Goal: Task Accomplishment & Management: Manage account settings

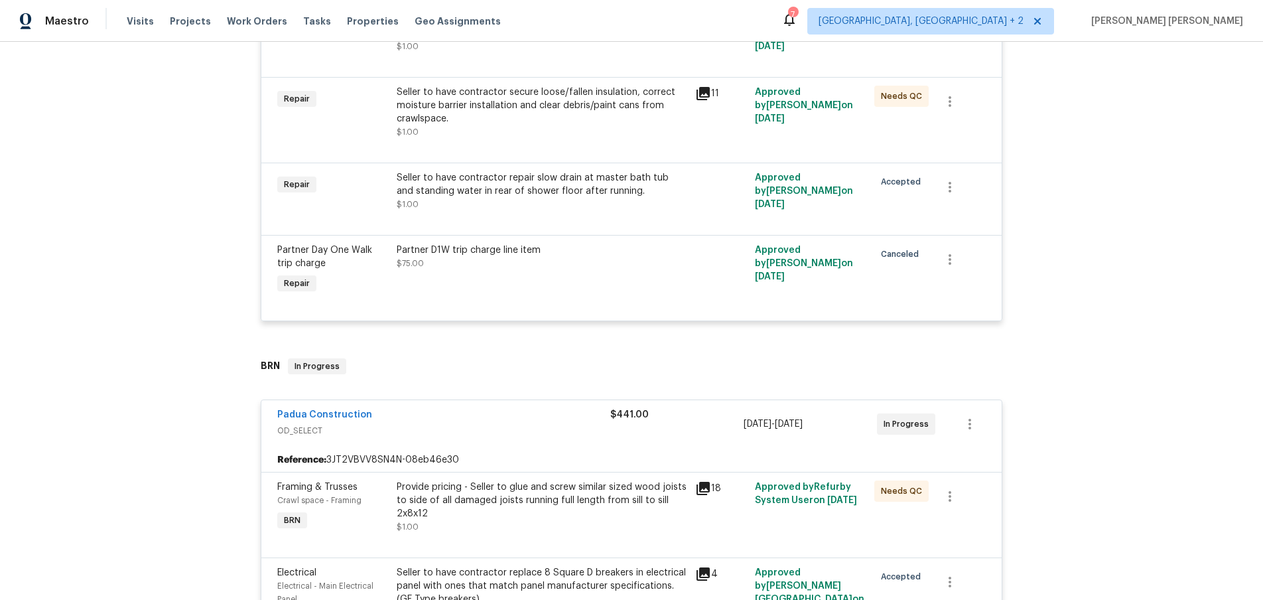
scroll to position [434, 0]
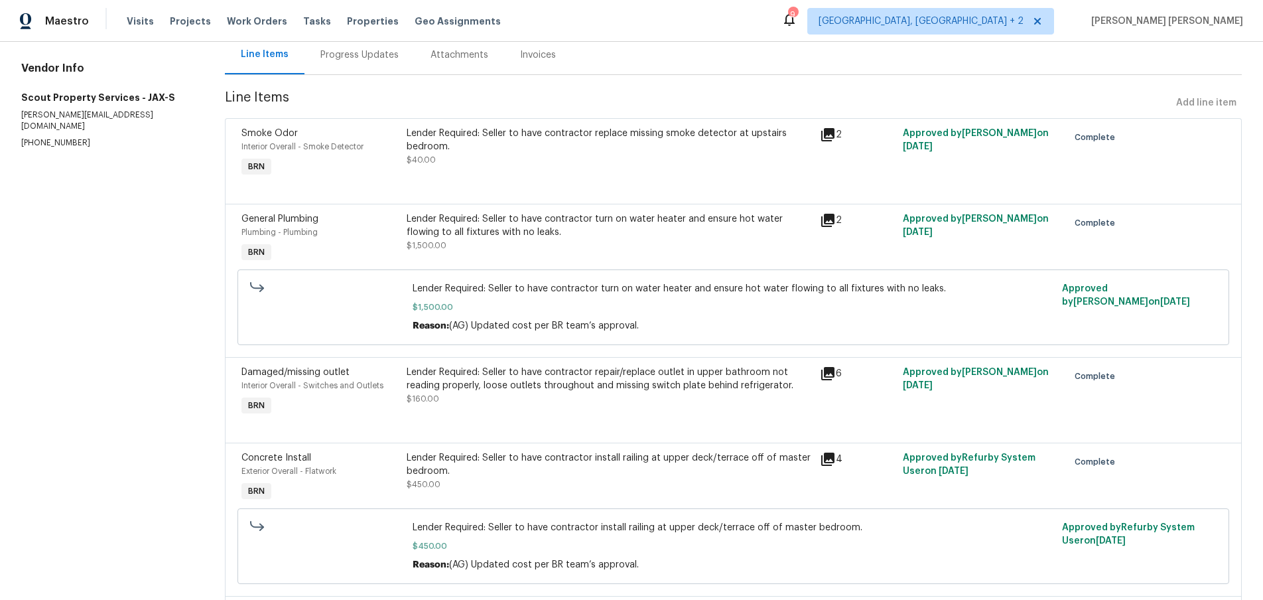
scroll to position [137, 0]
click at [829, 374] on icon at bounding box center [827, 372] width 13 height 13
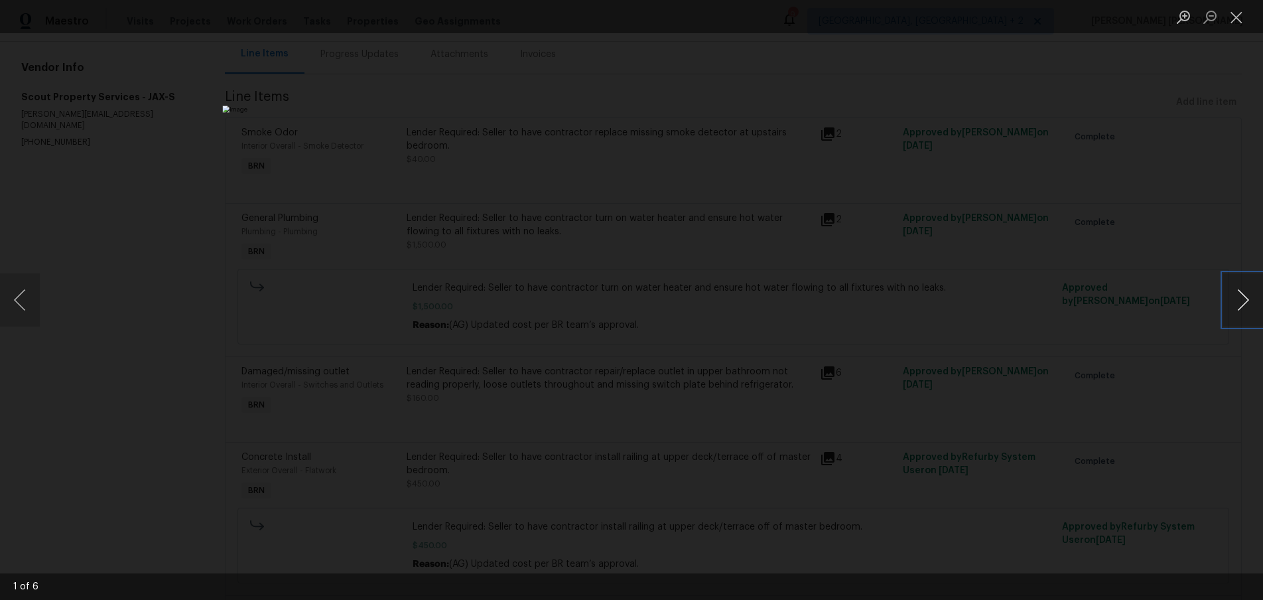
click at [1239, 312] on button "Next image" at bounding box center [1243, 299] width 40 height 53
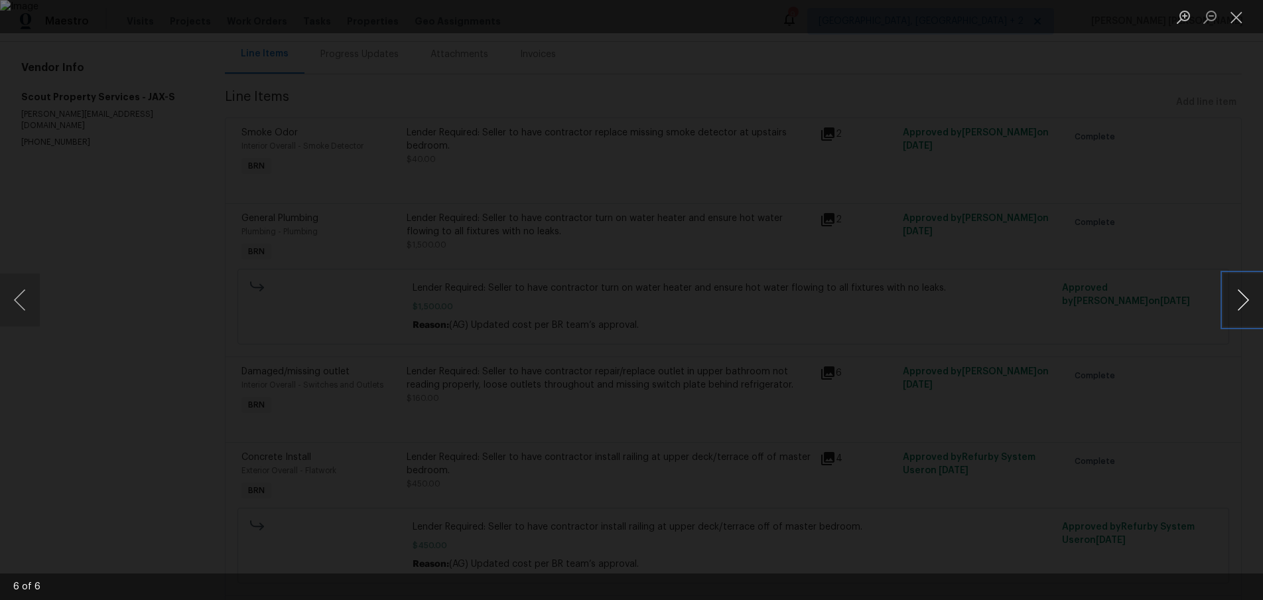
click at [1239, 312] on button "Next image" at bounding box center [1243, 299] width 40 height 53
drag, startPoint x: 1130, startPoint y: 401, endPoint x: 1117, endPoint y: 397, distance: 13.2
click at [1126, 401] on div "Lightbox" at bounding box center [631, 300] width 1263 height 600
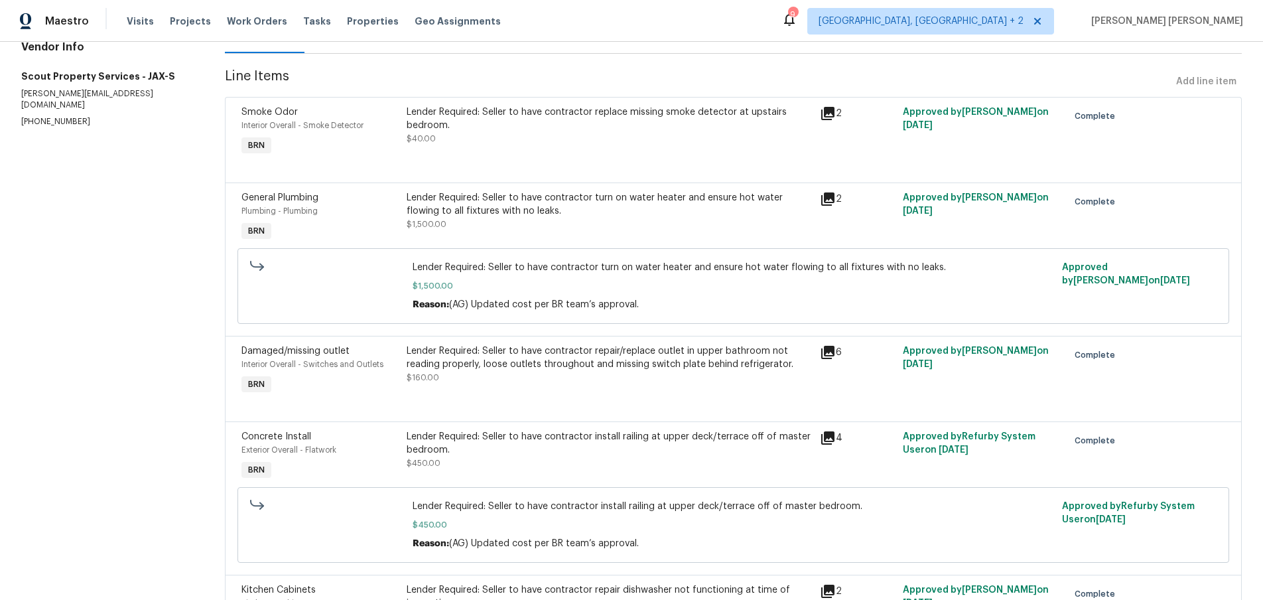
scroll to position [0, 0]
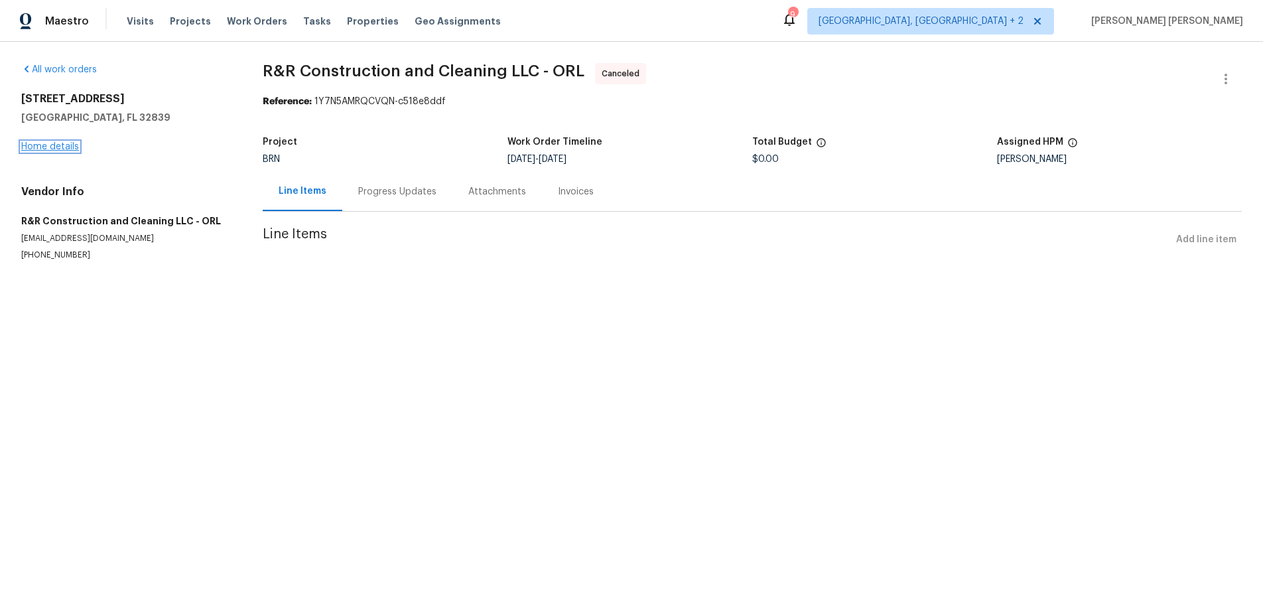
click at [69, 145] on link "Home details" at bounding box center [50, 146] width 58 height 9
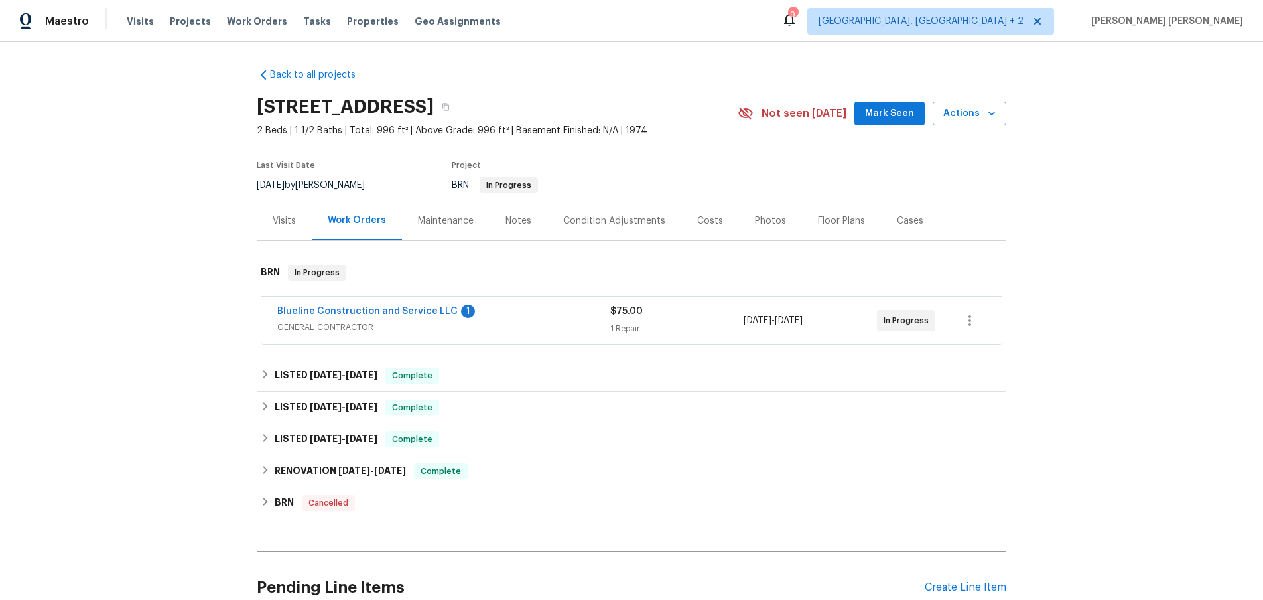
click at [611, 308] on span "$75.00" at bounding box center [626, 310] width 32 height 9
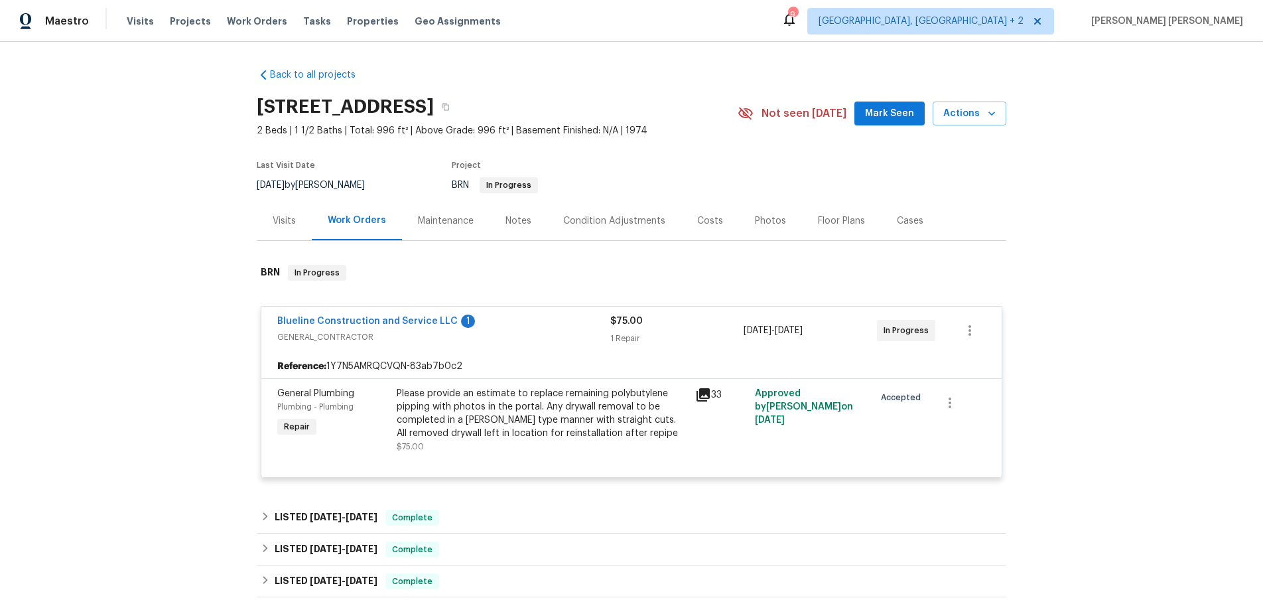
click at [708, 393] on icon at bounding box center [702, 394] width 13 height 13
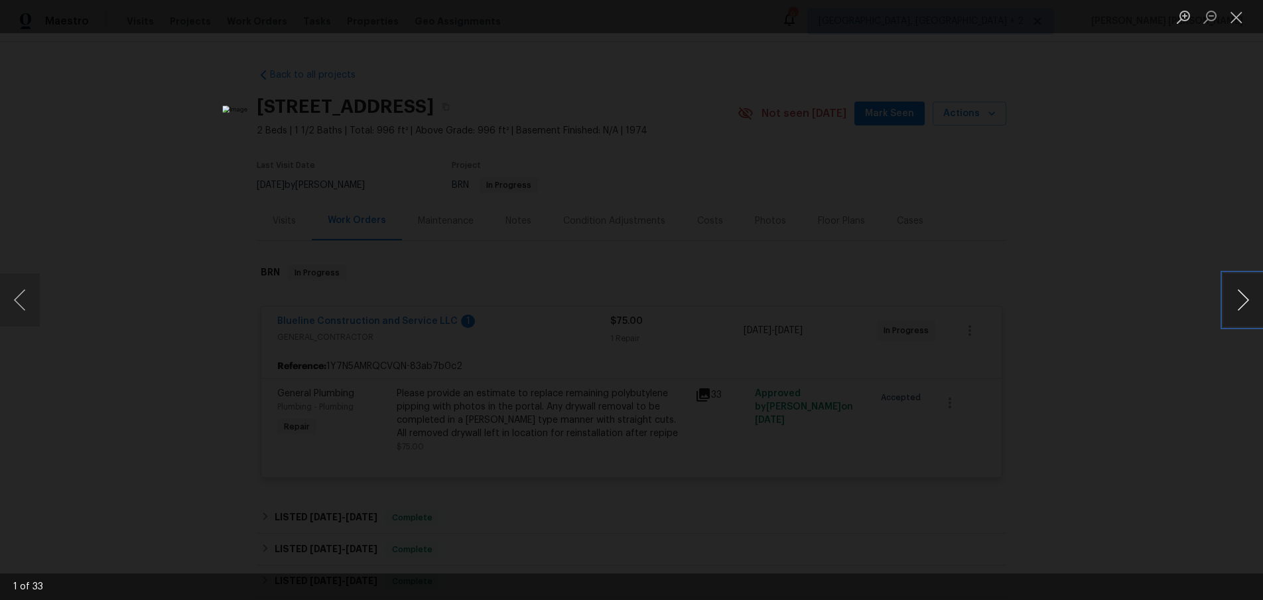
click at [1247, 311] on button "Next image" at bounding box center [1243, 299] width 40 height 53
click at [1245, 303] on button "Next image" at bounding box center [1243, 299] width 40 height 53
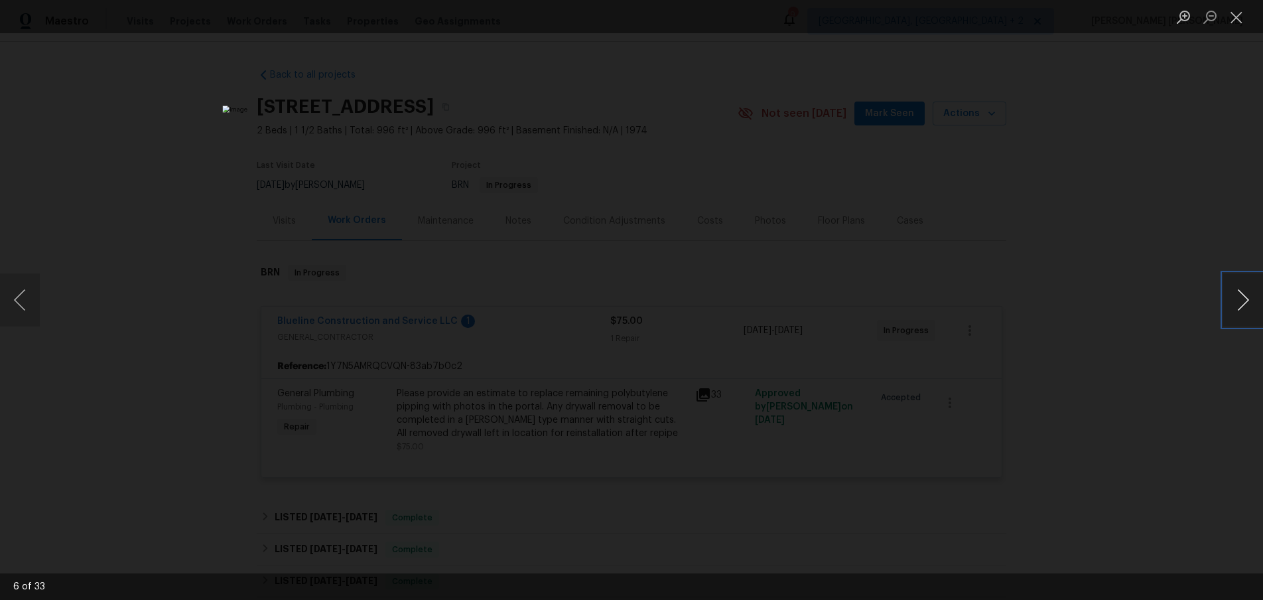
click at [1245, 303] on button "Next image" at bounding box center [1243, 299] width 40 height 53
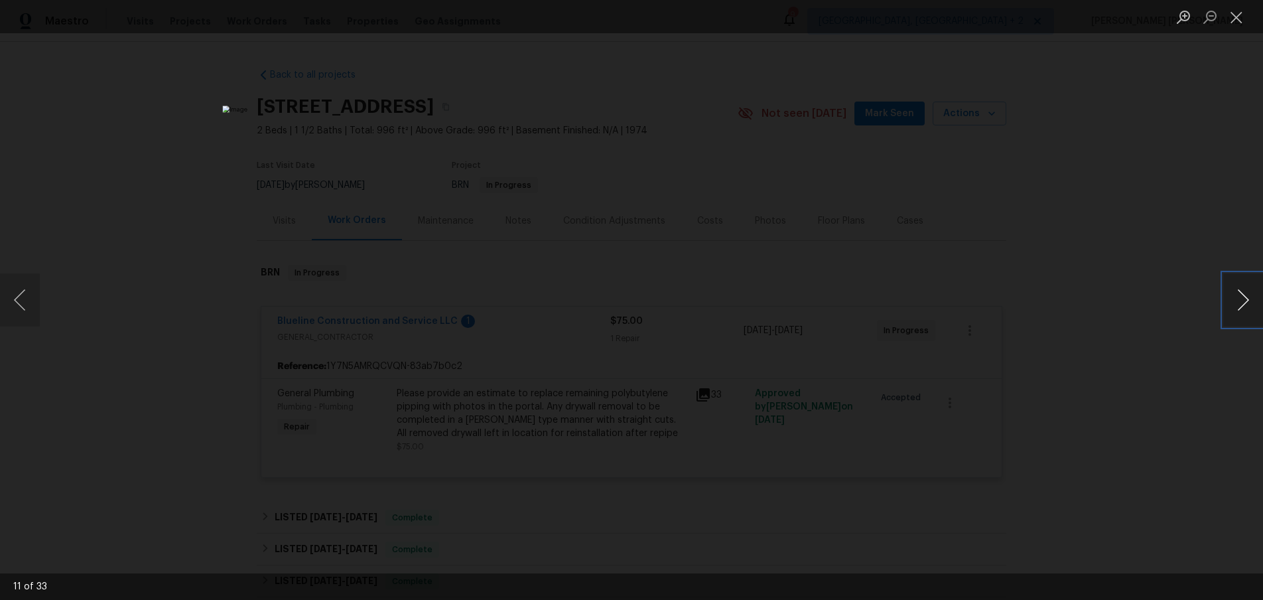
click at [1245, 303] on button "Next image" at bounding box center [1243, 299] width 40 height 53
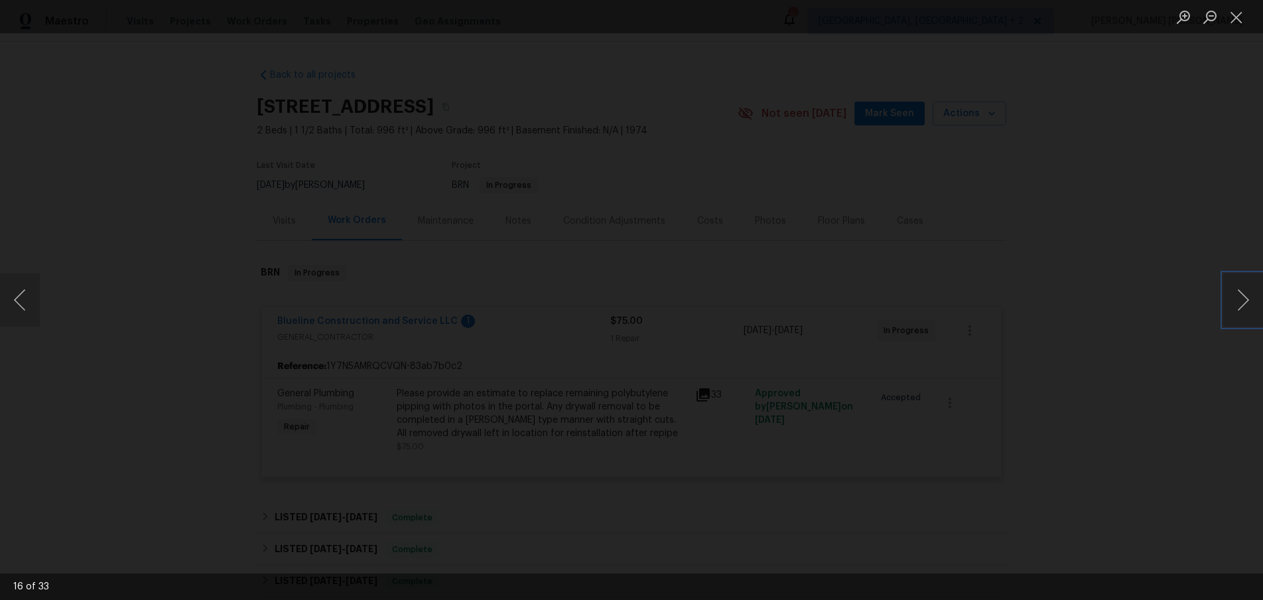
click at [711, 334] on img "Lightbox" at bounding box center [636, 362] width 1480 height 702
click at [1234, 312] on button "Next image" at bounding box center [1243, 299] width 40 height 53
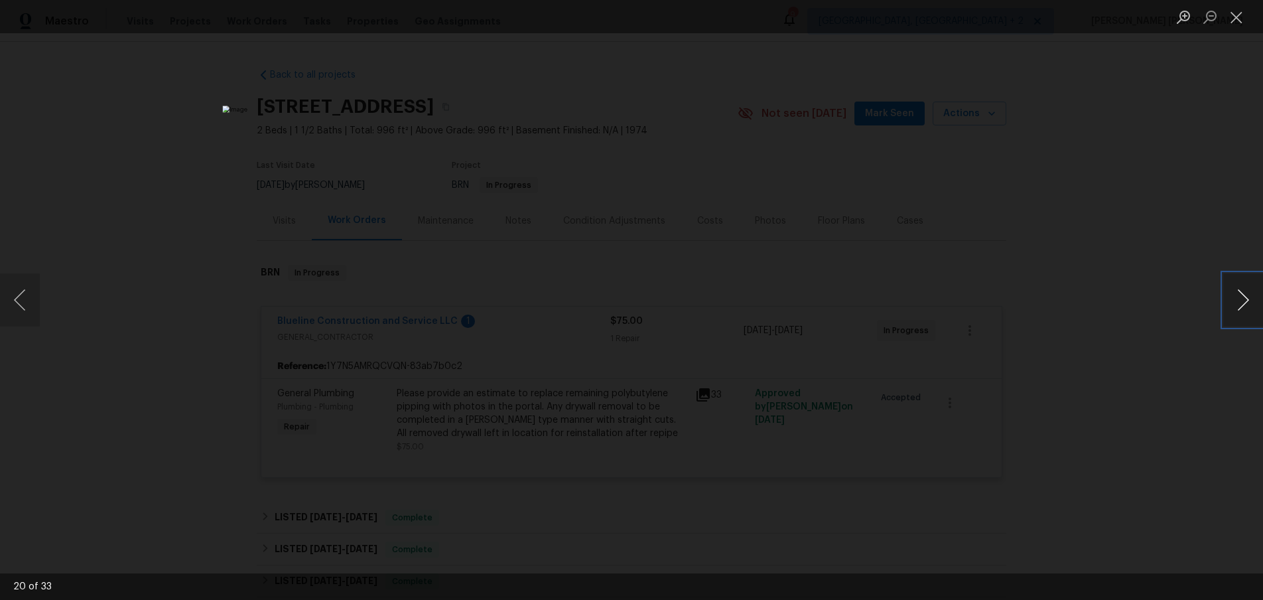
click at [1234, 312] on button "Next image" at bounding box center [1243, 299] width 40 height 53
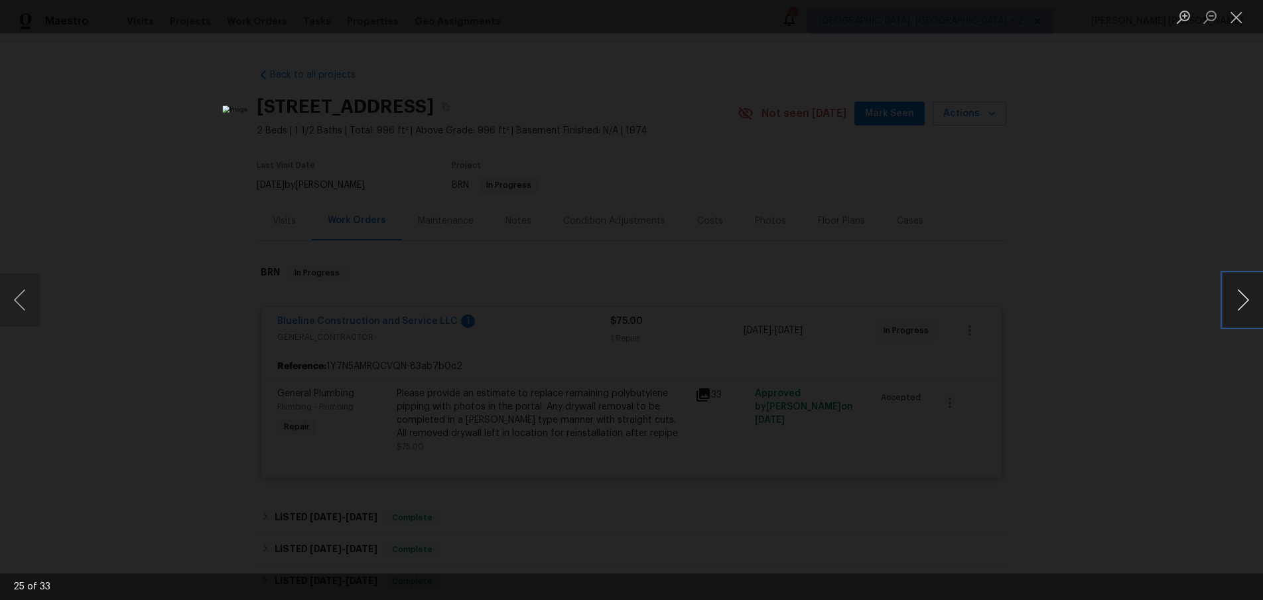
click at [1234, 312] on button "Next image" at bounding box center [1243, 299] width 40 height 53
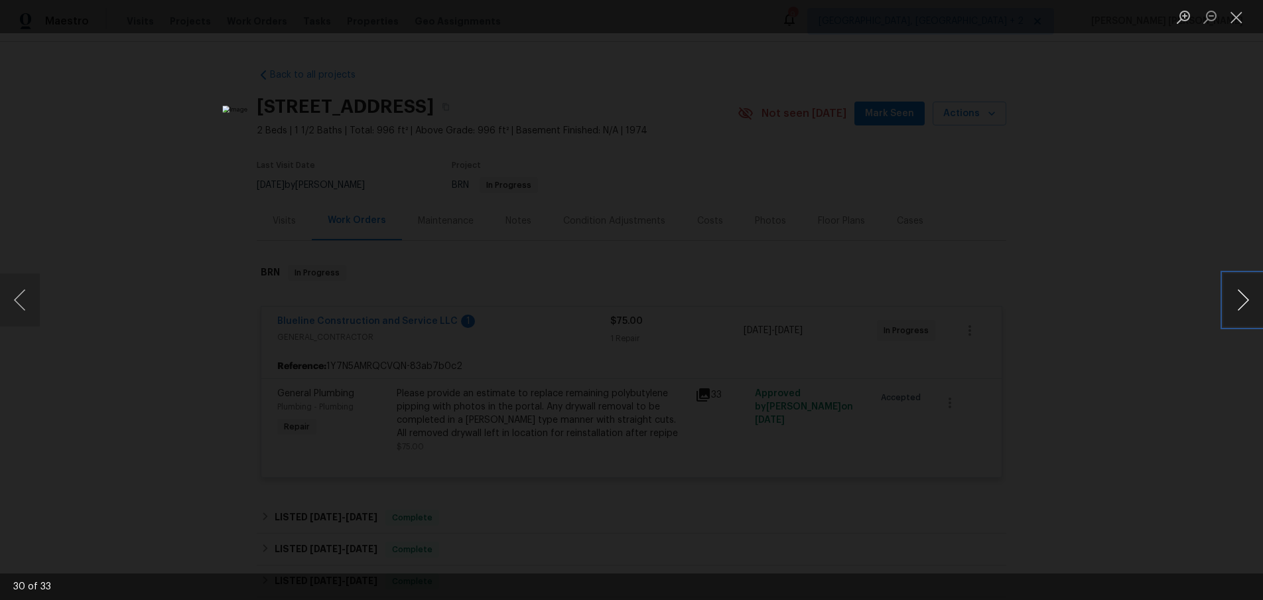
click at [1234, 312] on button "Next image" at bounding box center [1243, 299] width 40 height 53
click at [226, 194] on div "Lightbox" at bounding box center [631, 300] width 1263 height 600
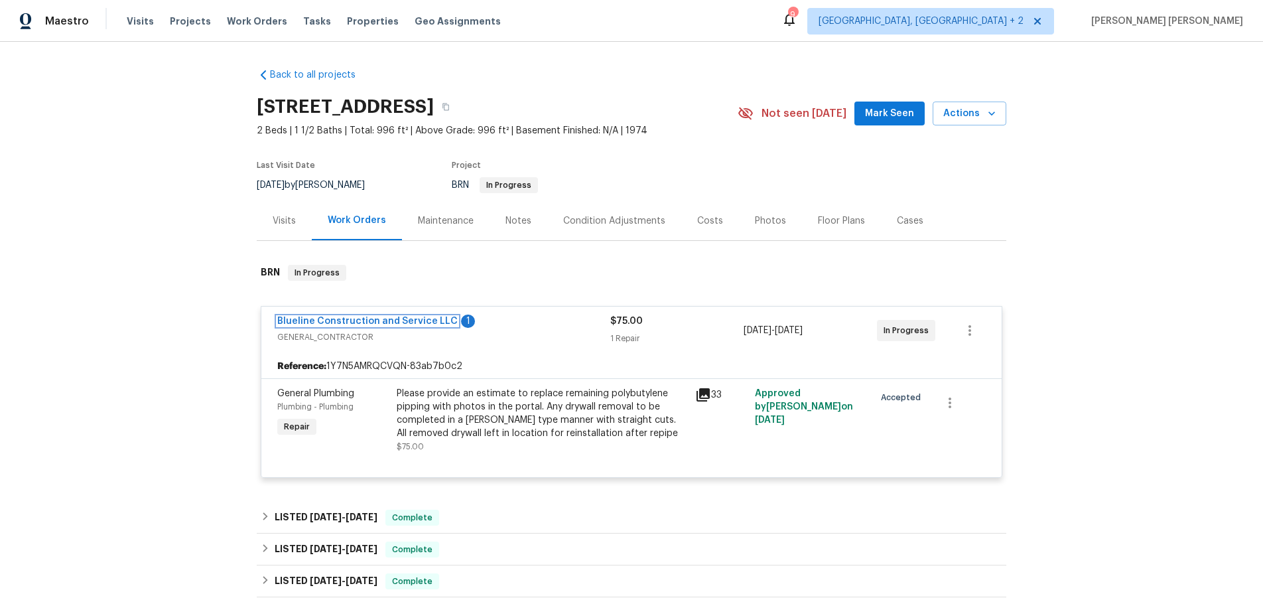
click at [379, 324] on link "Blueline Construction and Service LLC" at bounding box center [367, 320] width 180 height 9
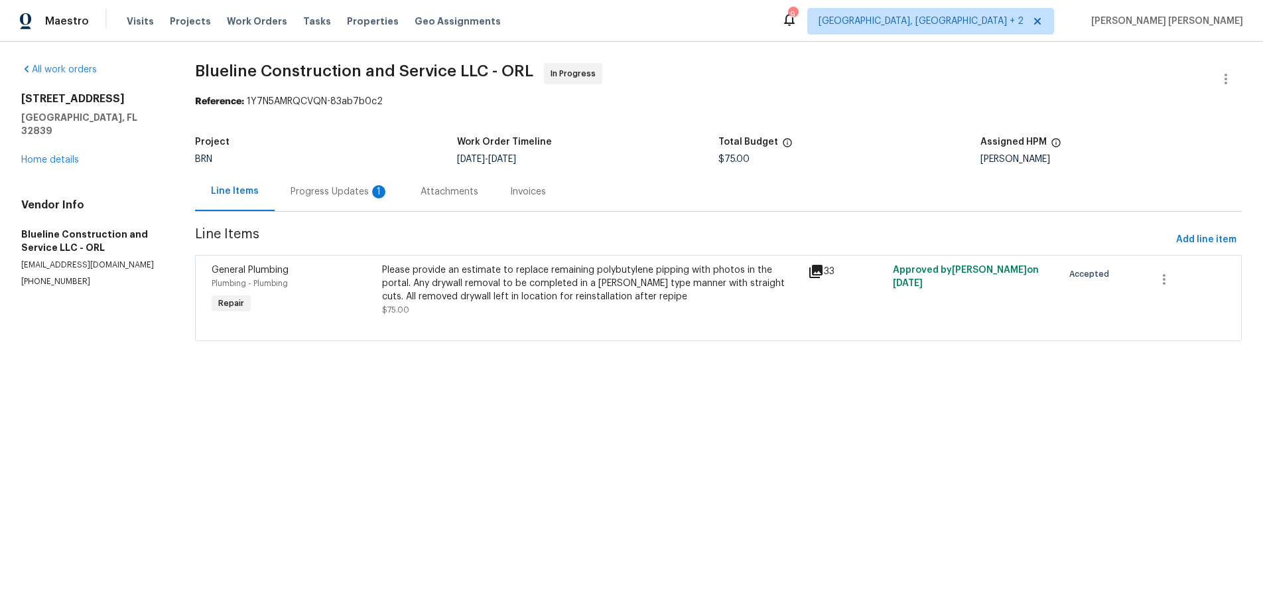
click at [326, 191] on div "Progress Updates 1" at bounding box center [339, 191] width 98 height 13
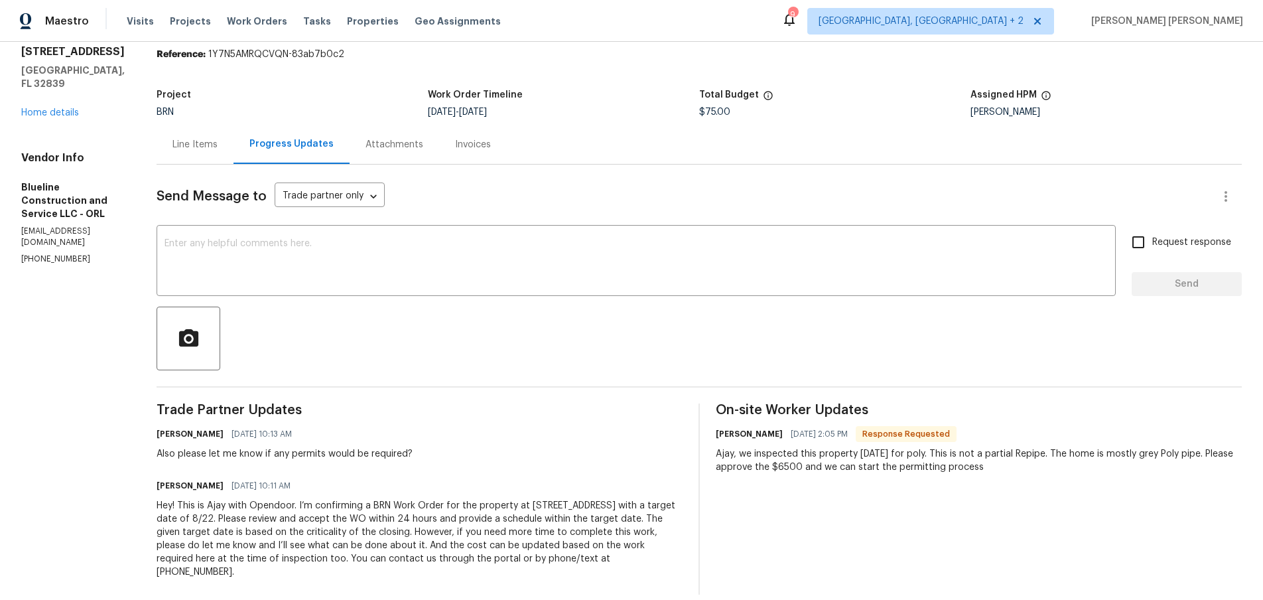
scroll to position [64, 0]
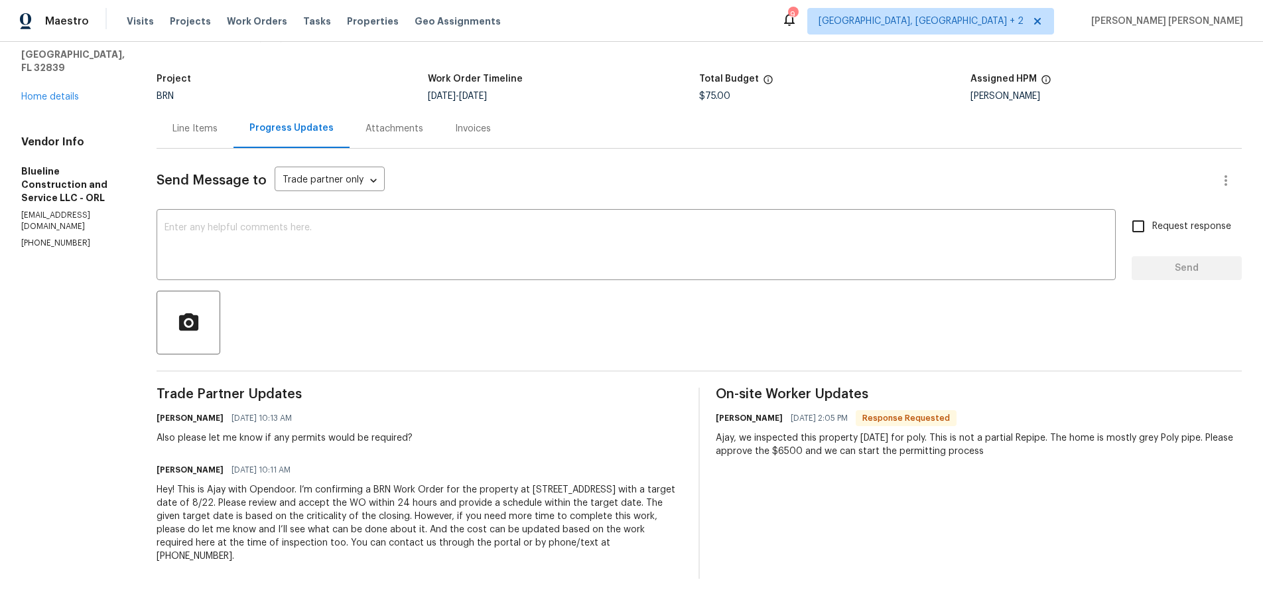
click at [215, 131] on div "Line Items" at bounding box center [194, 128] width 45 height 13
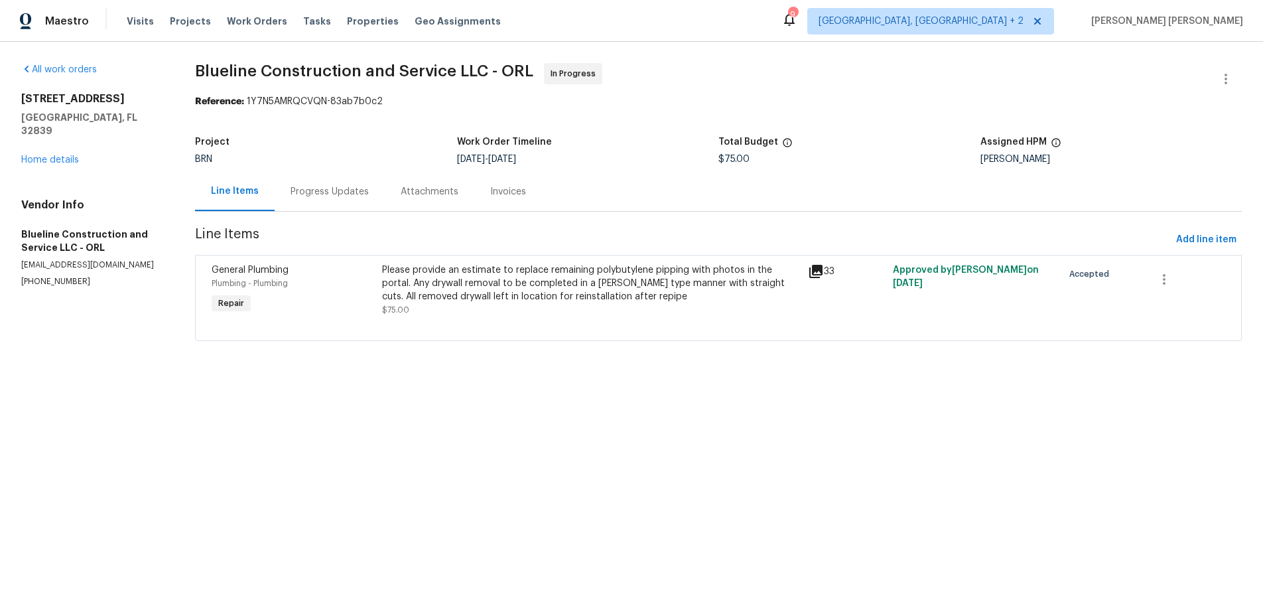
click at [549, 296] on div "Please provide an estimate to replace remaining polybutylene pipping with photo…" at bounding box center [590, 283] width 417 height 40
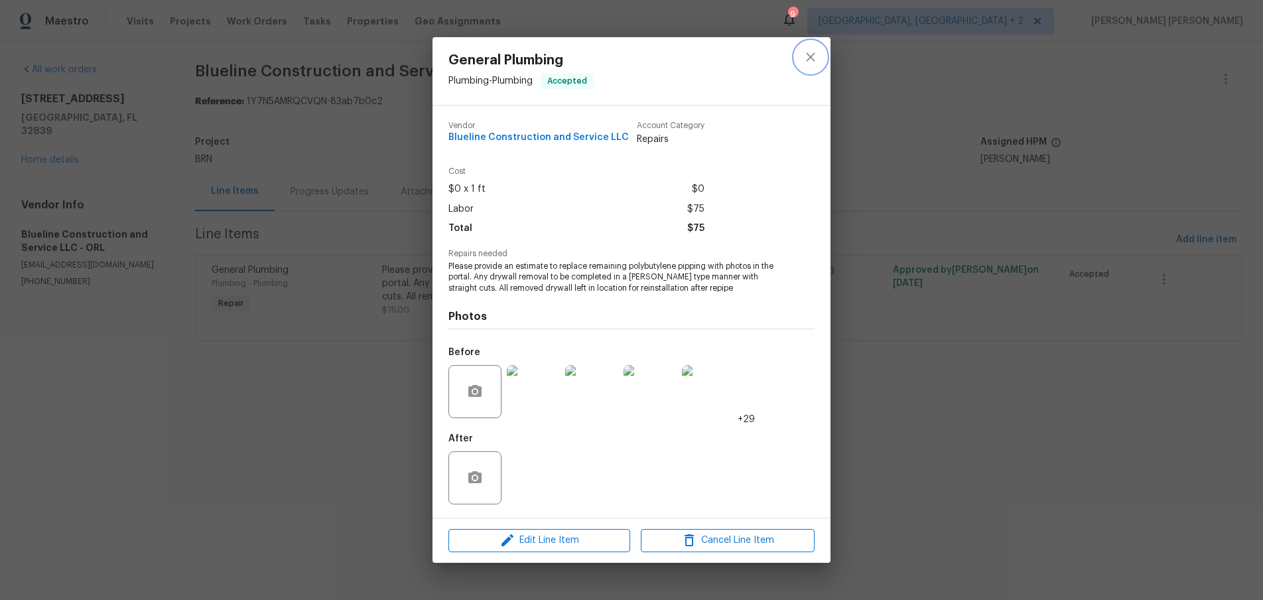
drag, startPoint x: 810, startPoint y: 59, endPoint x: 377, endPoint y: 27, distance: 434.3
click at [809, 60] on icon "close" at bounding box center [810, 57] width 16 height 16
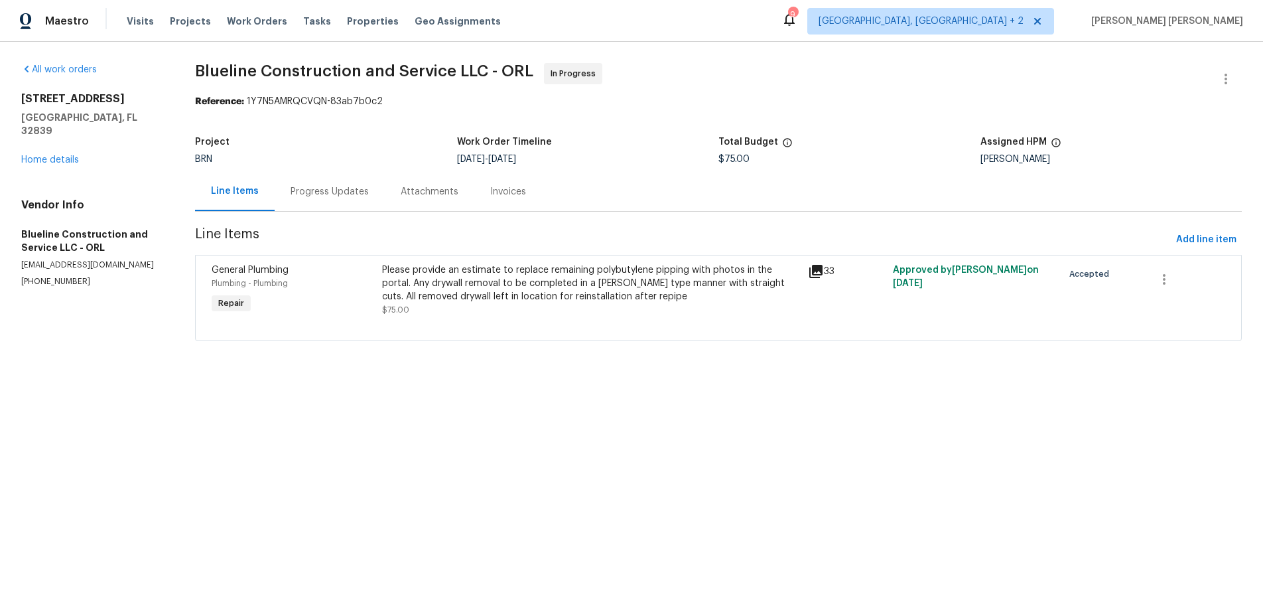
click at [344, 198] on div "Progress Updates" at bounding box center [329, 191] width 78 height 13
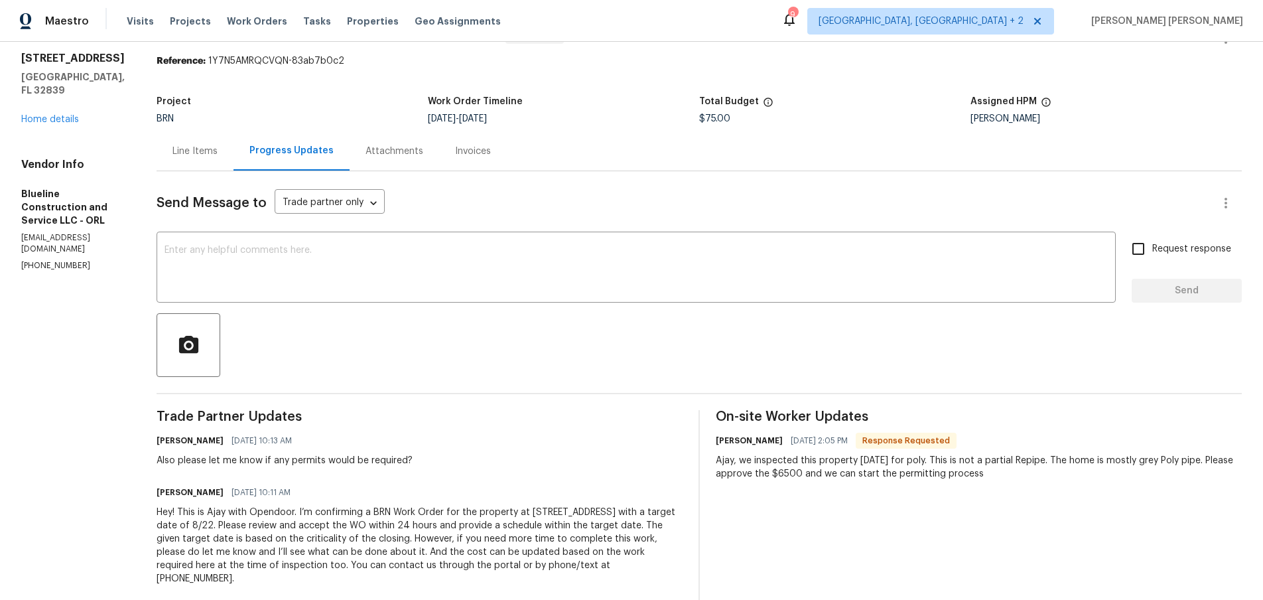
scroll to position [45, 0]
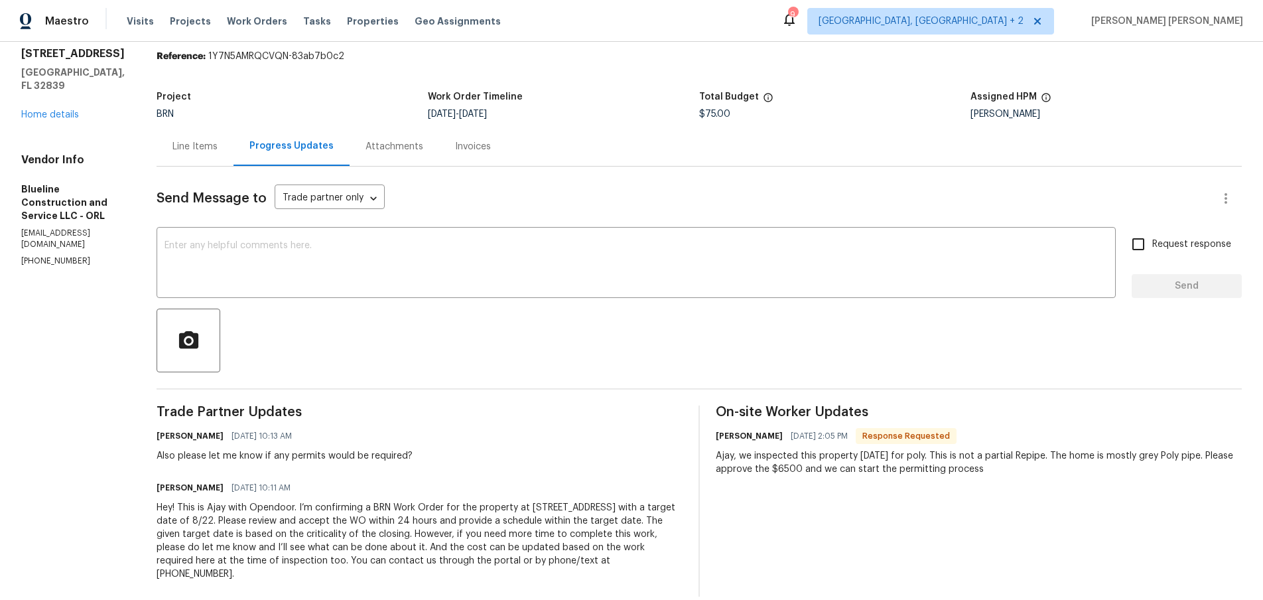
click at [218, 153] on div "Line Items" at bounding box center [194, 146] width 45 height 13
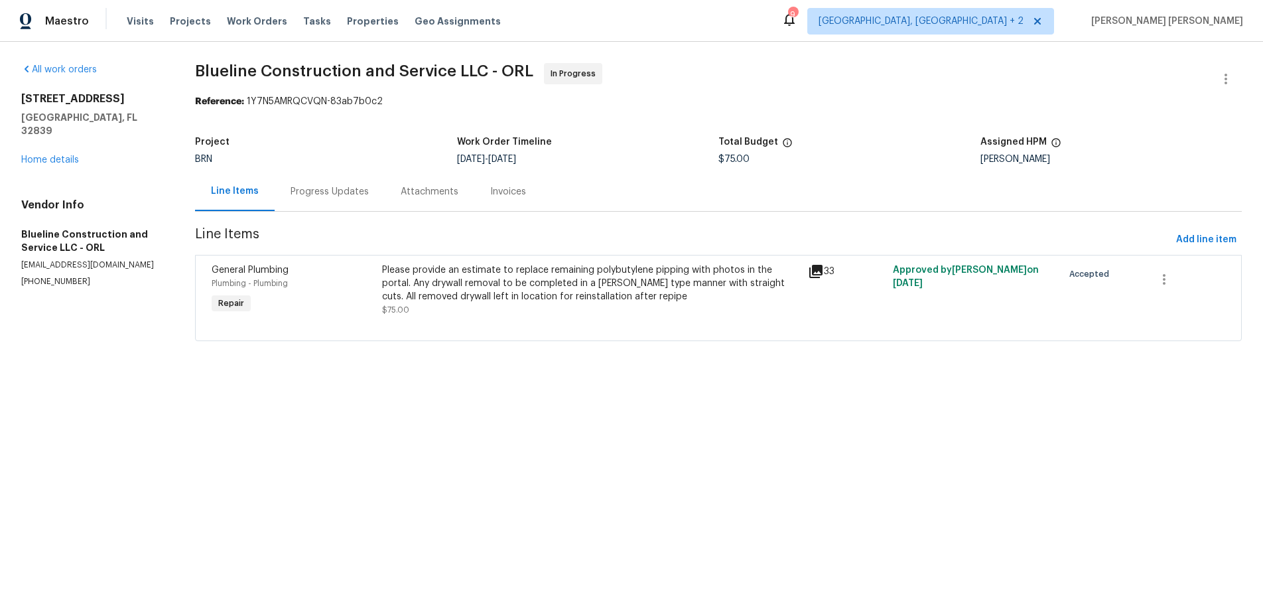
click at [384, 283] on div "Please provide an estimate to replace remaining polybutylene pipping with photo…" at bounding box center [590, 289] width 425 height 61
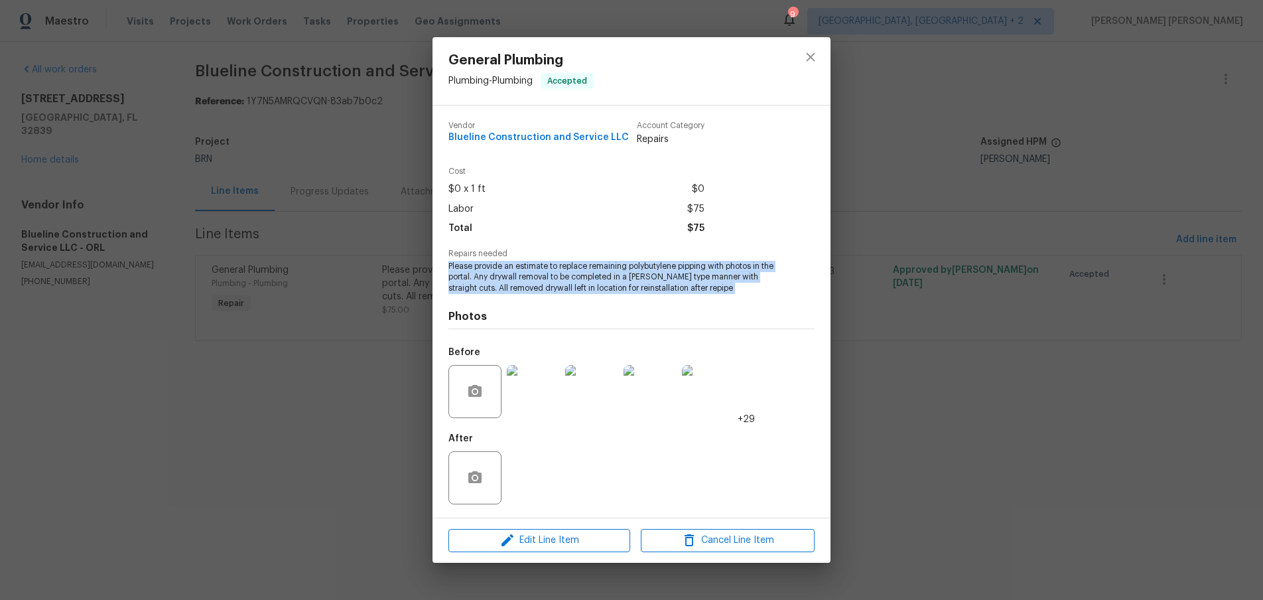
drag, startPoint x: 448, startPoint y: 265, endPoint x: 746, endPoint y: 298, distance: 299.6
click at [746, 298] on div "Vendor Blueline Construction and Service LLC Account Category Repairs Cost $0 x…" at bounding box center [631, 311] width 366 height 401
copy span "Please provide an estimate to replace remaining polybutylene pipping with photo…"
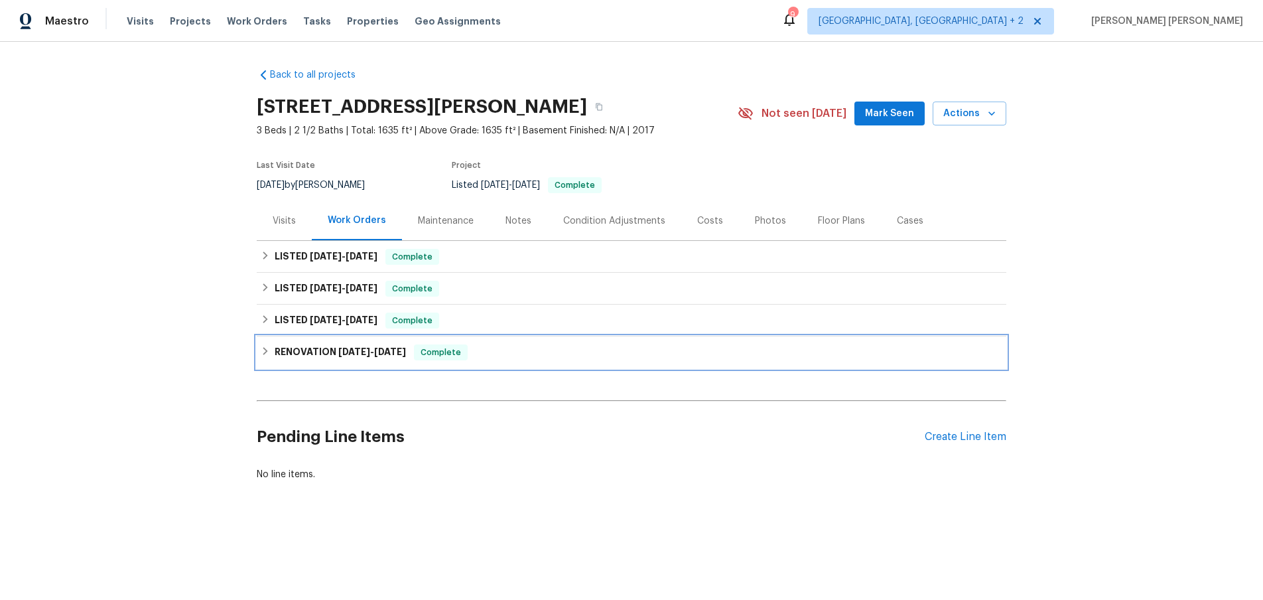
drag, startPoint x: 271, startPoint y: 355, endPoint x: 352, endPoint y: 355, distance: 81.6
click at [271, 353] on div "RENOVATION 2/18/25 - 2/24/25 Complete" at bounding box center [631, 352] width 741 height 16
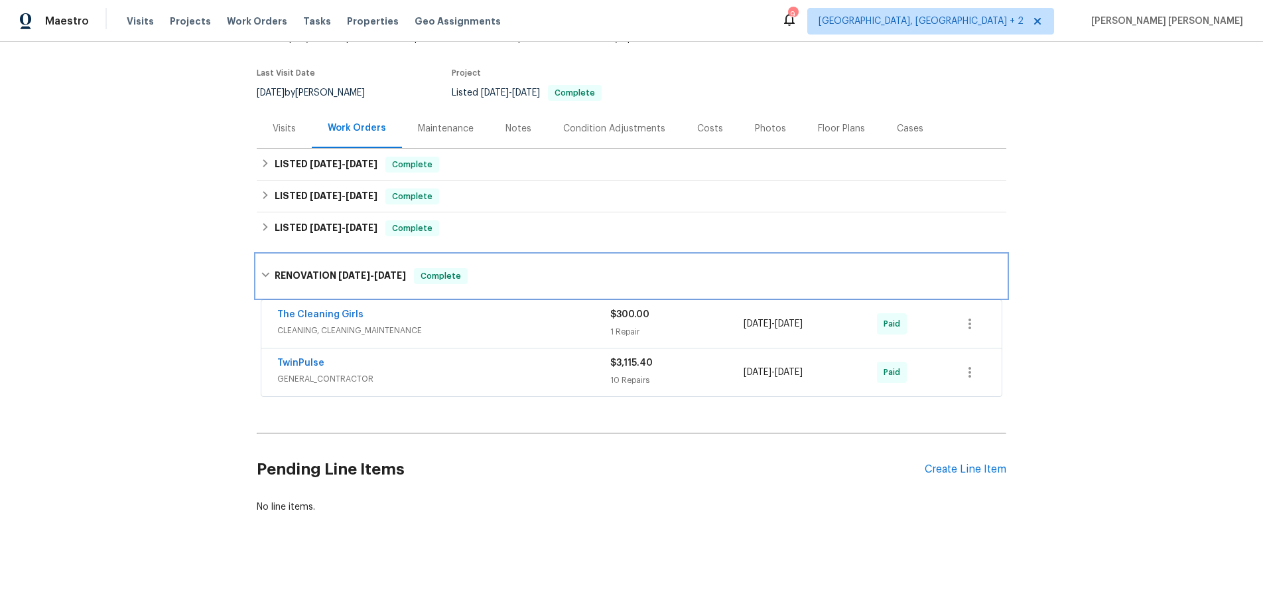
scroll to position [96, 0]
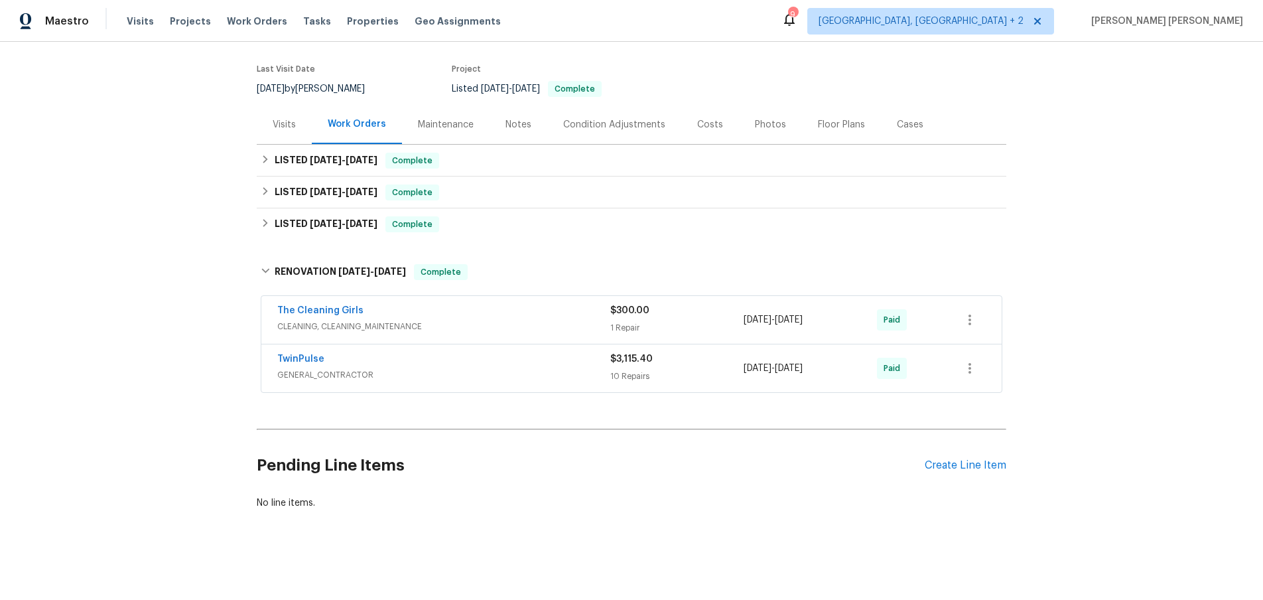
click at [548, 373] on span "GENERAL_CONTRACTOR" at bounding box center [443, 374] width 333 height 13
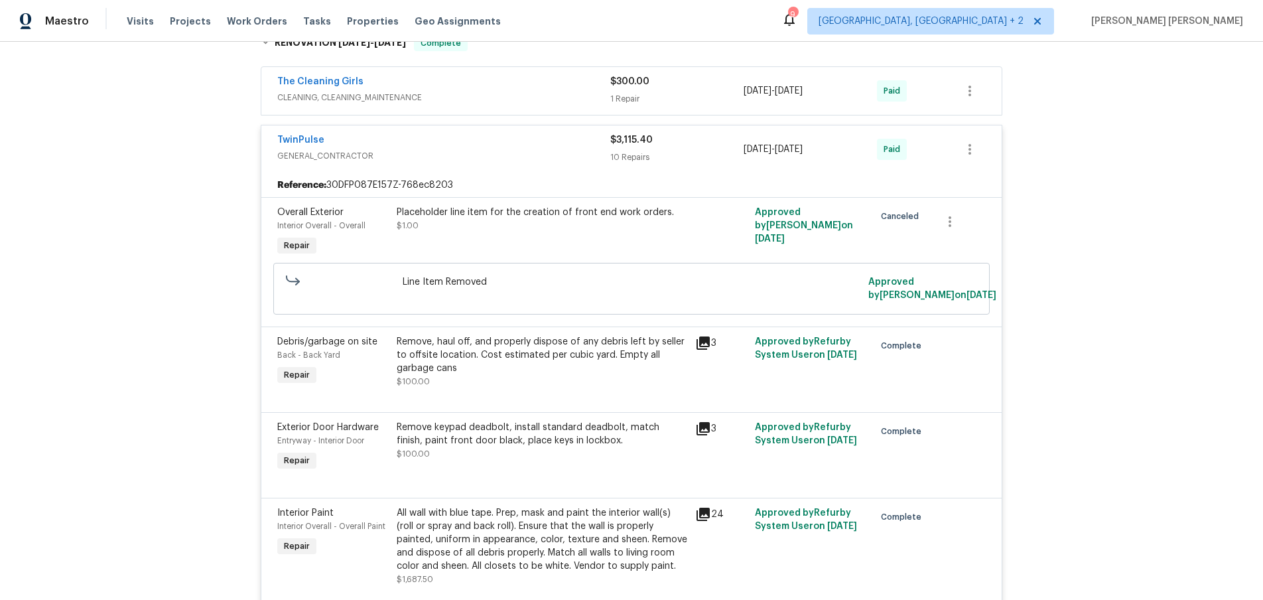
scroll to position [328, 0]
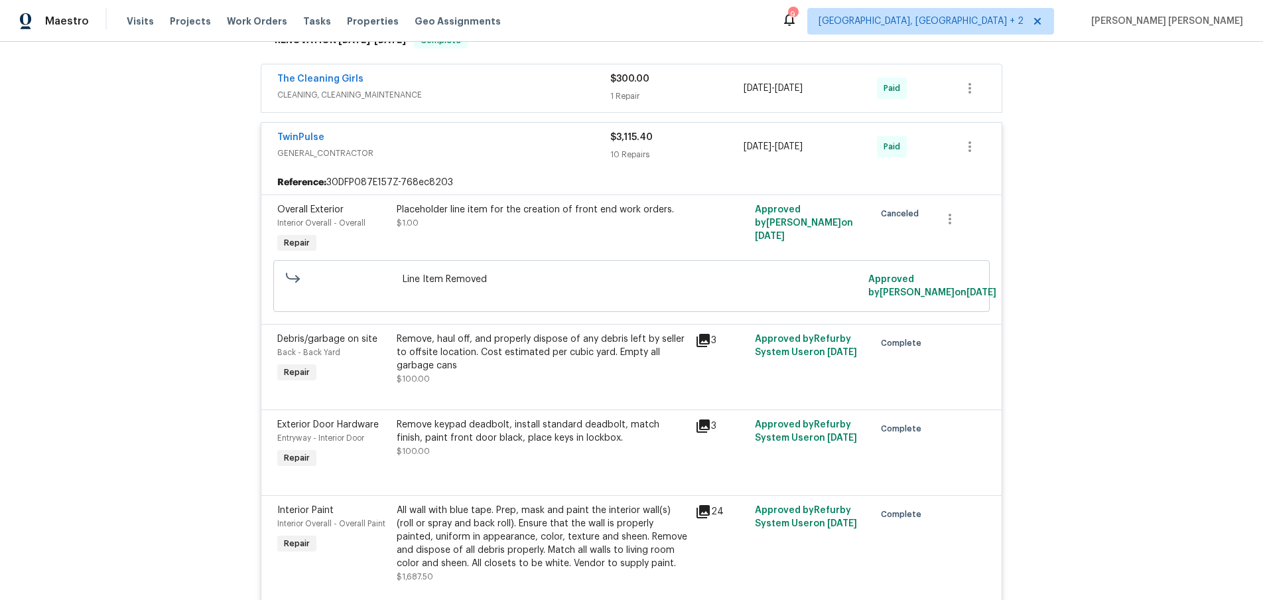
click at [708, 340] on icon at bounding box center [702, 340] width 13 height 13
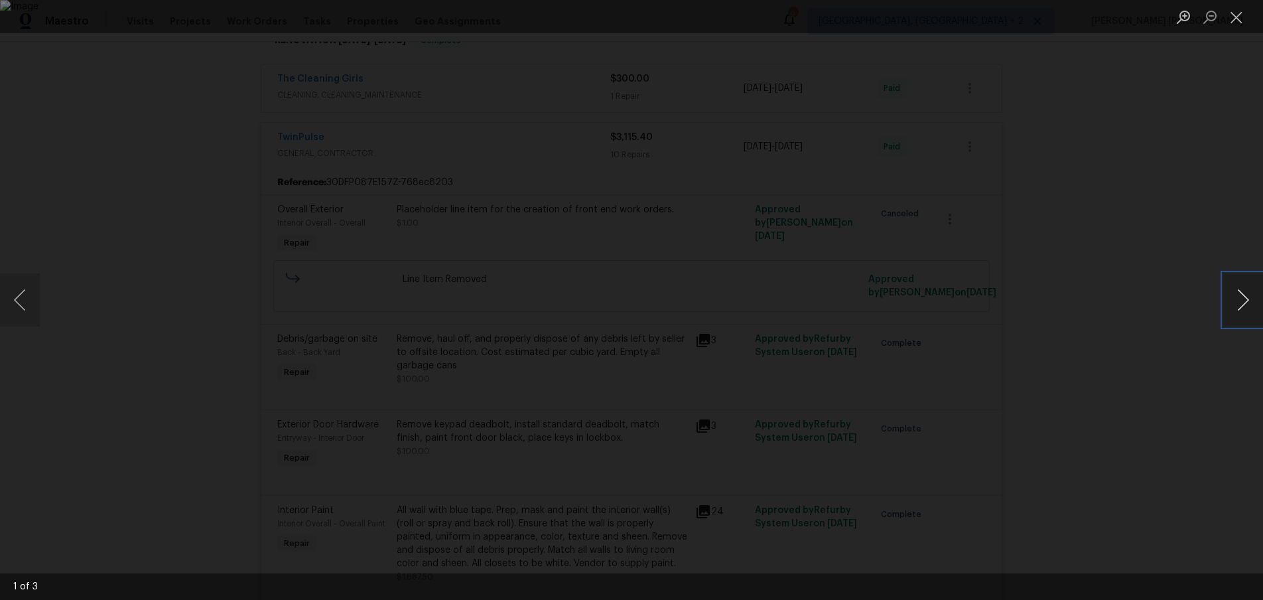
click at [1246, 310] on button "Next image" at bounding box center [1243, 299] width 40 height 53
click at [1173, 375] on div "Lightbox" at bounding box center [631, 300] width 1263 height 600
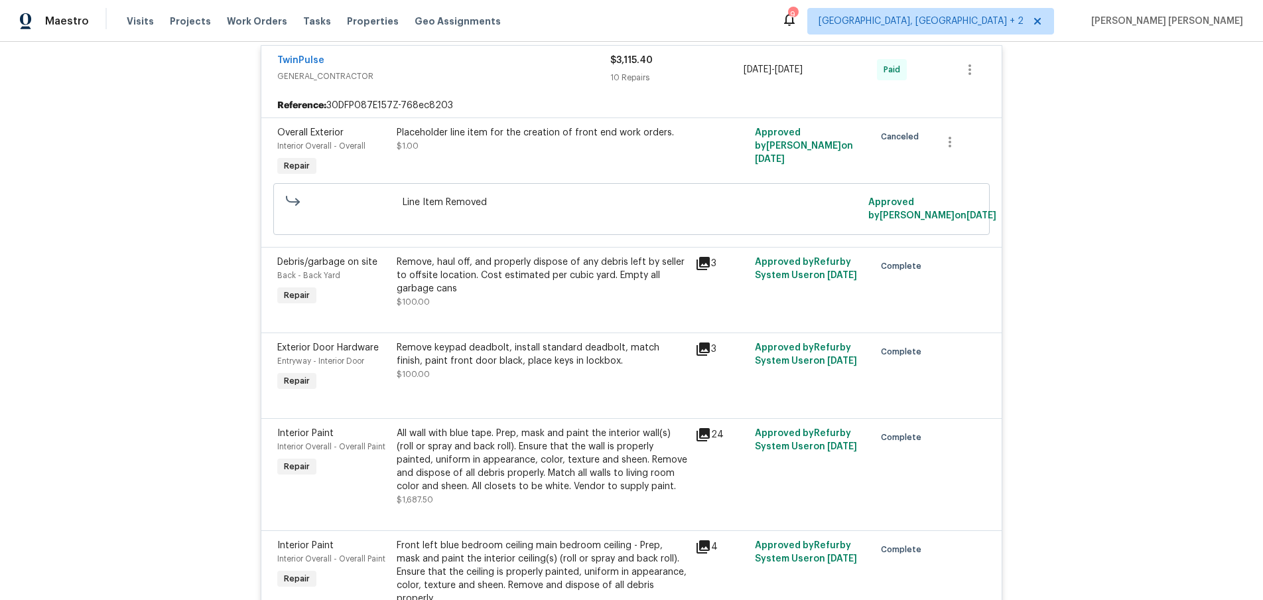
scroll to position [406, 0]
click at [700, 349] on icon at bounding box center [702, 347] width 13 height 13
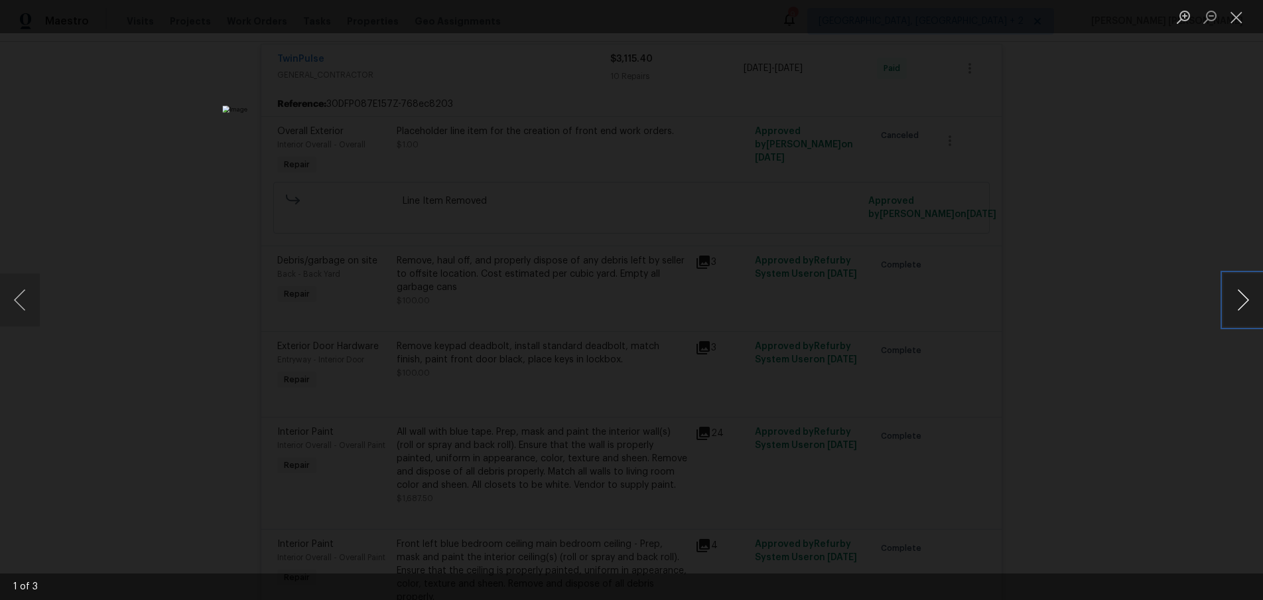
click at [1245, 304] on button "Next image" at bounding box center [1243, 299] width 40 height 53
drag, startPoint x: 1208, startPoint y: 344, endPoint x: 1117, endPoint y: 341, distance: 90.9
click at [1207, 344] on div "Lightbox" at bounding box center [631, 300] width 1263 height 600
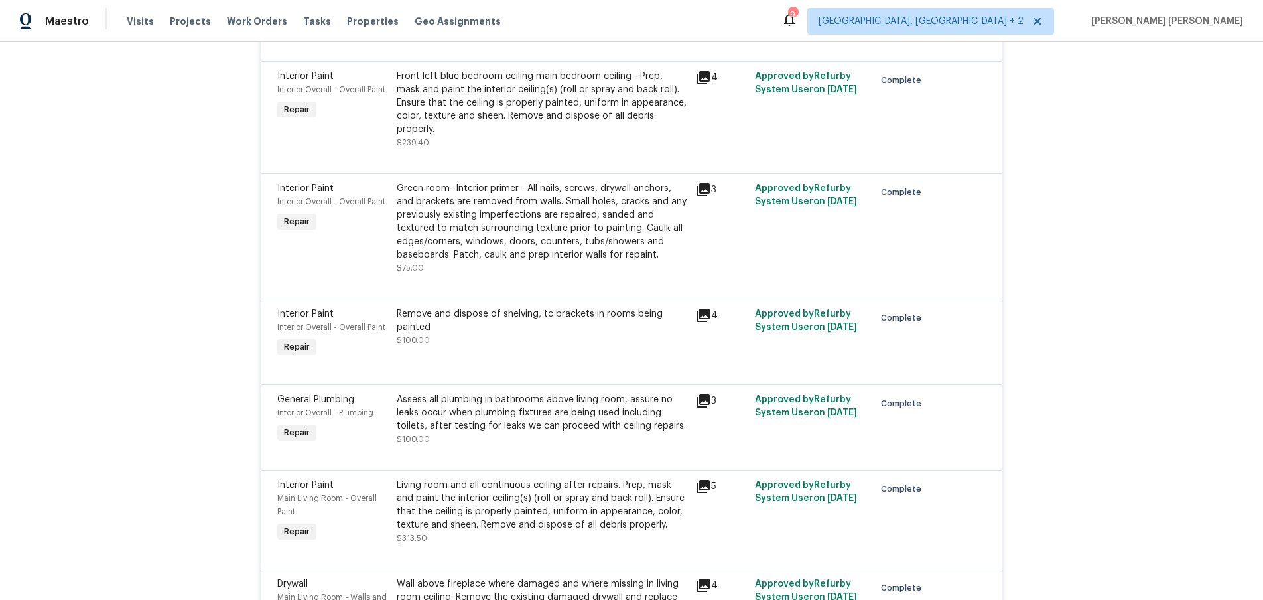
scroll to position [874, 0]
click at [704, 308] on icon at bounding box center [702, 314] width 13 height 13
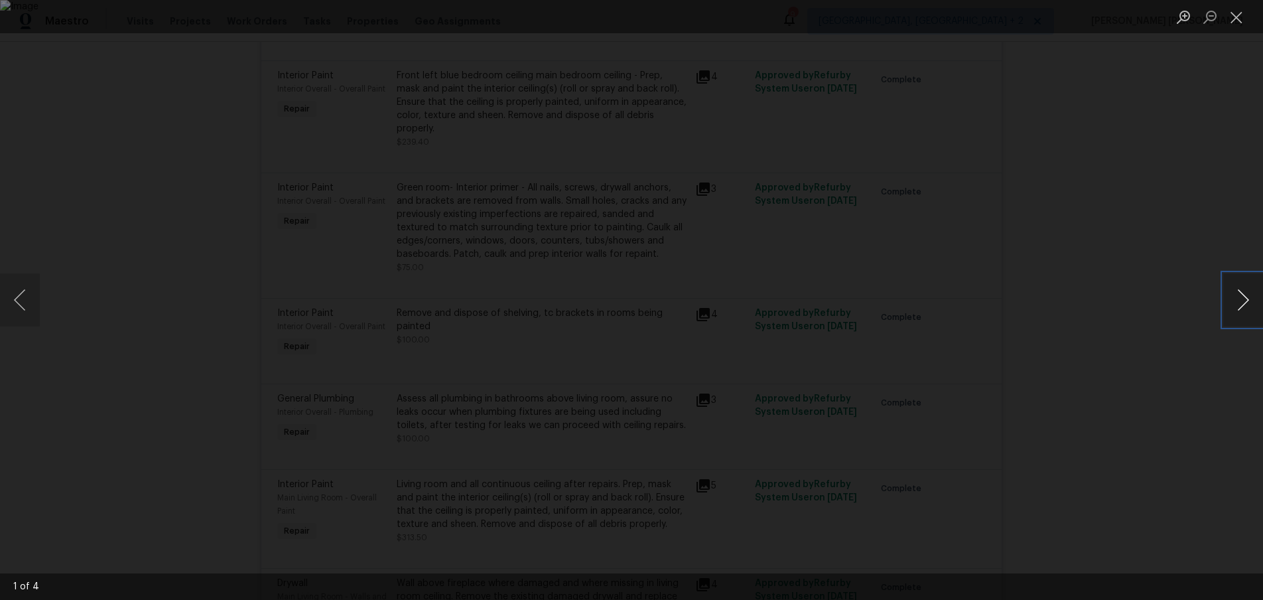
click at [1238, 312] on button "Next image" at bounding box center [1243, 299] width 40 height 53
click at [897, 380] on img "Lightbox" at bounding box center [631, 300] width 1263 height 600
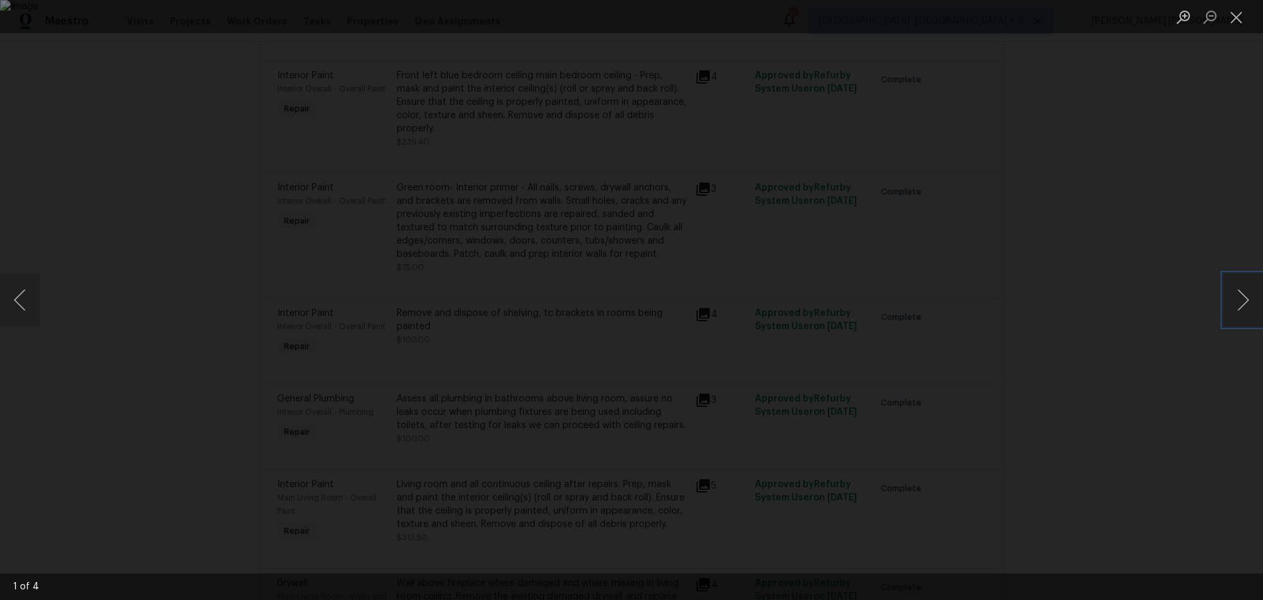
click at [793, 423] on img "Lightbox" at bounding box center [631, 300] width 1263 height 600
click at [1041, 418] on div "Lightbox" at bounding box center [631, 300] width 1263 height 600
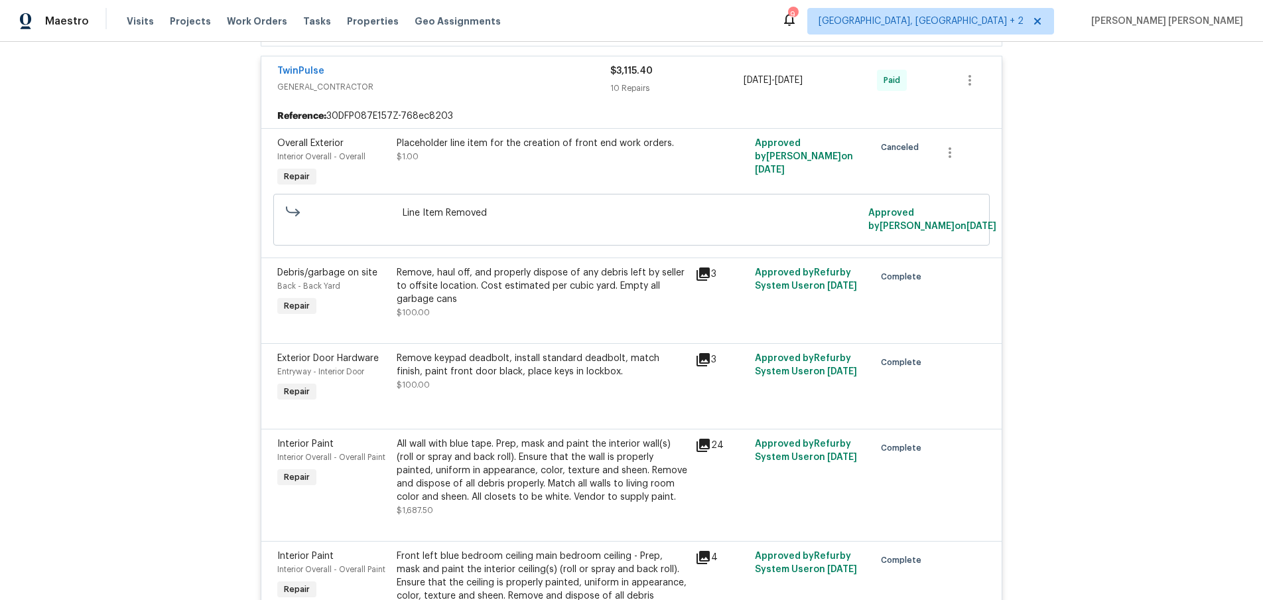
scroll to position [92, 0]
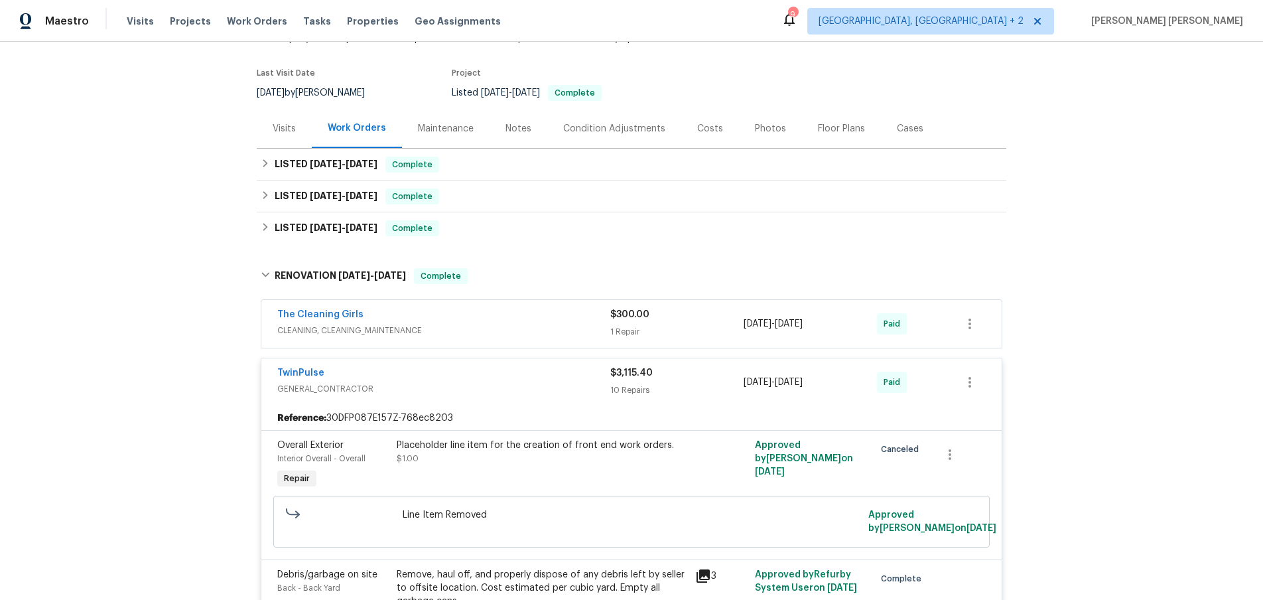
click at [493, 380] on div "TwinPulse" at bounding box center [443, 374] width 333 height 16
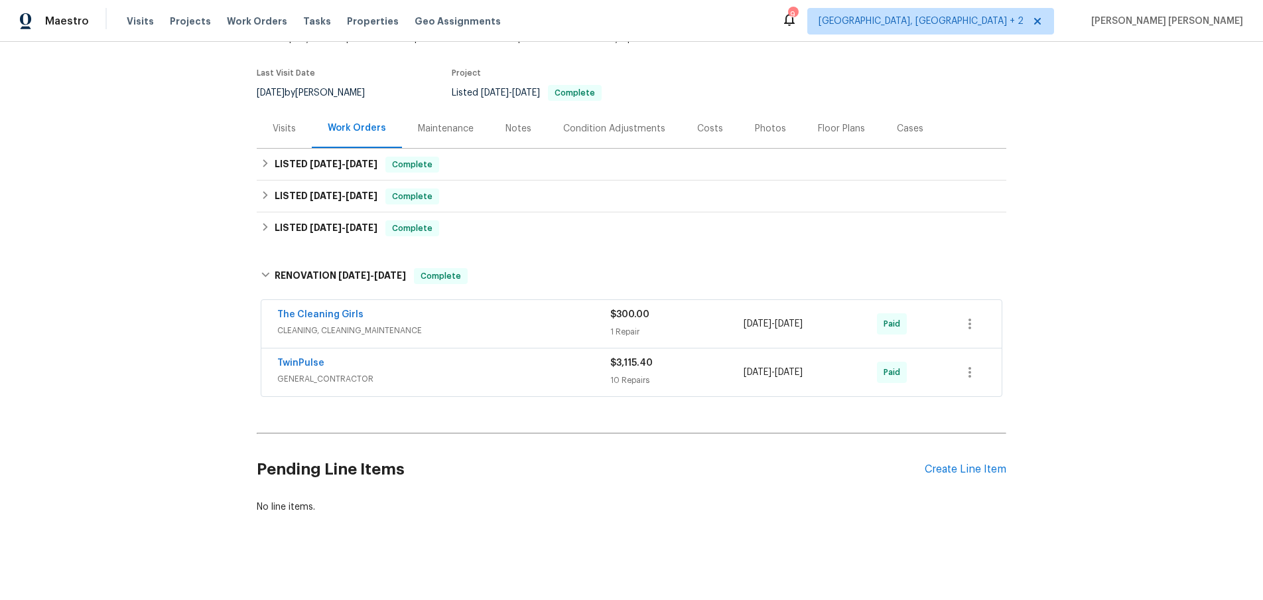
click at [503, 339] on div "The Cleaning Girls CLEANING, CLEANING_MAINTENANCE" at bounding box center [443, 324] width 333 height 32
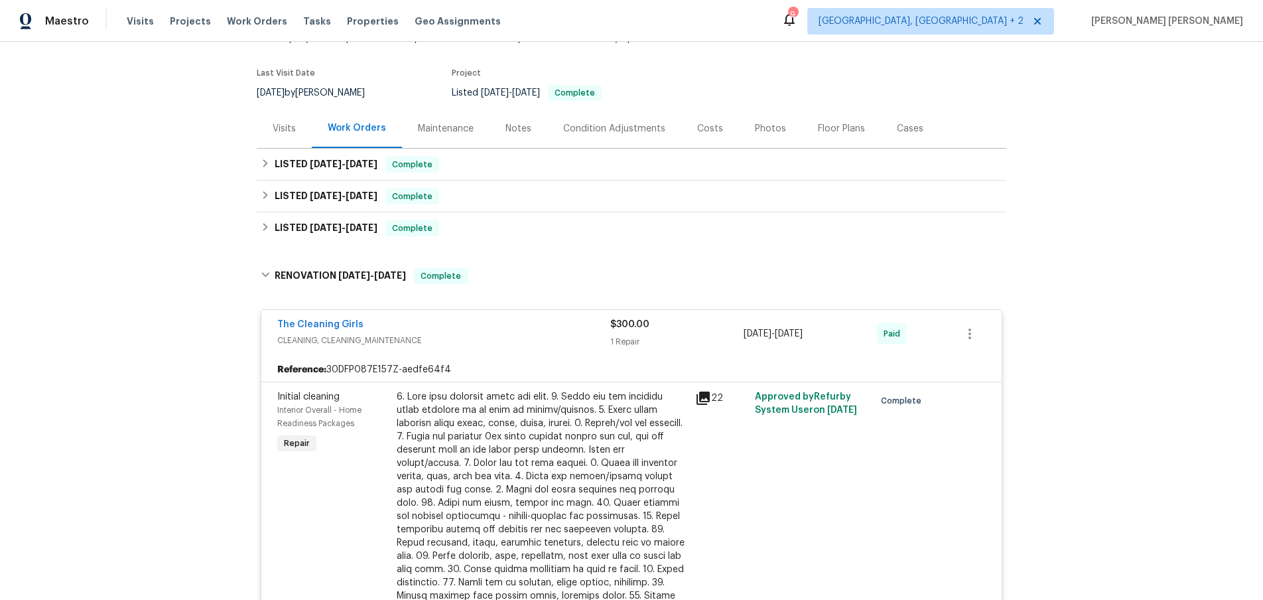
click at [706, 395] on icon at bounding box center [702, 397] width 13 height 13
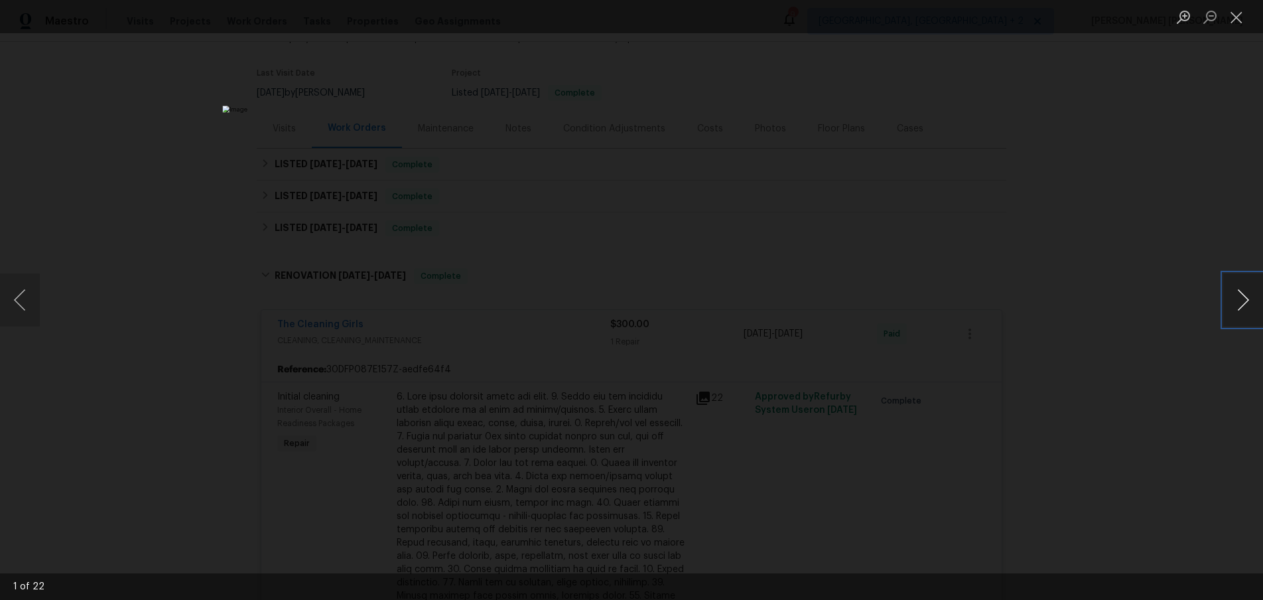
click at [1229, 305] on button "Next image" at bounding box center [1243, 299] width 40 height 53
click at [1228, 305] on button "Next image" at bounding box center [1243, 299] width 40 height 53
click at [1229, 305] on button "Next image" at bounding box center [1243, 299] width 40 height 53
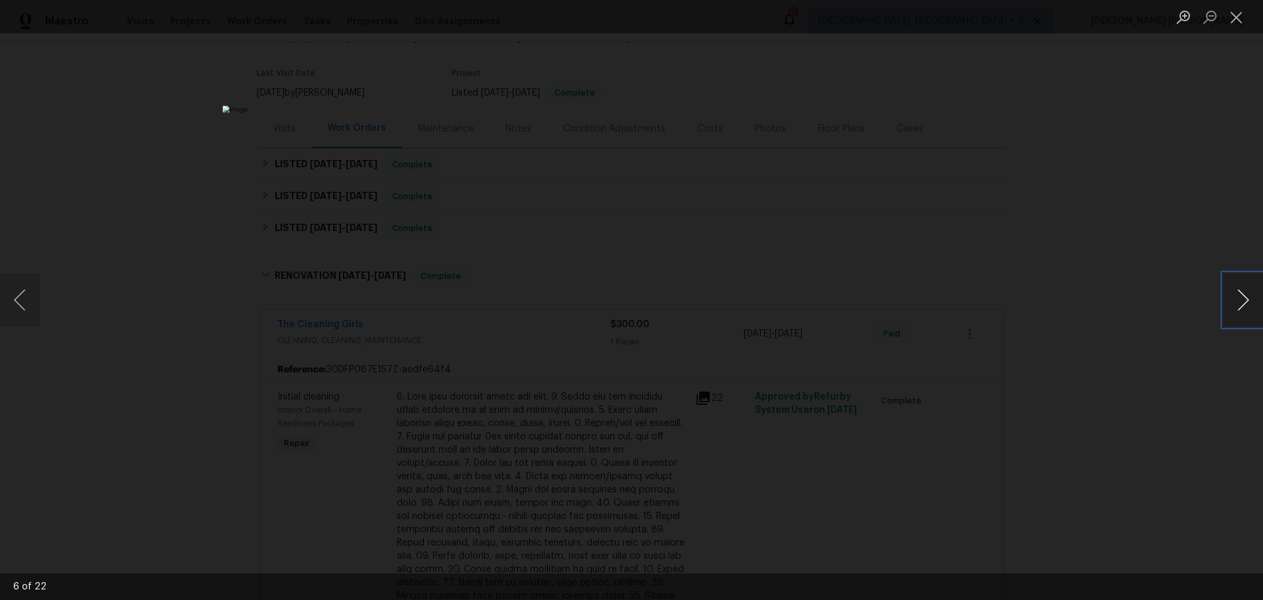
click at [1229, 305] on button "Next image" at bounding box center [1243, 299] width 40 height 53
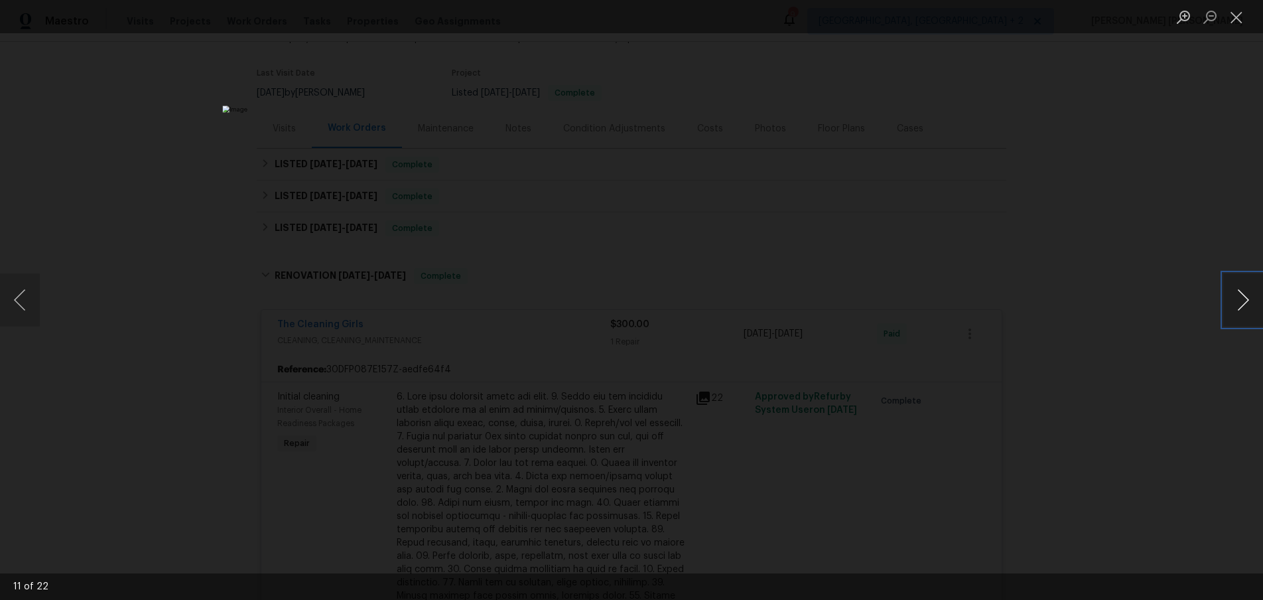
click at [1229, 305] on button "Next image" at bounding box center [1243, 299] width 40 height 53
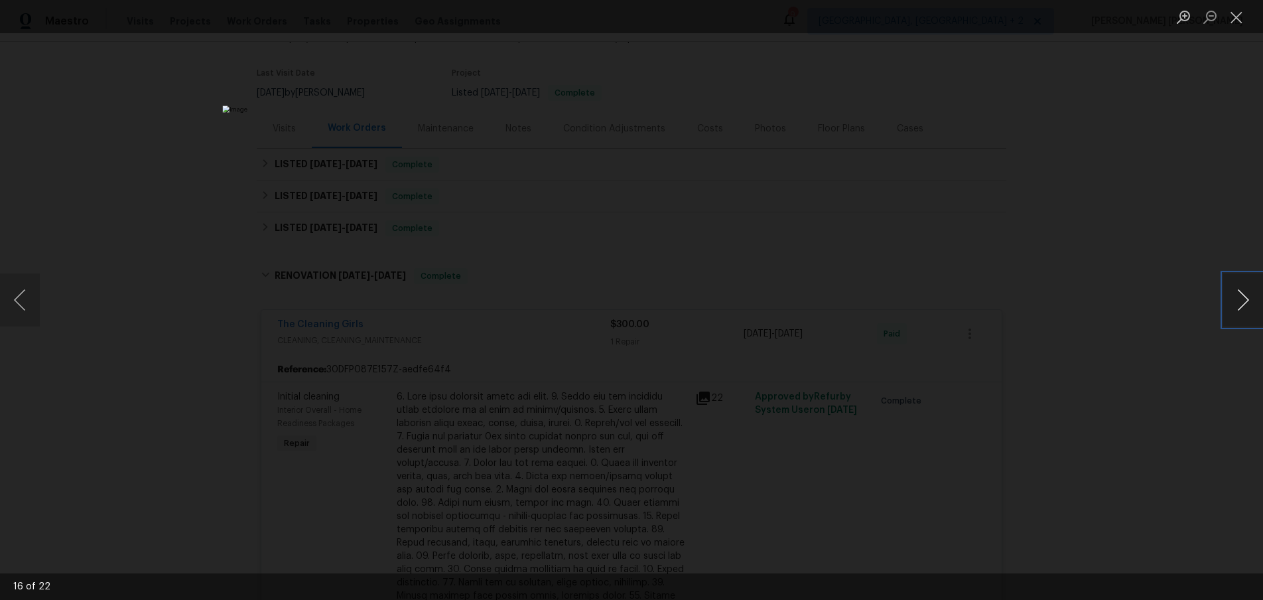
click at [1229, 305] on button "Next image" at bounding box center [1243, 299] width 40 height 53
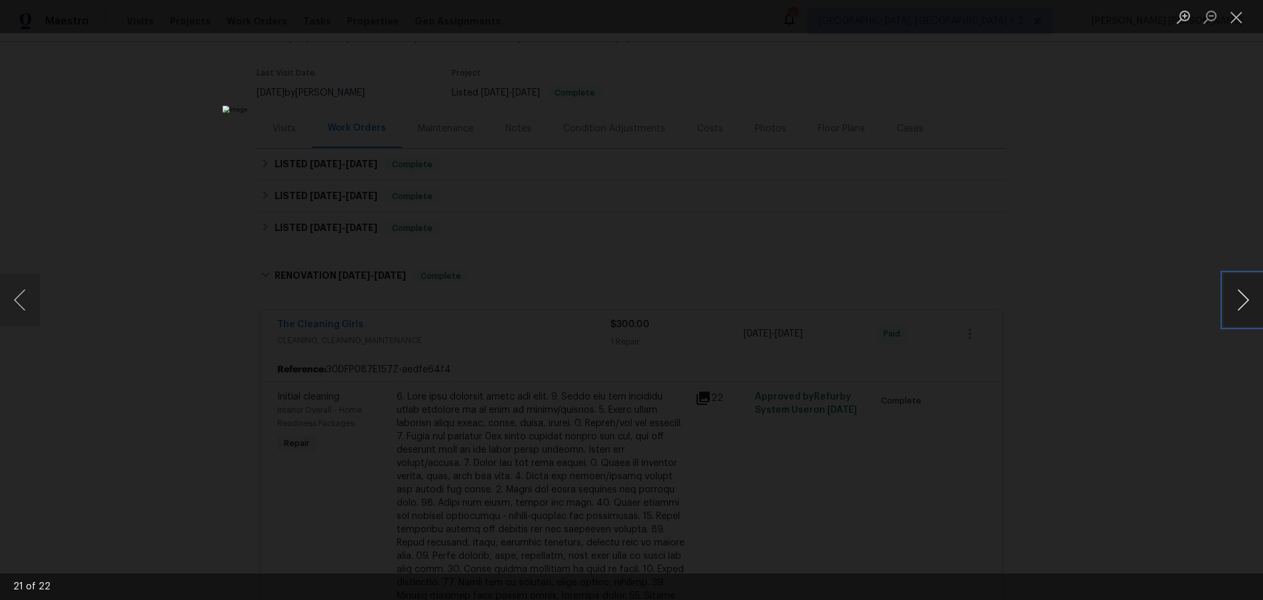
click at [1229, 305] on button "Next image" at bounding box center [1243, 299] width 40 height 53
click at [1191, 389] on div "Lightbox" at bounding box center [631, 300] width 1263 height 600
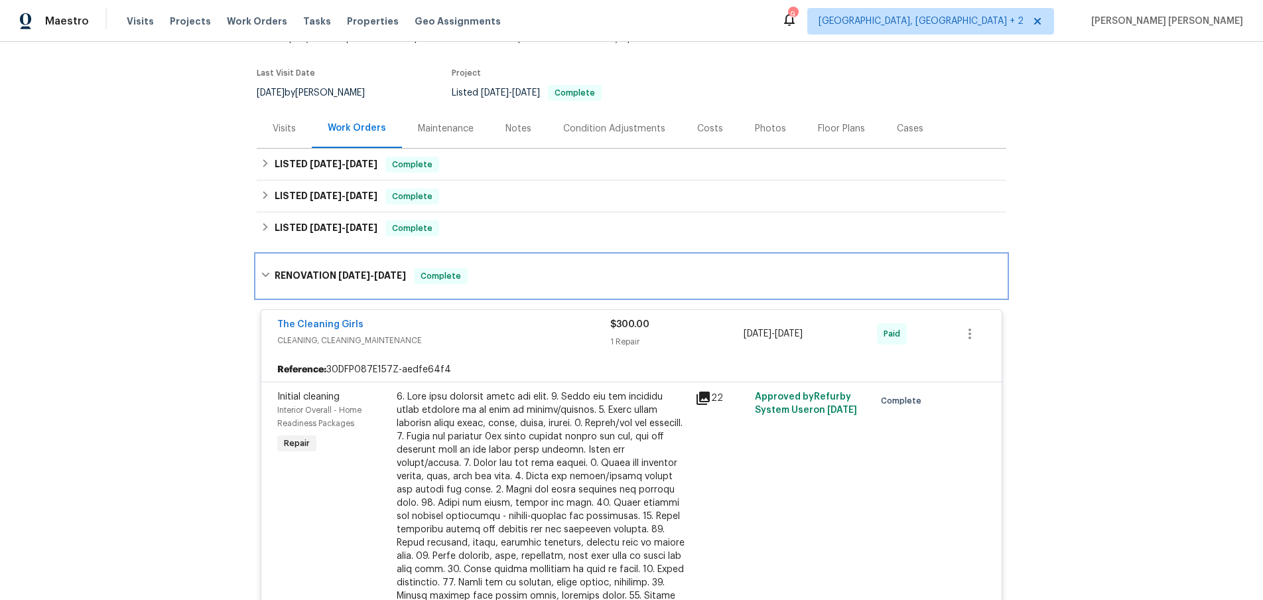
click at [262, 277] on icon at bounding box center [265, 274] width 9 height 9
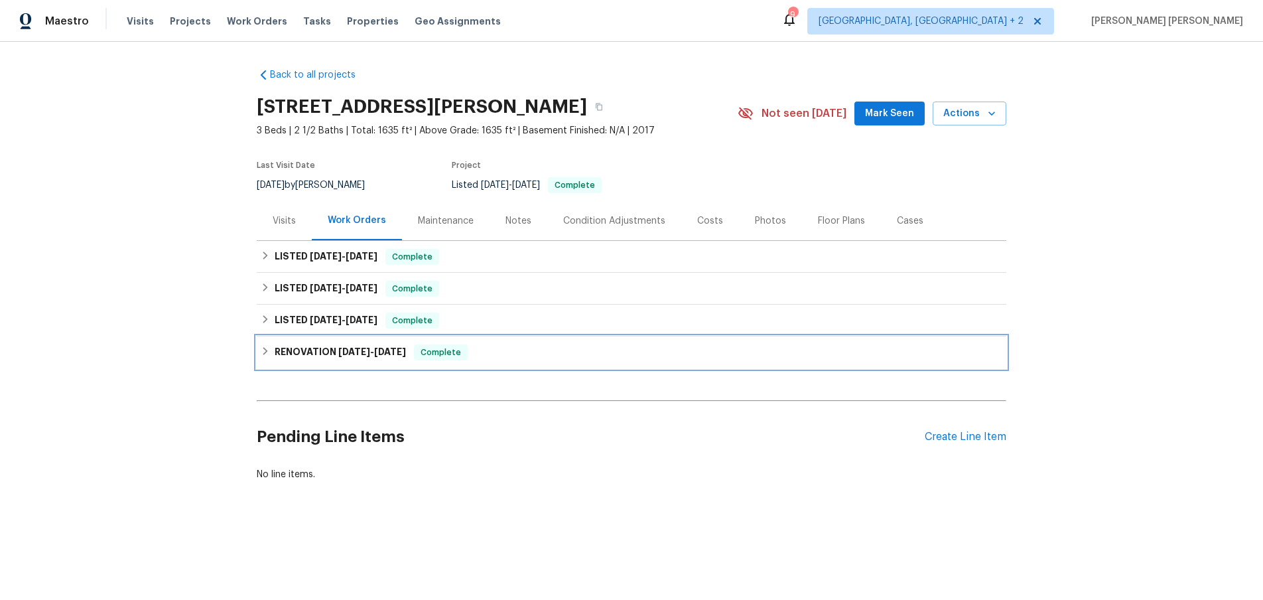
scroll to position [0, 0]
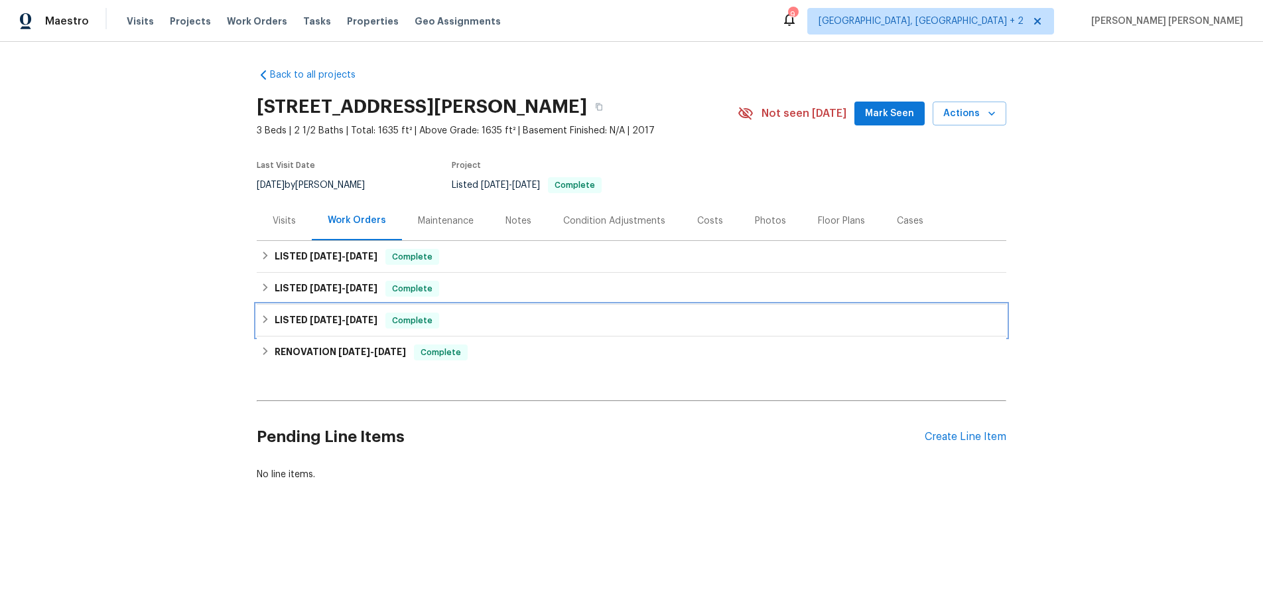
click at [267, 326] on div "LISTED 2/18/25 - 2/18/25 Complete" at bounding box center [631, 320] width 741 height 16
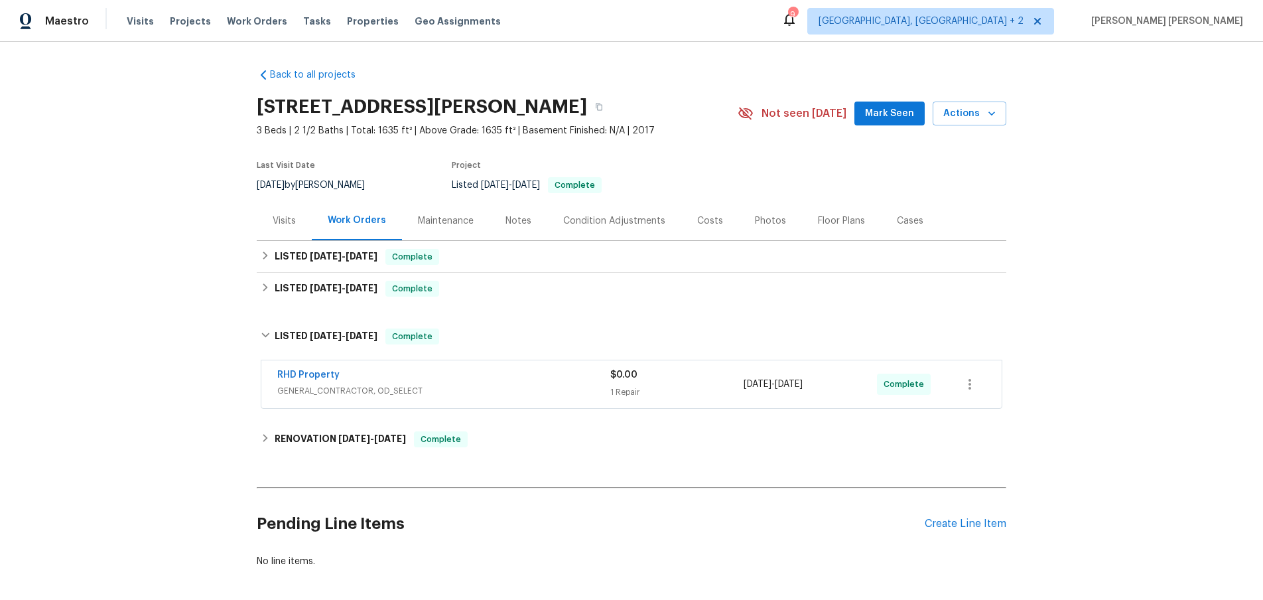
click at [471, 395] on span "GENERAL_CONTRACTOR, OD_SELECT" at bounding box center [443, 390] width 333 height 13
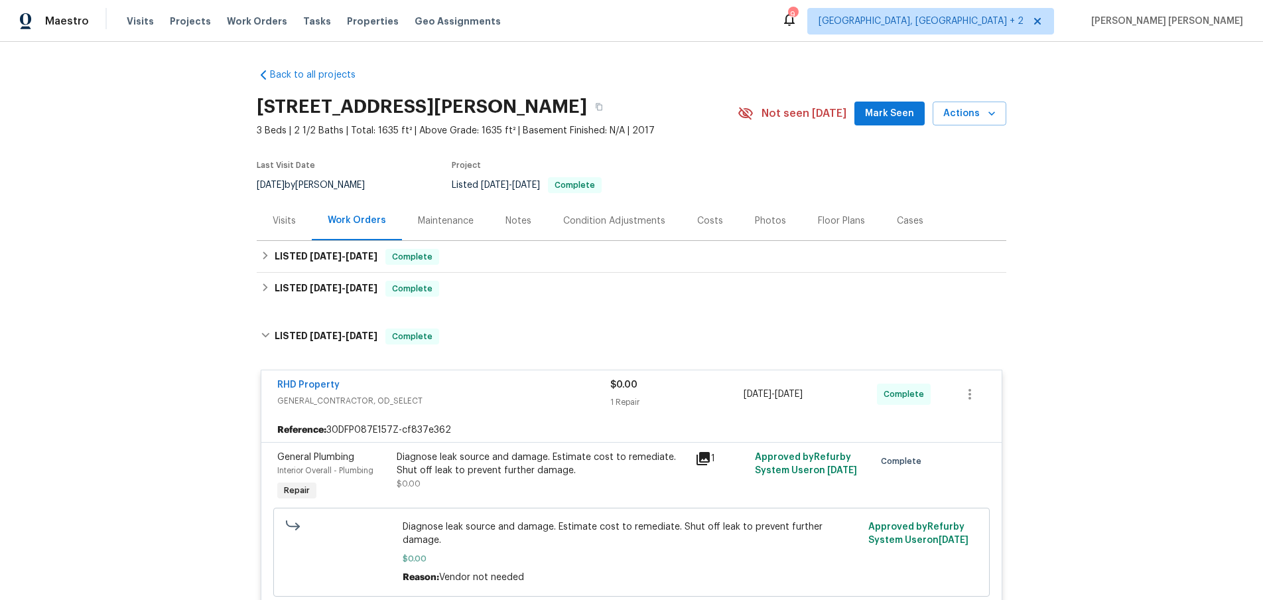
click at [704, 463] on icon at bounding box center [703, 458] width 16 height 16
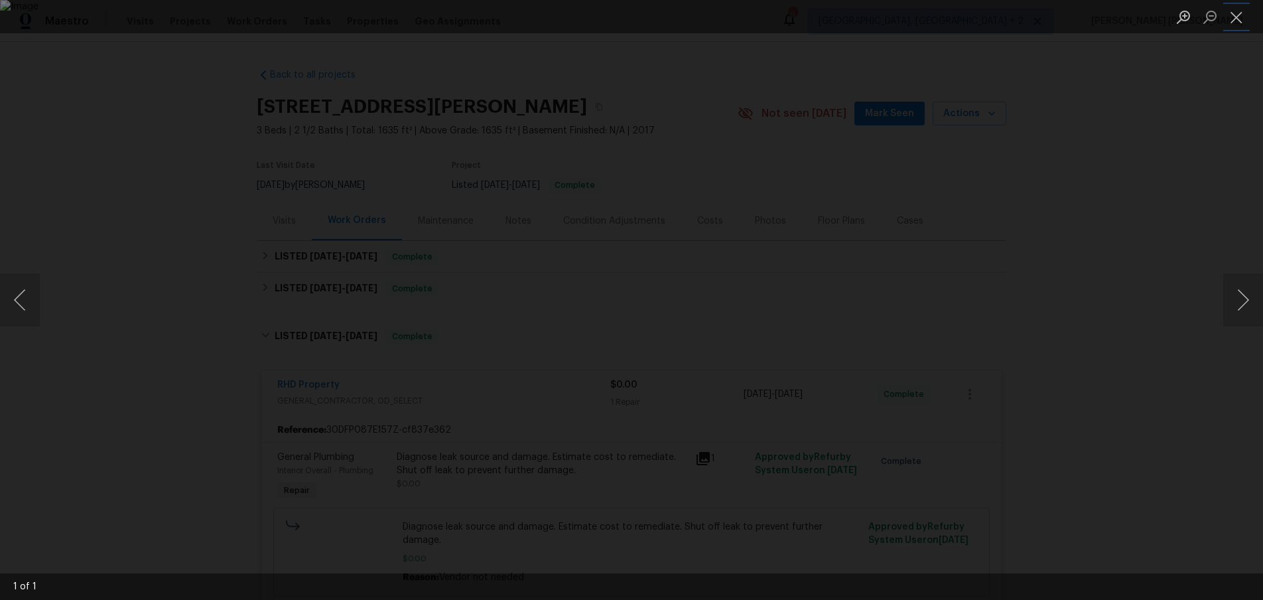
drag, startPoint x: 1232, startPoint y: 21, endPoint x: 1172, endPoint y: 50, distance: 66.7
click at [1231, 21] on button "Close lightbox" at bounding box center [1236, 16] width 27 height 23
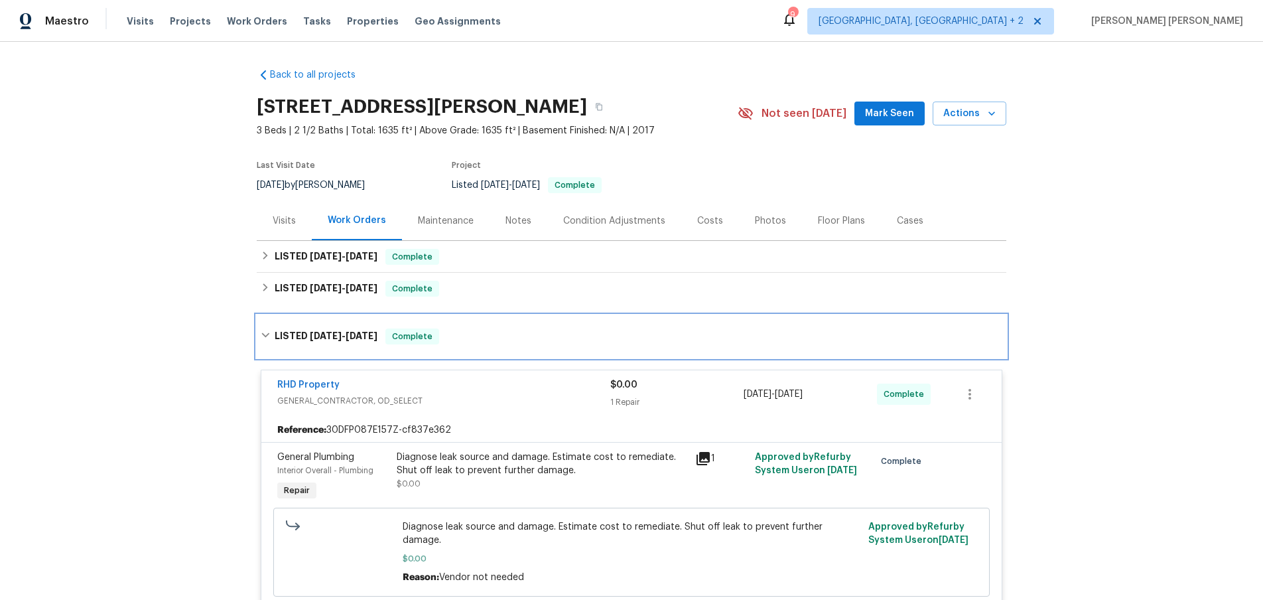
click at [258, 335] on div "LISTED 2/18/25 - 2/18/25 Complete" at bounding box center [631, 336] width 749 height 42
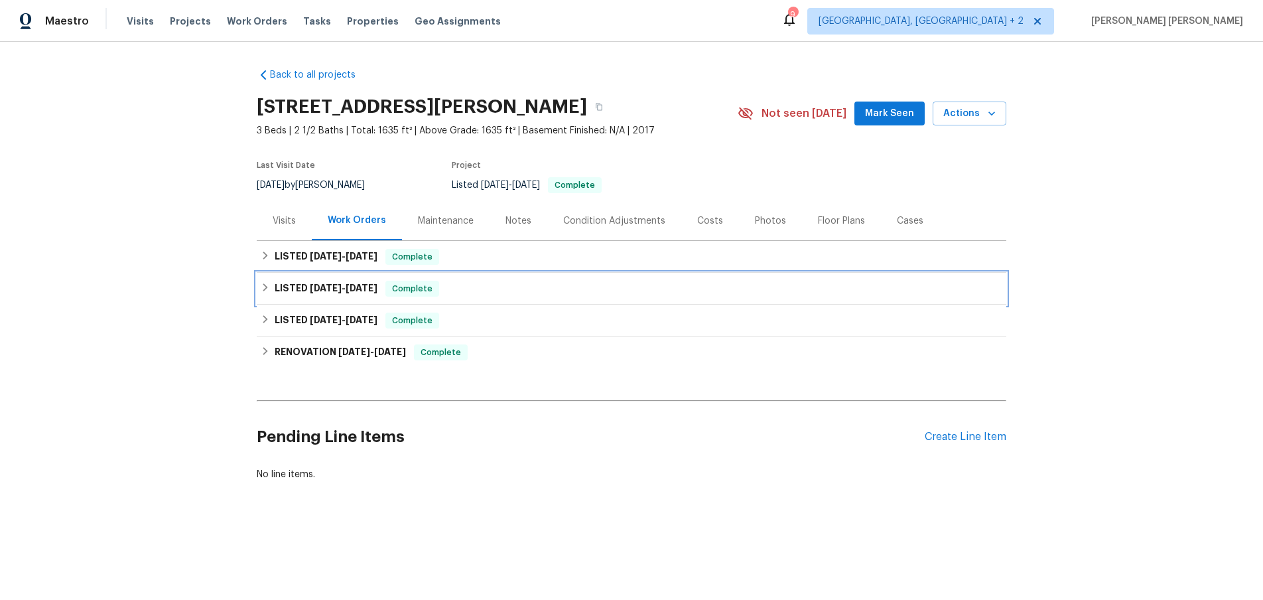
click at [261, 285] on icon at bounding box center [265, 287] width 9 height 9
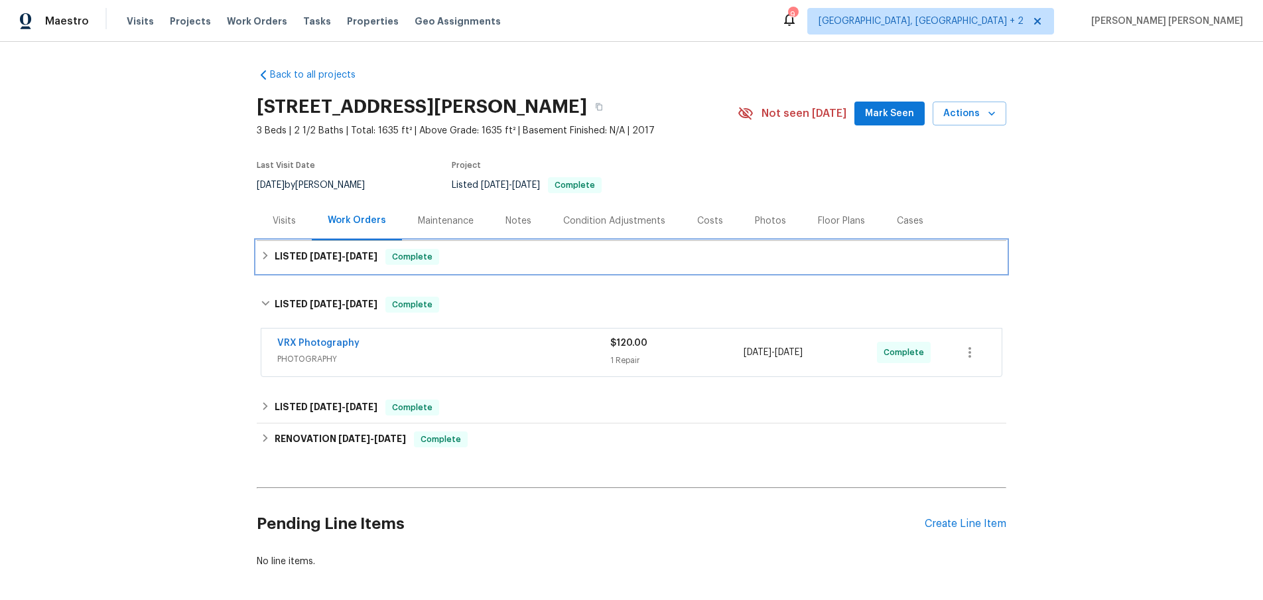
click at [261, 259] on icon at bounding box center [265, 255] width 9 height 9
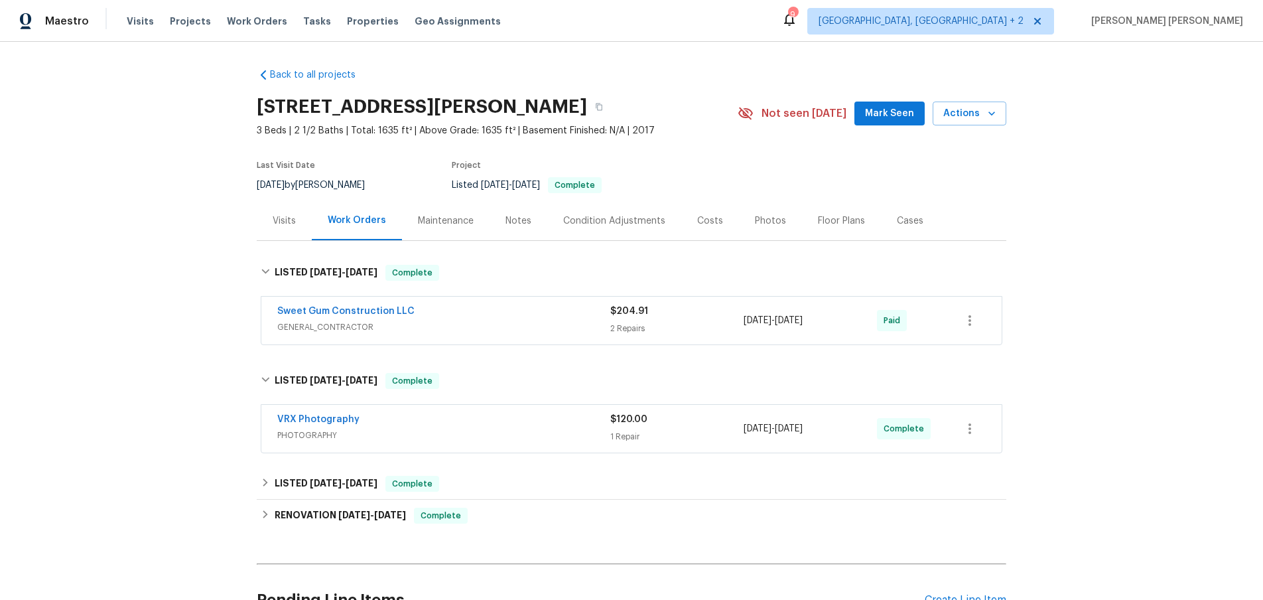
click at [530, 328] on span "GENERAL_CONTRACTOR" at bounding box center [443, 326] width 333 height 13
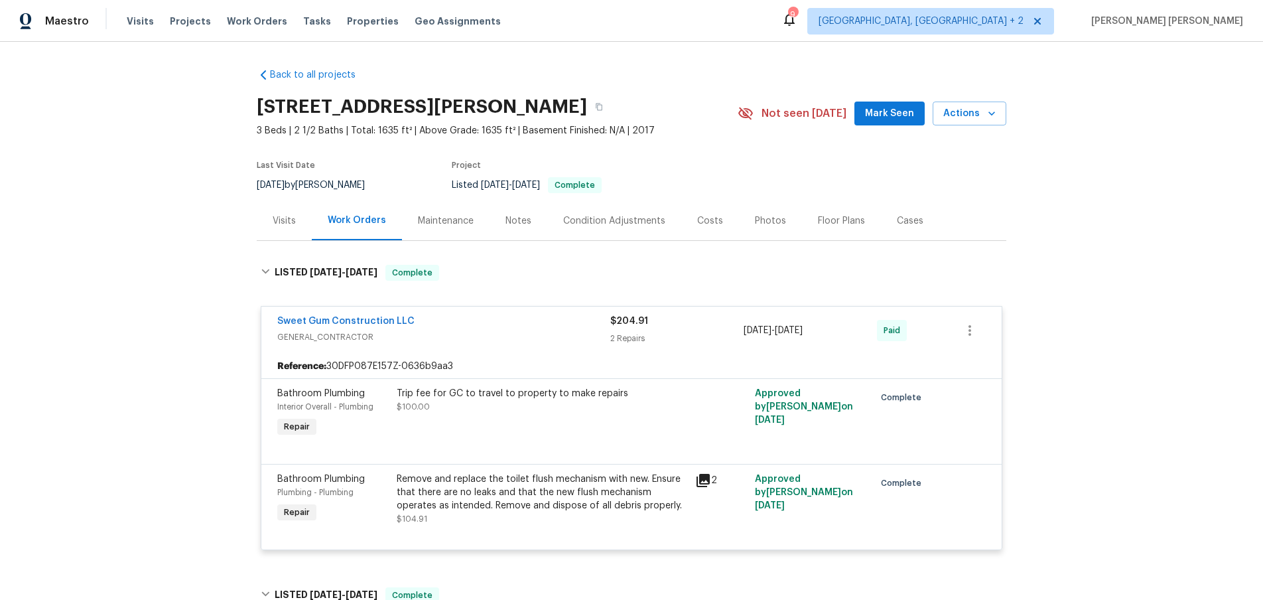
click at [281, 216] on div "Visits" at bounding box center [284, 220] width 23 height 13
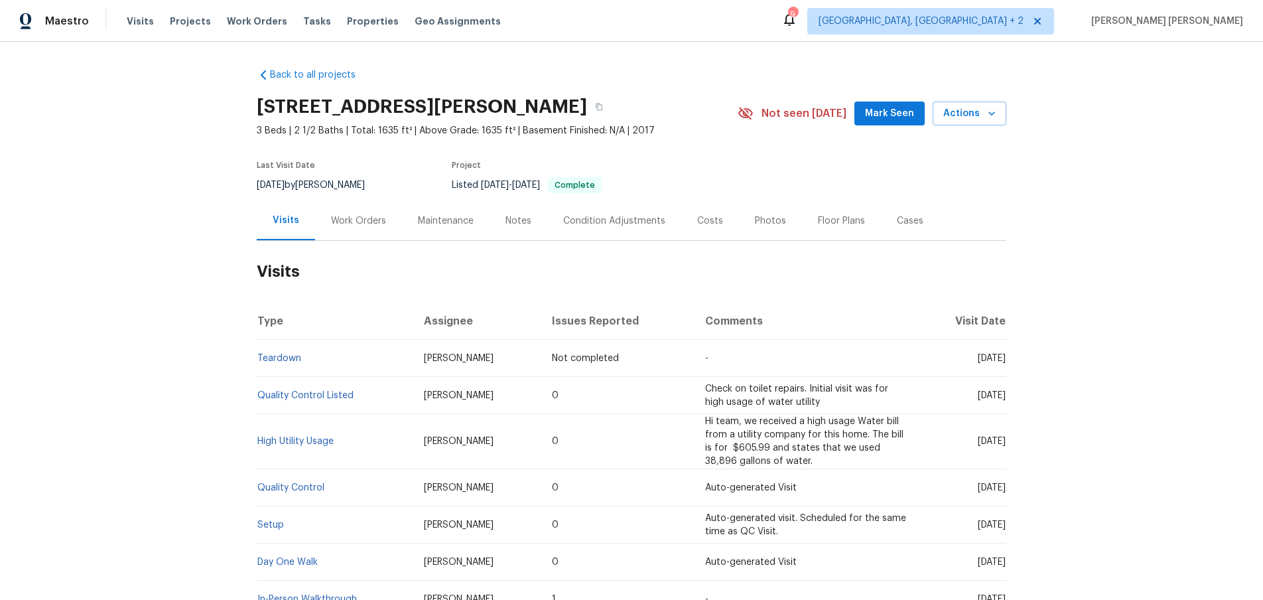
scroll to position [108, 0]
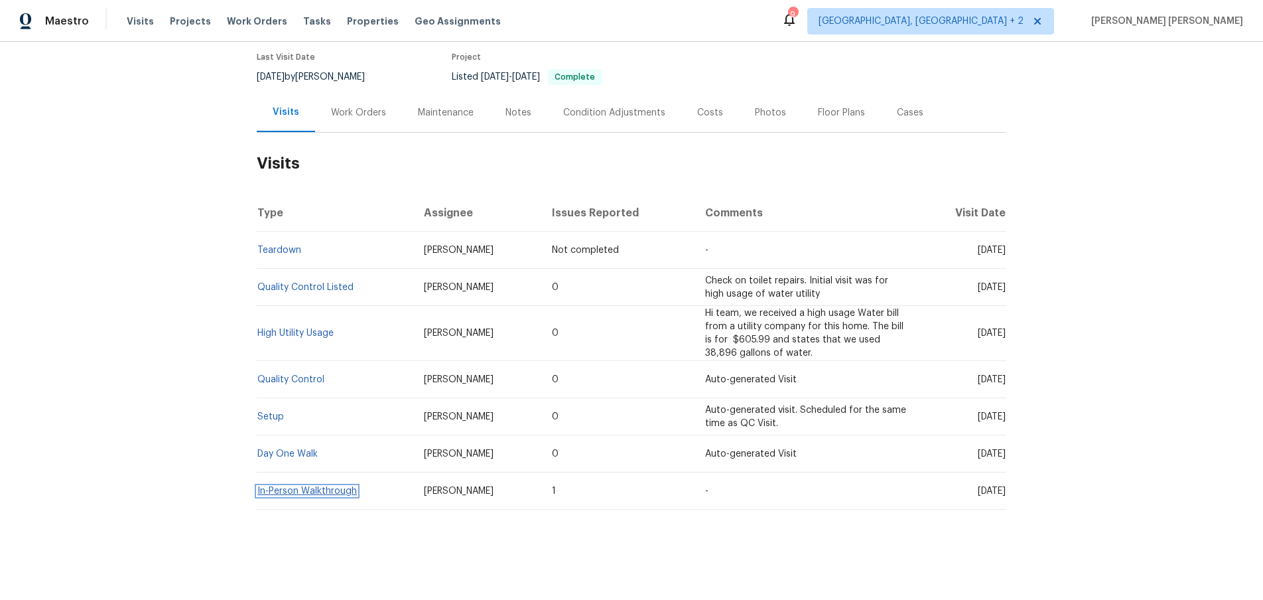
click at [328, 493] on link "In-Person Walkthrough" at bounding box center [306, 490] width 99 height 9
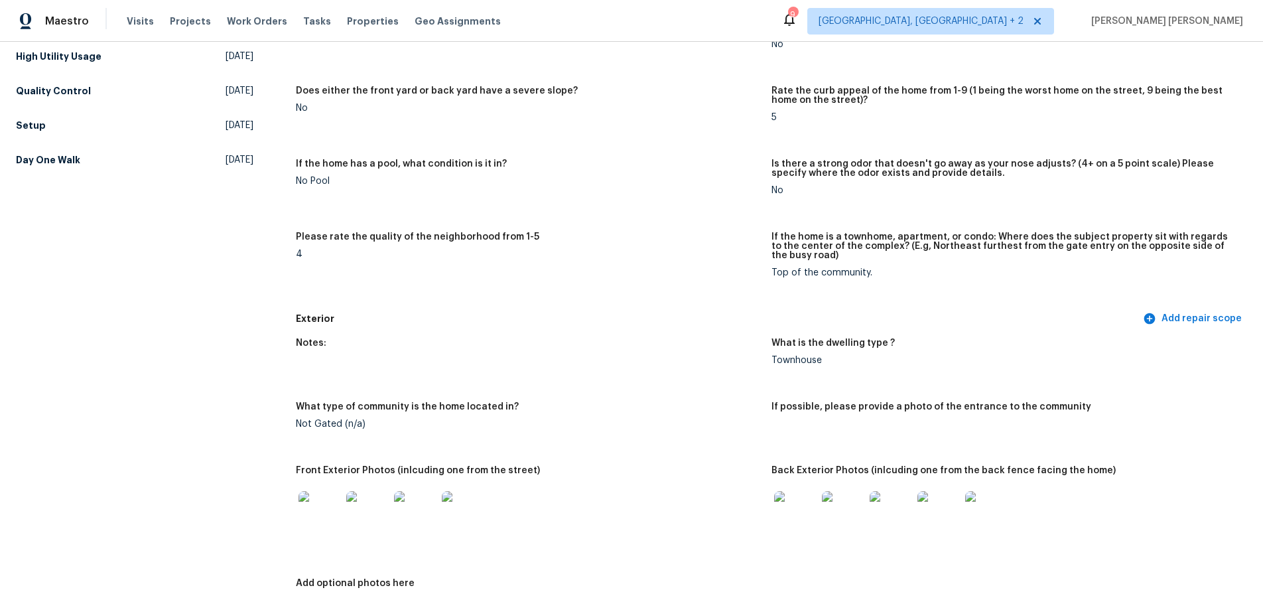
scroll to position [333, 0]
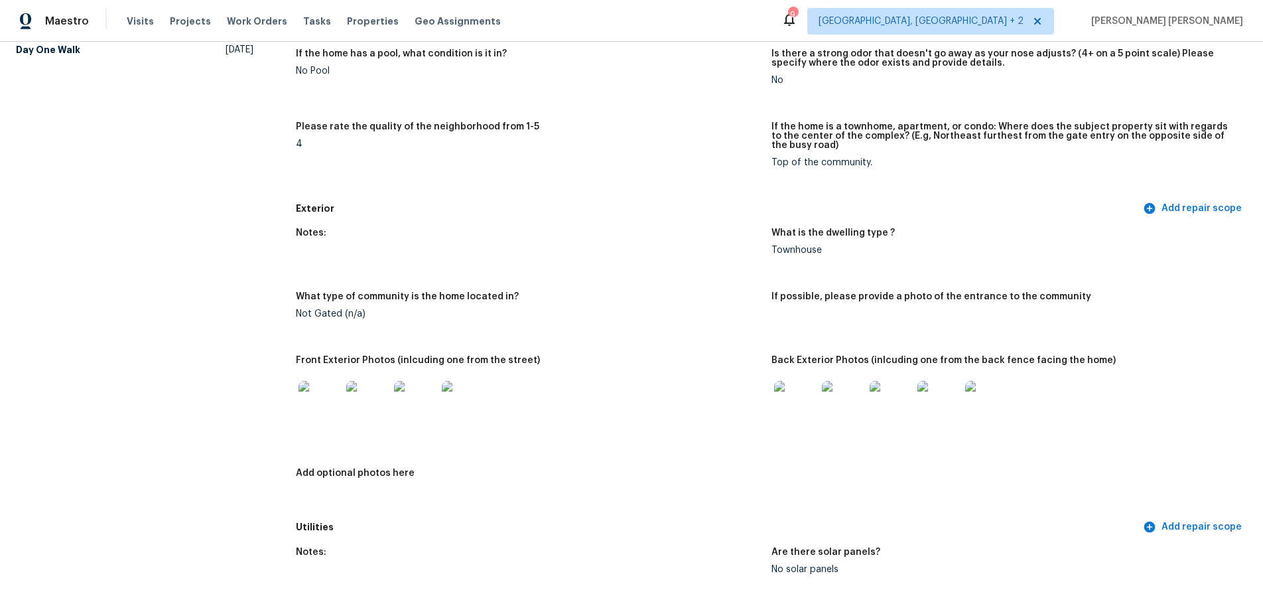
click at [806, 393] on img at bounding box center [795, 402] width 42 height 42
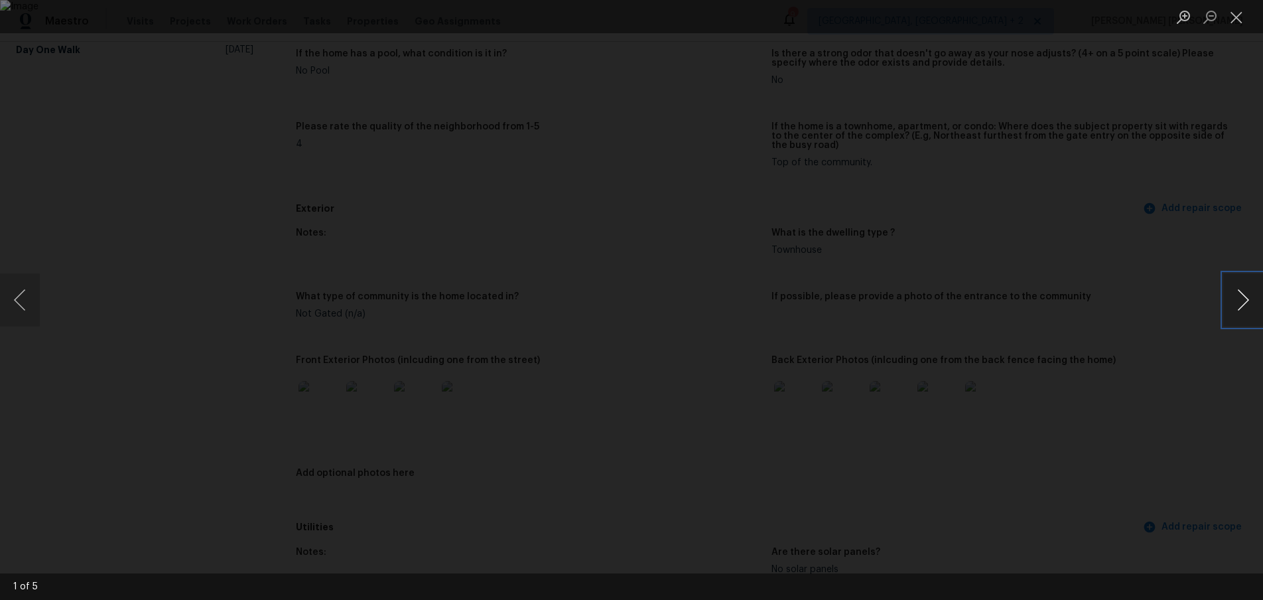
click at [1244, 304] on button "Next image" at bounding box center [1243, 299] width 40 height 53
click at [1209, 389] on div "Lightbox" at bounding box center [631, 300] width 1263 height 600
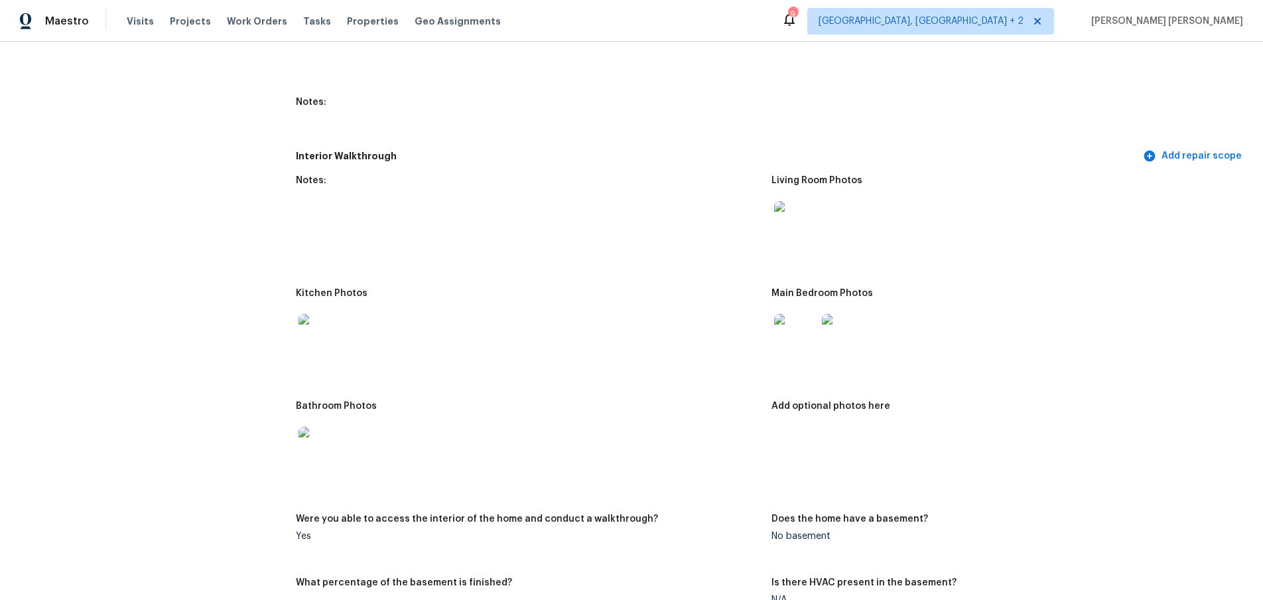
scroll to position [1492, 0]
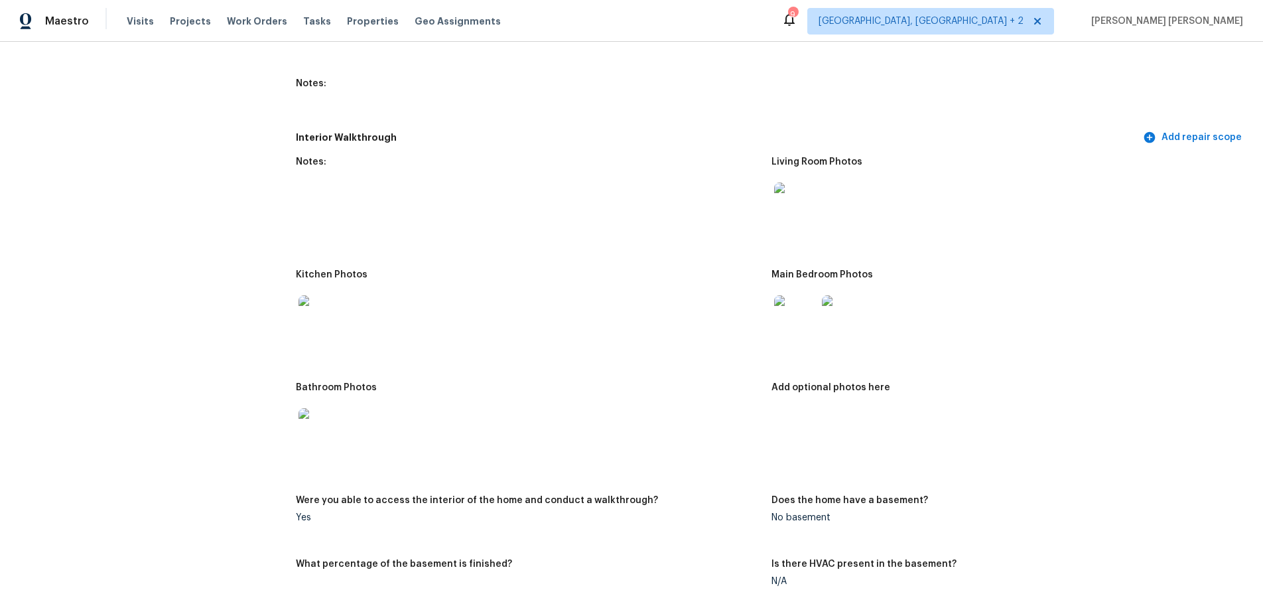
click at [318, 418] on img at bounding box center [319, 429] width 42 height 42
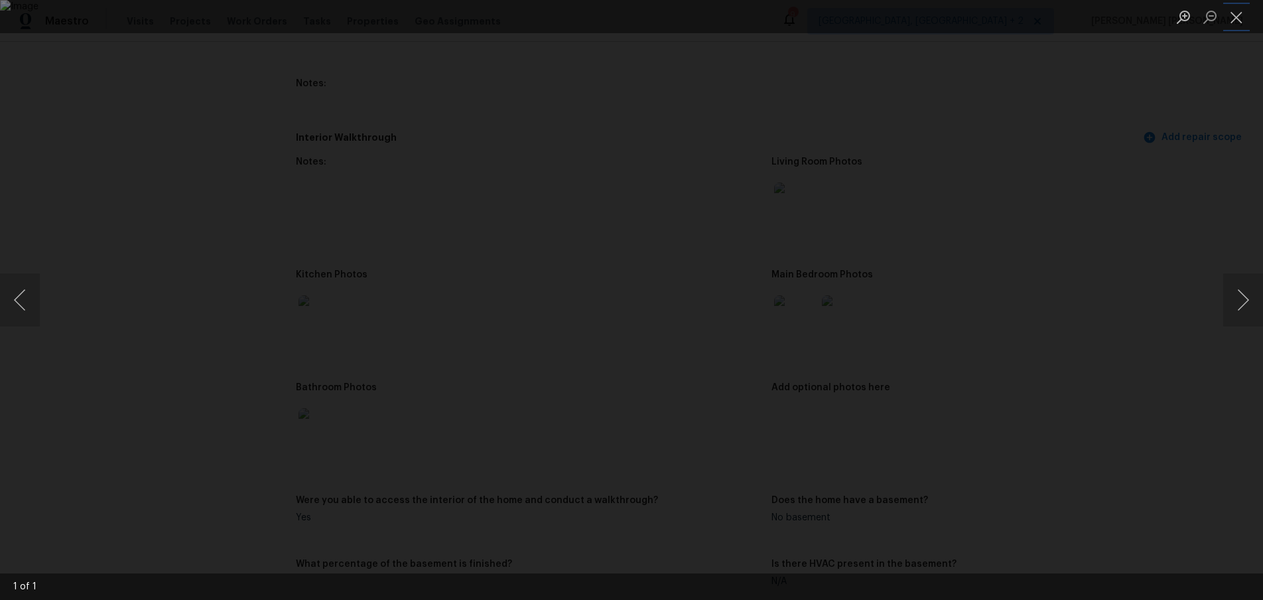
drag, startPoint x: 1235, startPoint y: 17, endPoint x: 1061, endPoint y: 229, distance: 274.3
click at [1230, 23] on button "Close lightbox" at bounding box center [1236, 16] width 27 height 23
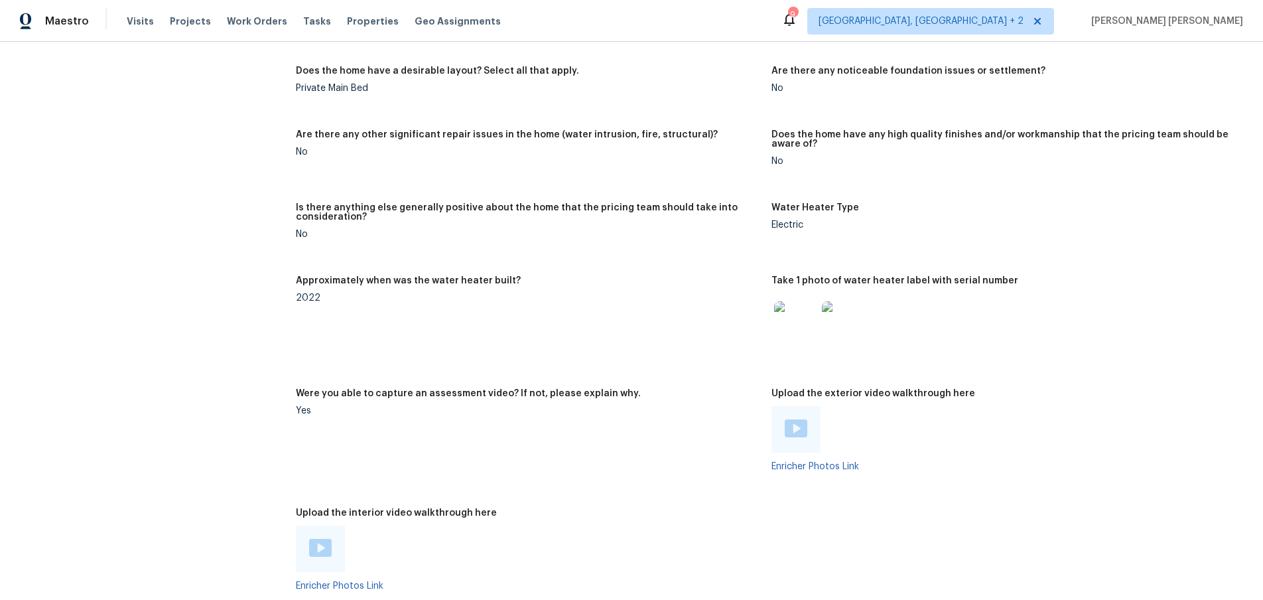
scroll to position [2358, 0]
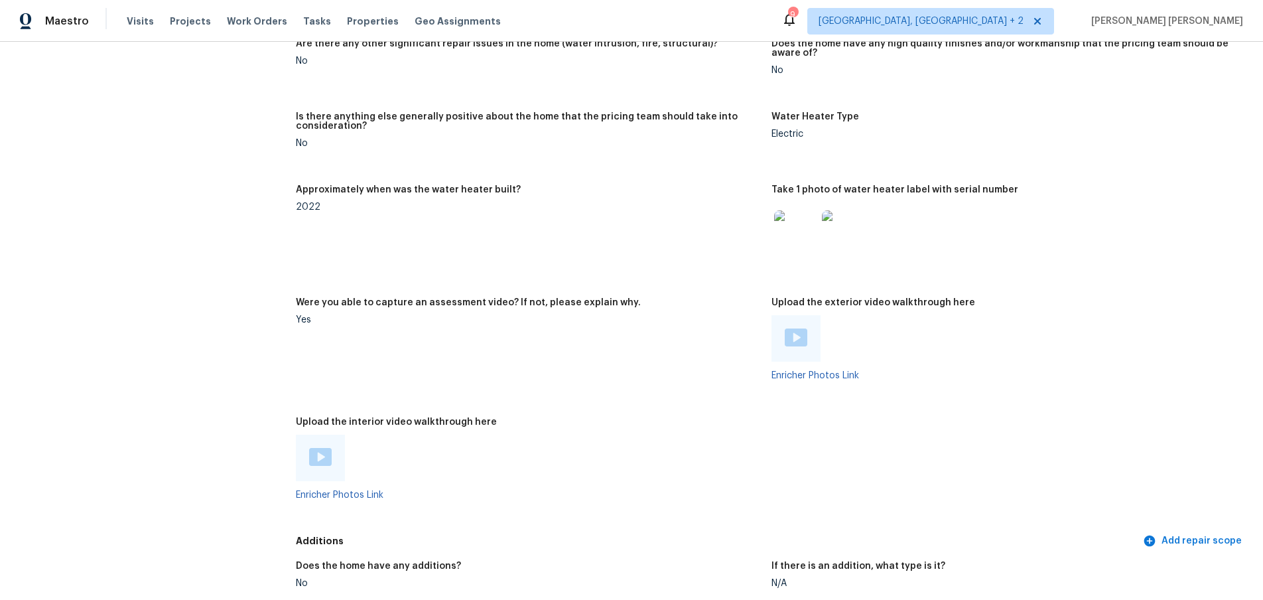
click at [809, 227] on img at bounding box center [795, 231] width 42 height 42
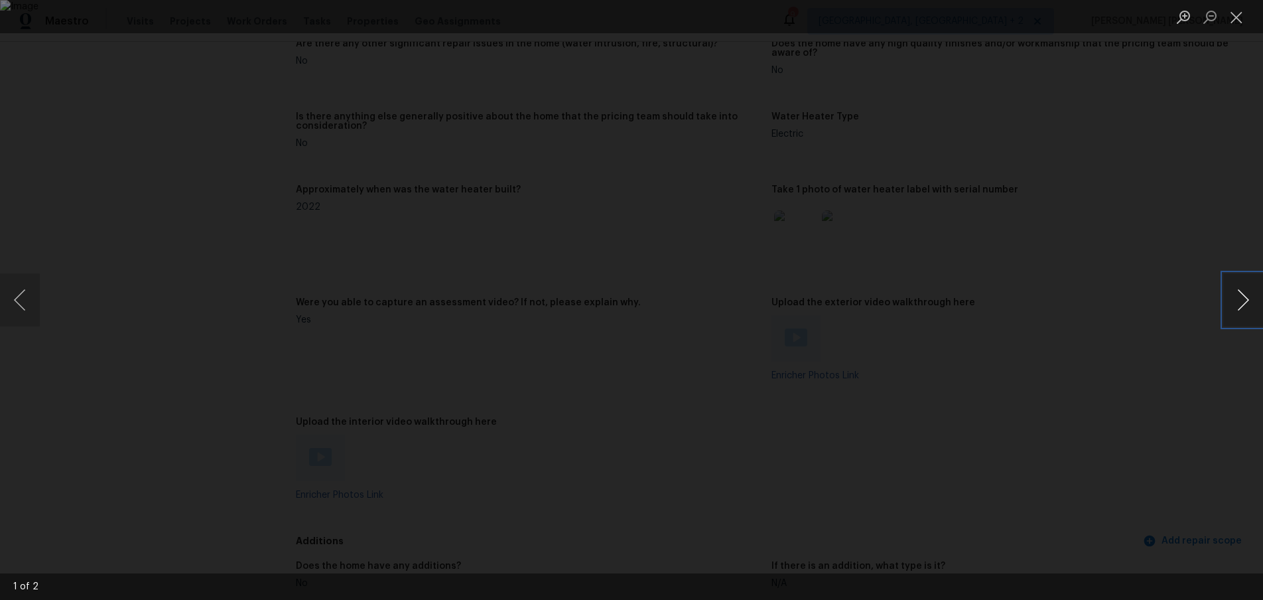
click at [1234, 305] on button "Next image" at bounding box center [1243, 299] width 40 height 53
click at [1235, 305] on button "Next image" at bounding box center [1243, 299] width 40 height 53
click at [1193, 396] on div "Lightbox" at bounding box center [631, 300] width 1263 height 600
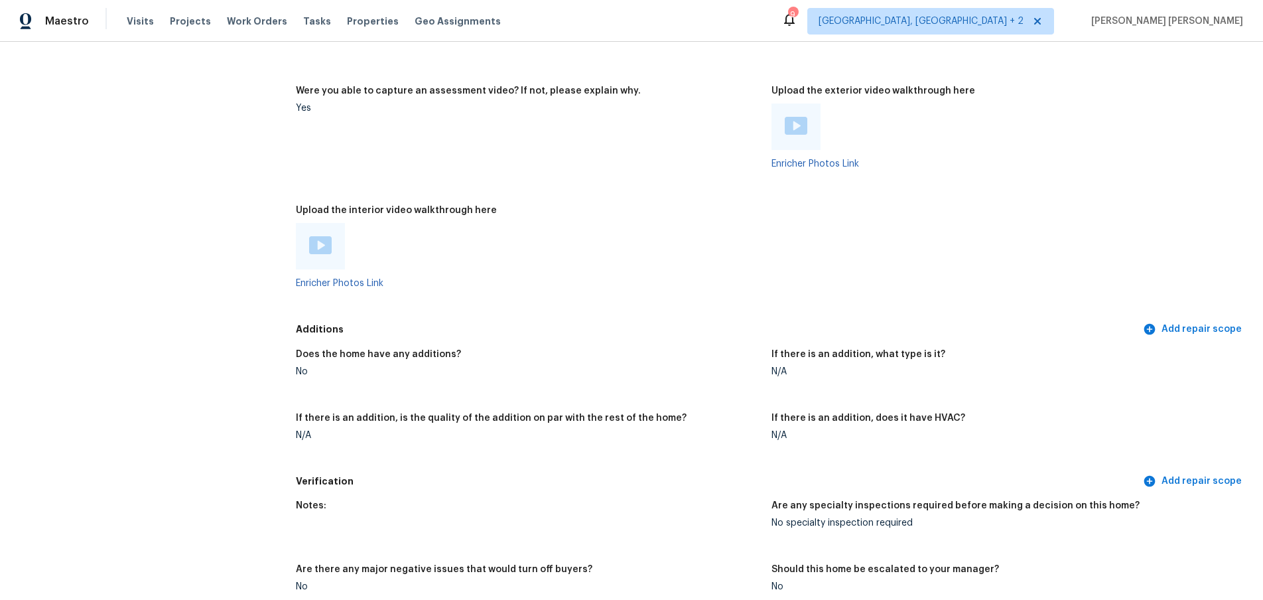
scroll to position [2570, 0]
click at [799, 159] on link "Enricher Photos Link" at bounding box center [815, 163] width 88 height 9
click at [355, 278] on link "Enricher Photos Link" at bounding box center [340, 282] width 88 height 9
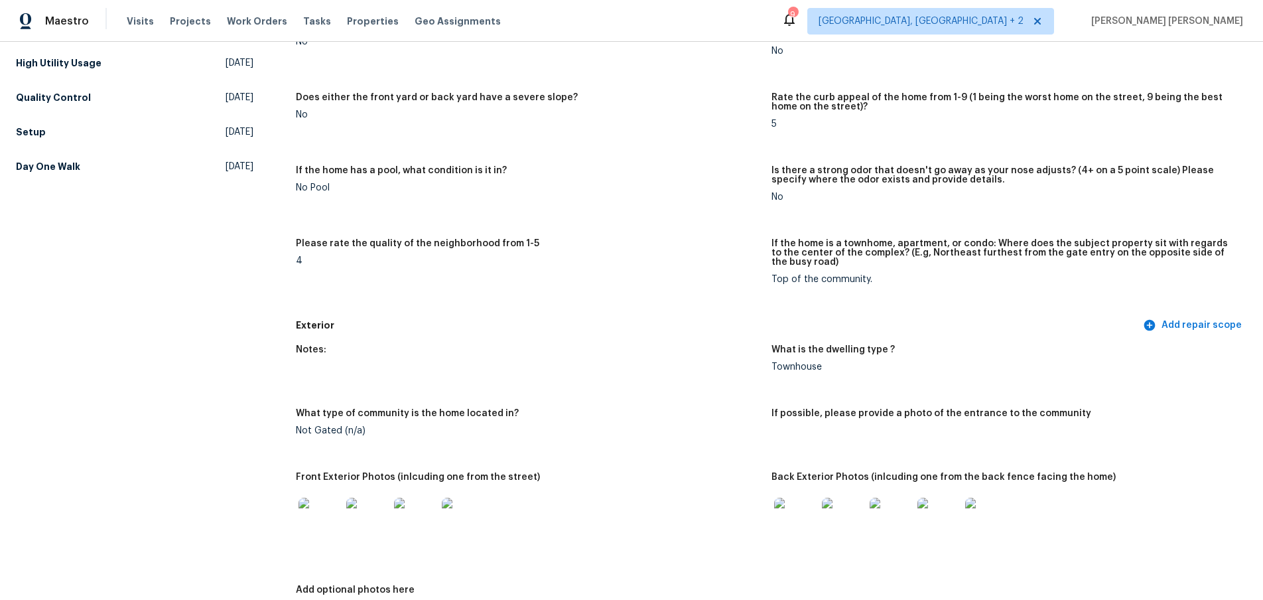
scroll to position [0, 0]
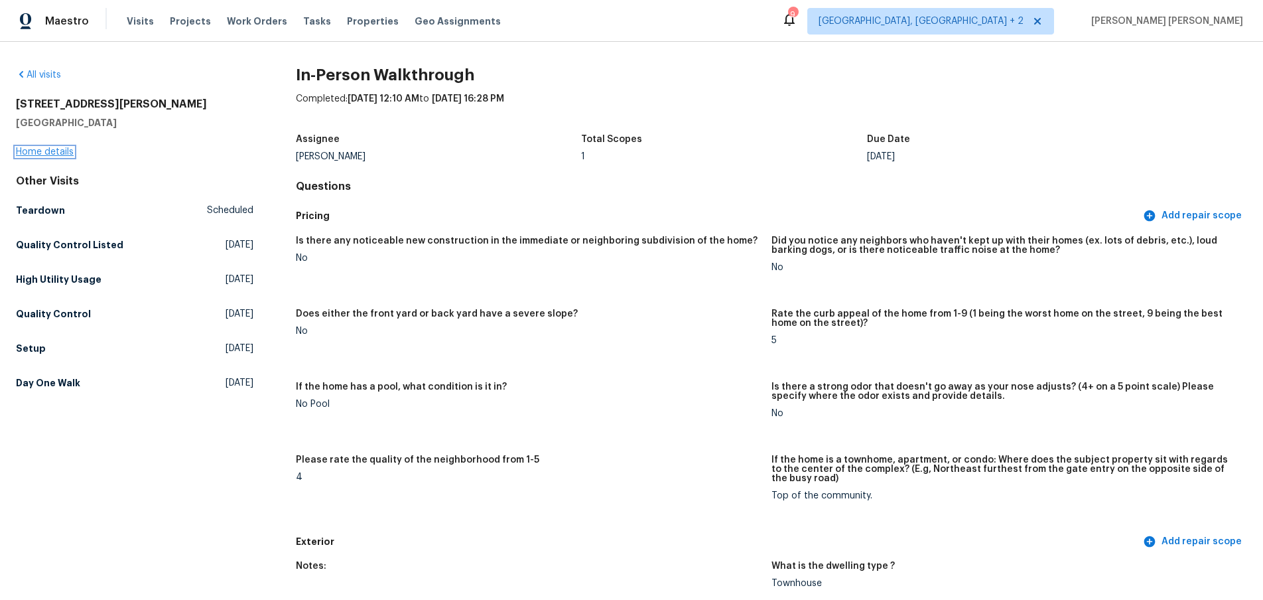
click at [58, 153] on link "Home details" at bounding box center [45, 151] width 58 height 9
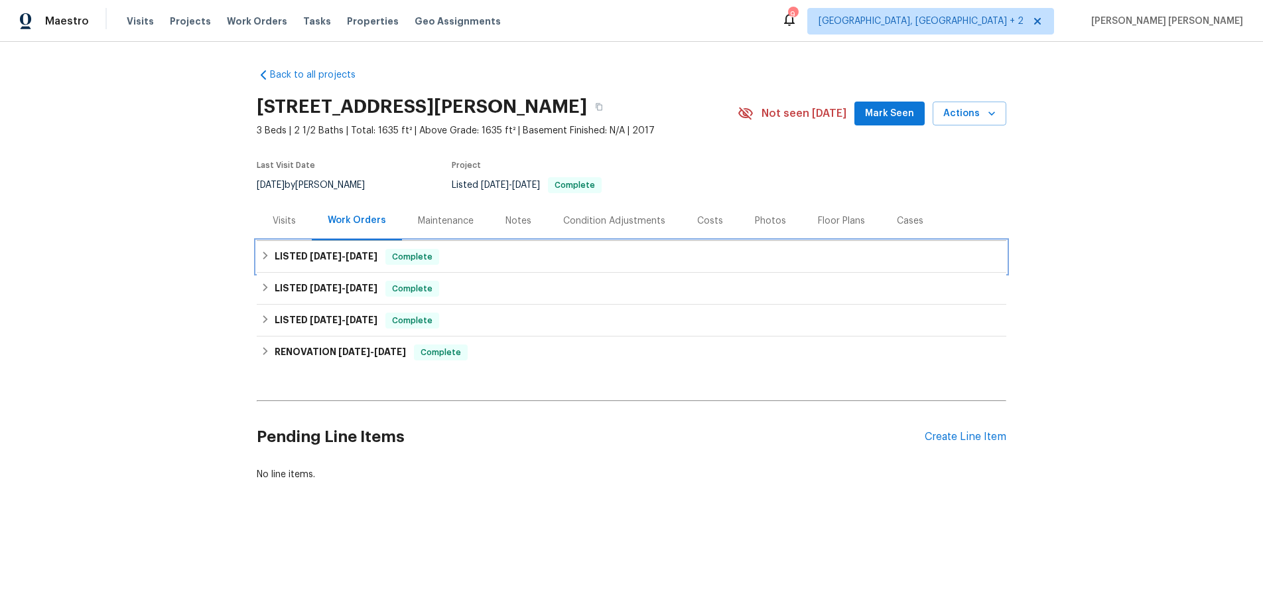
click at [285, 255] on h6 "LISTED 5/2/25 - 5/6/25" at bounding box center [326, 257] width 103 height 16
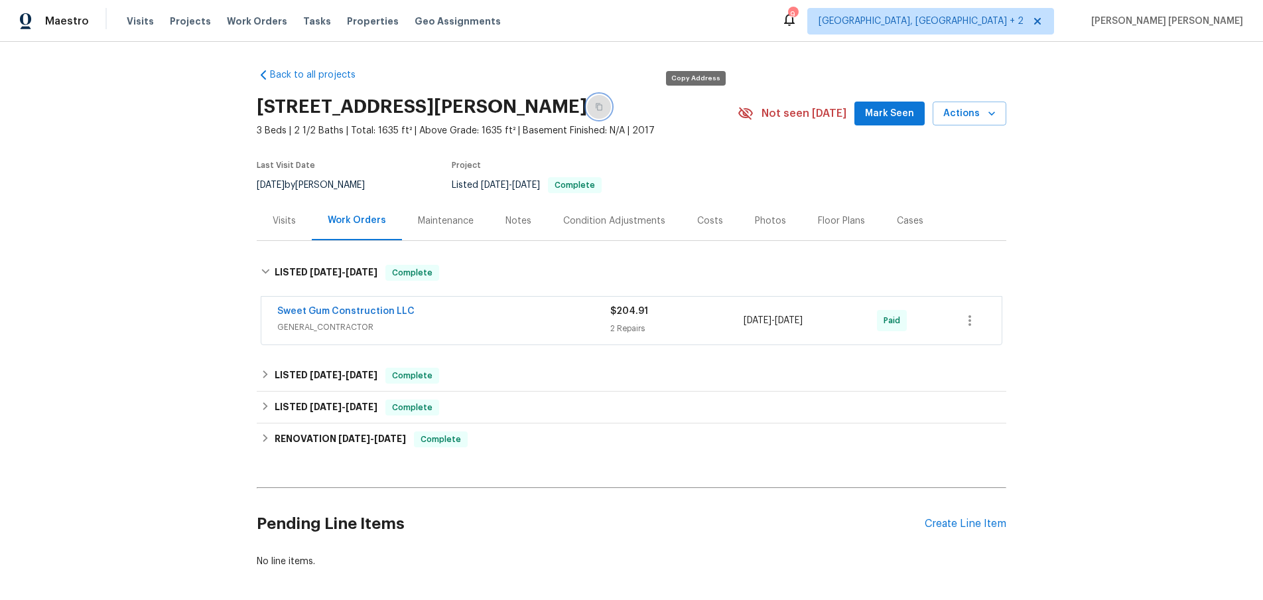
click at [603, 109] on icon "button" at bounding box center [599, 107] width 8 height 8
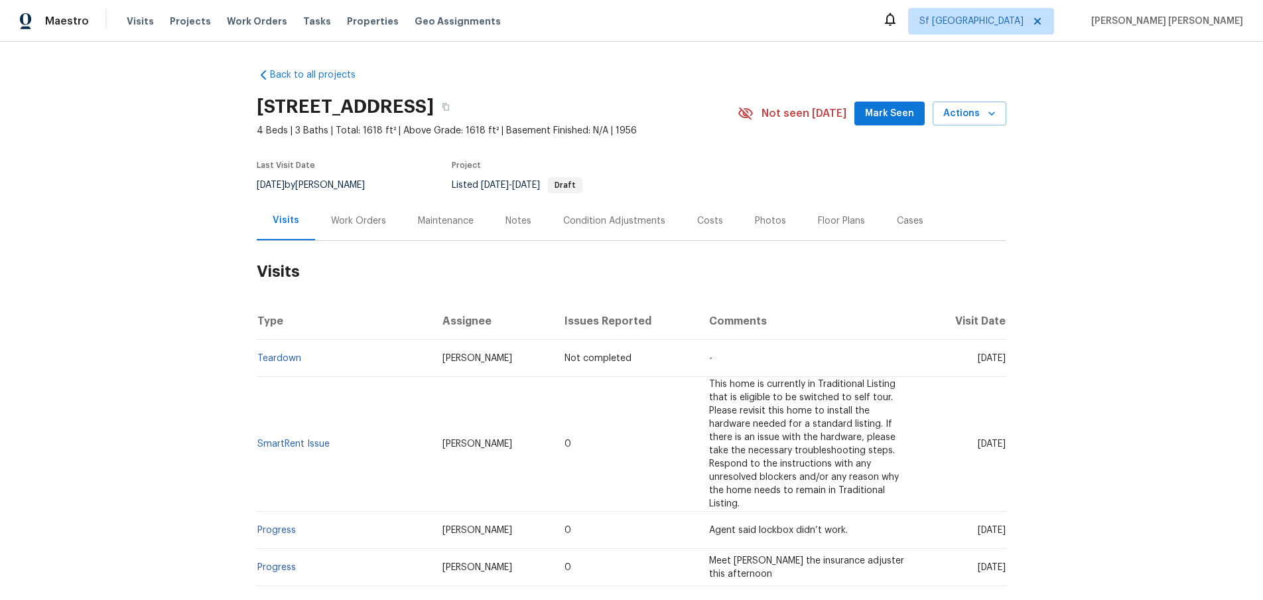
click at [366, 225] on div "Work Orders" at bounding box center [358, 220] width 55 height 13
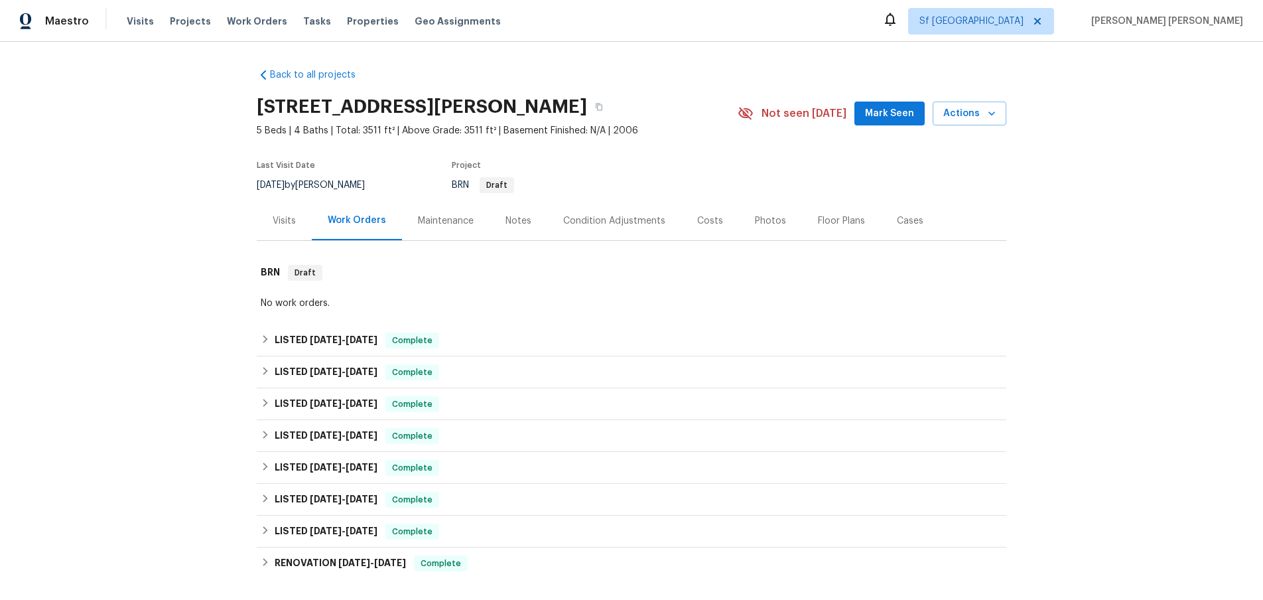
scroll to position [1, 0]
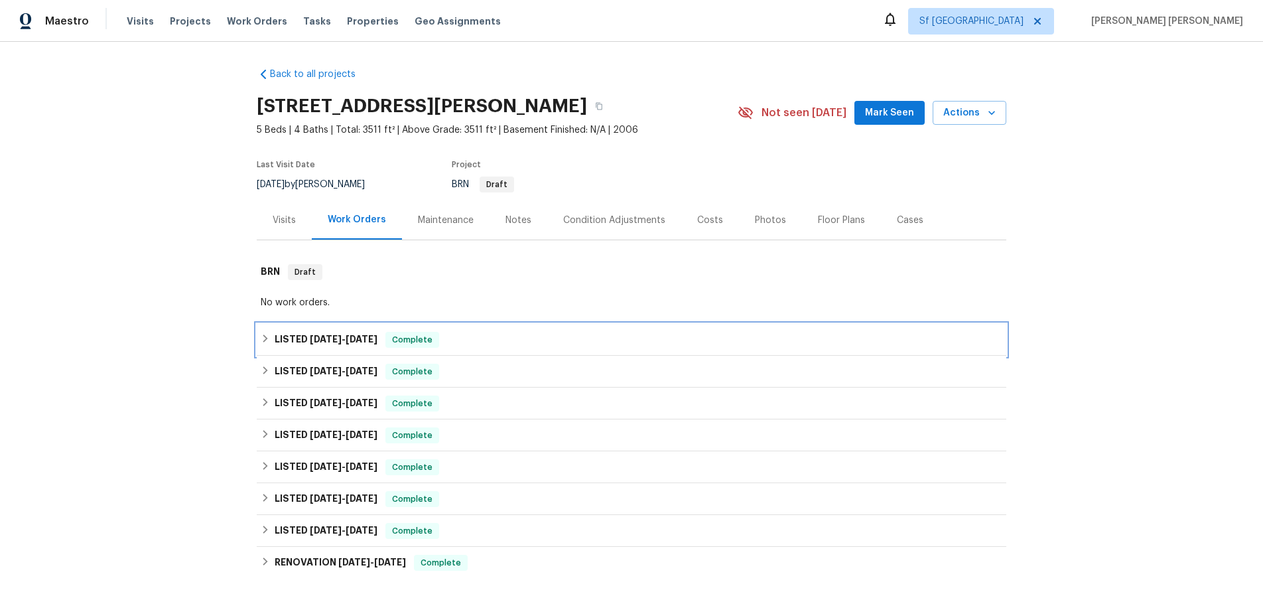
click at [265, 336] on icon at bounding box center [265, 338] width 5 height 8
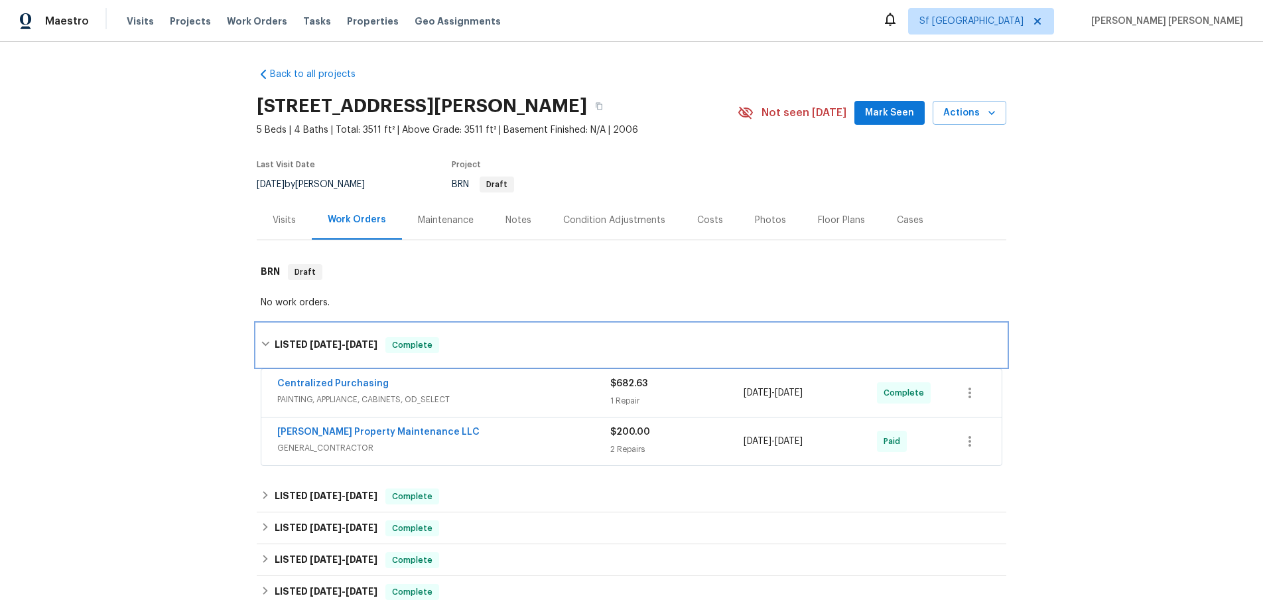
click at [265, 336] on div "LISTED [DATE] - [DATE] Complete" at bounding box center [631, 345] width 749 height 42
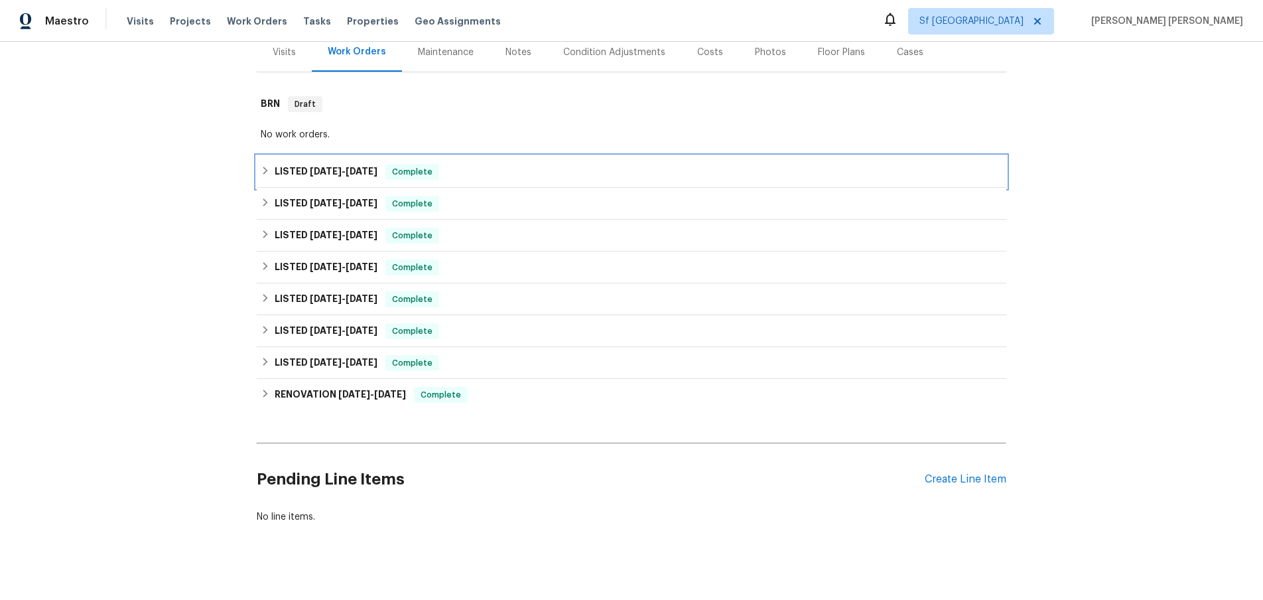
scroll to position [175, 0]
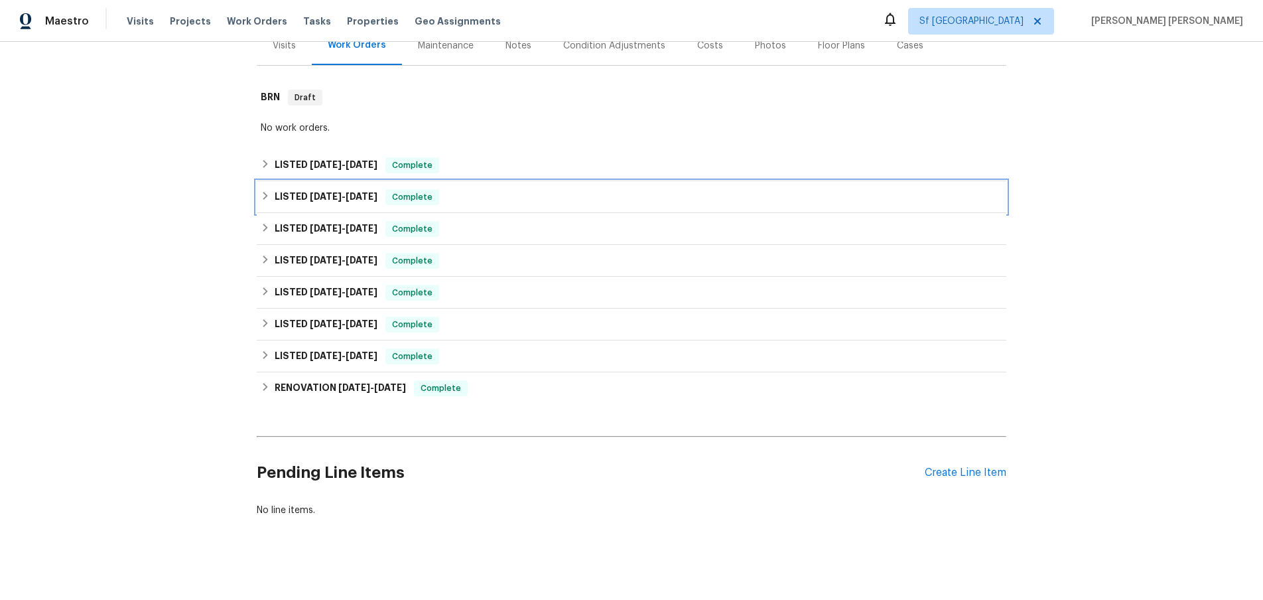
click at [267, 192] on icon at bounding box center [265, 195] width 9 height 9
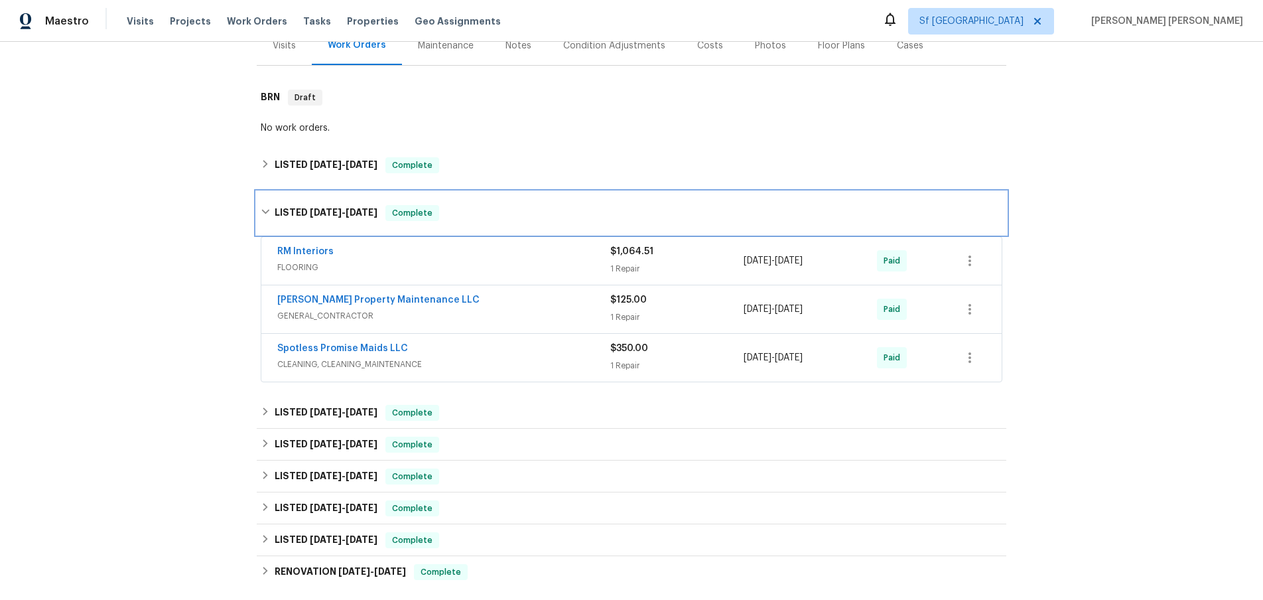
click at [267, 192] on div "LISTED [DATE] - [DATE] Complete" at bounding box center [631, 213] width 749 height 42
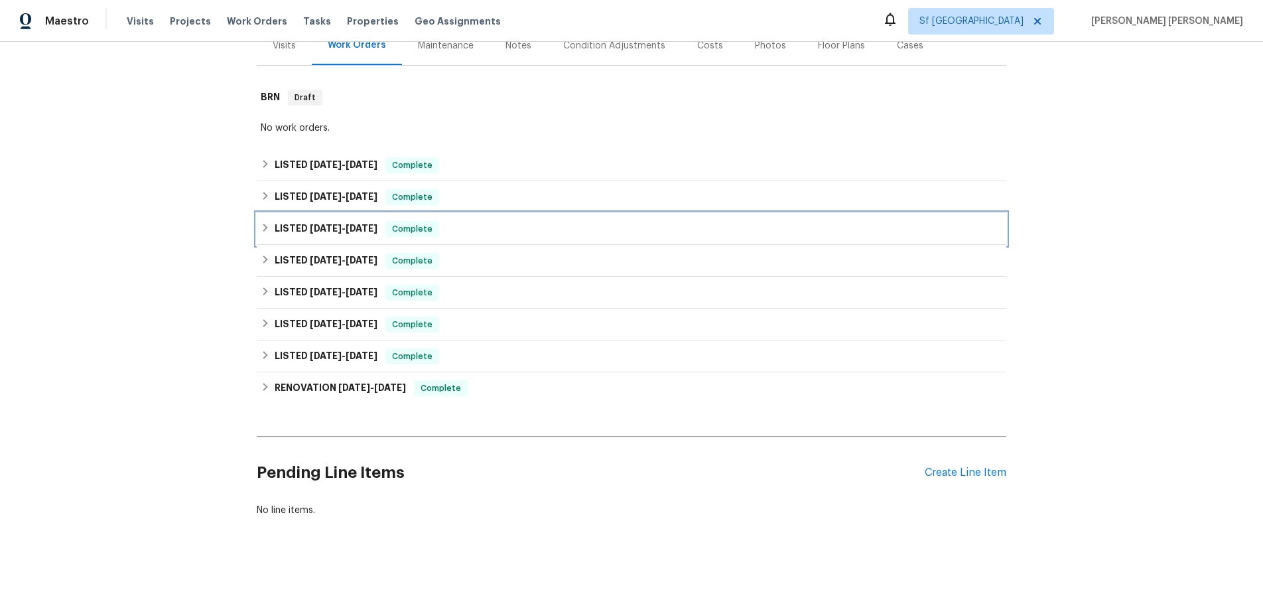
click at [262, 230] on icon at bounding box center [265, 227] width 9 height 9
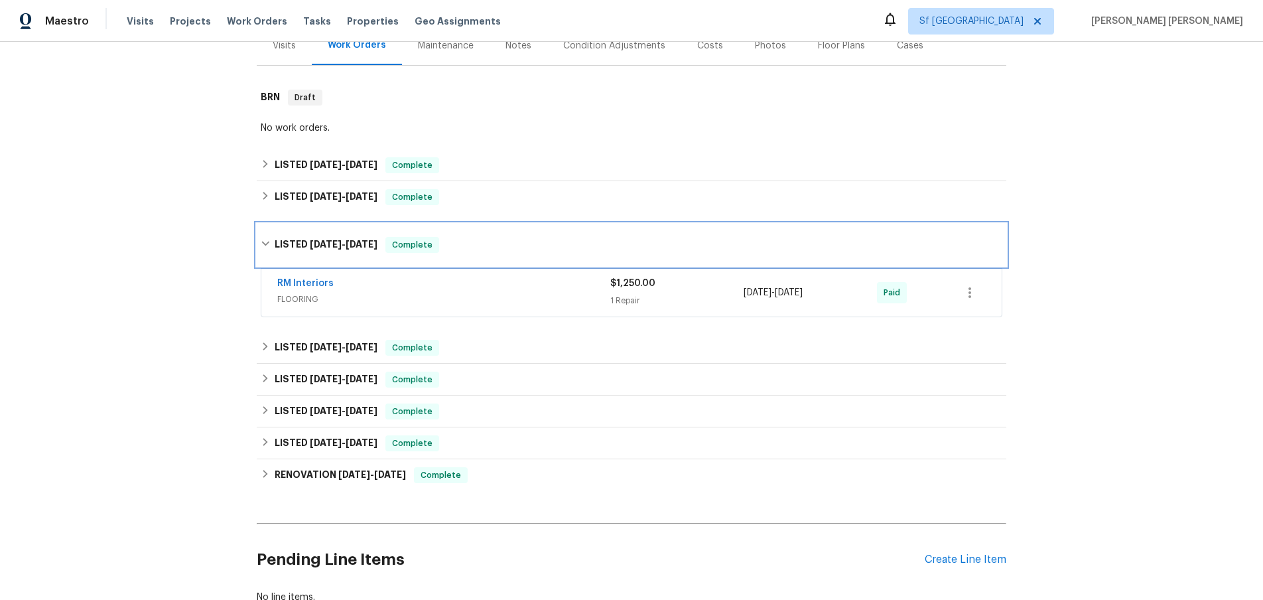
click at [261, 234] on div "LISTED [DATE] - [DATE] Complete" at bounding box center [631, 244] width 749 height 42
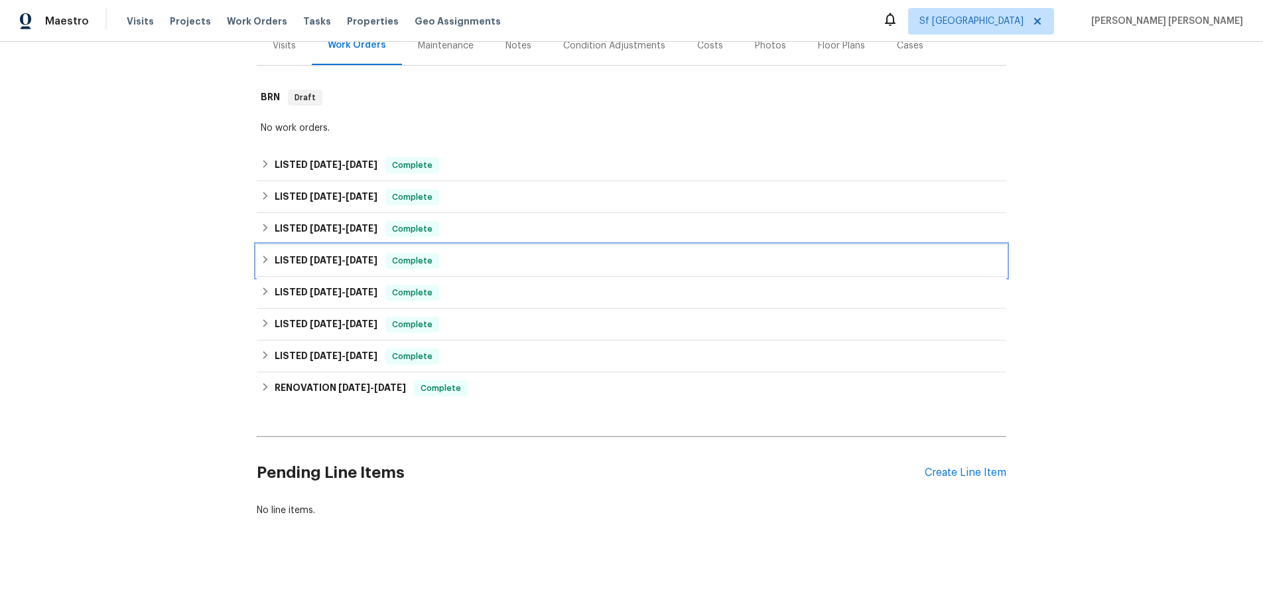
click at [262, 259] on icon at bounding box center [265, 259] width 9 height 9
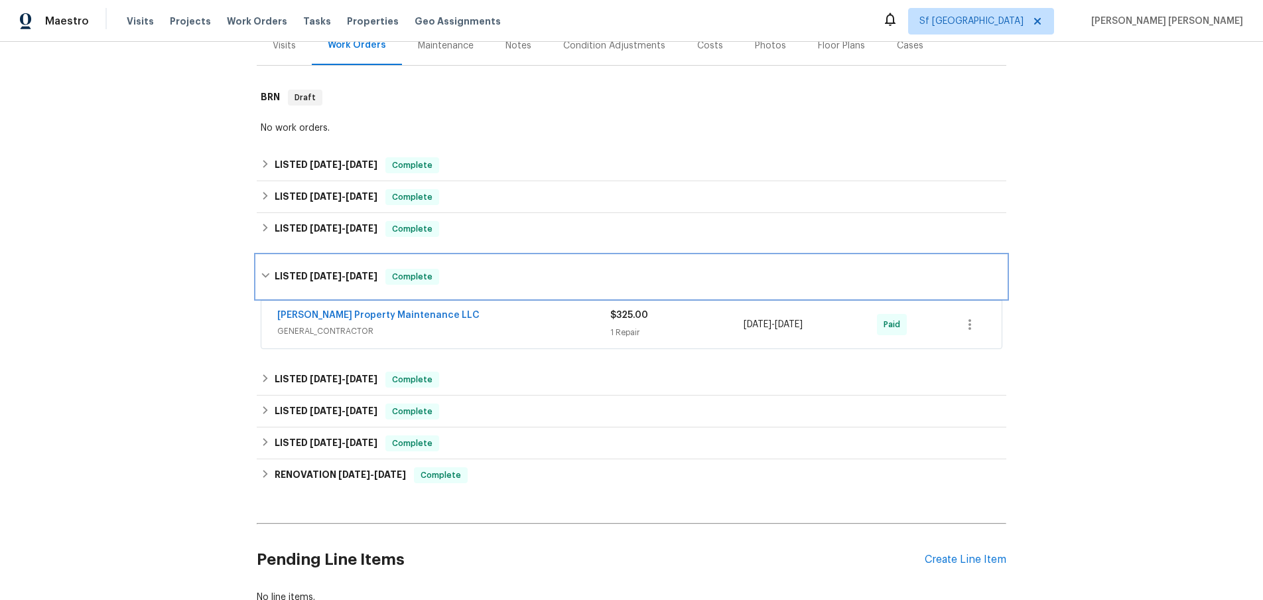
click at [263, 269] on div "LISTED [DATE] - [DATE] Complete" at bounding box center [631, 277] width 741 height 16
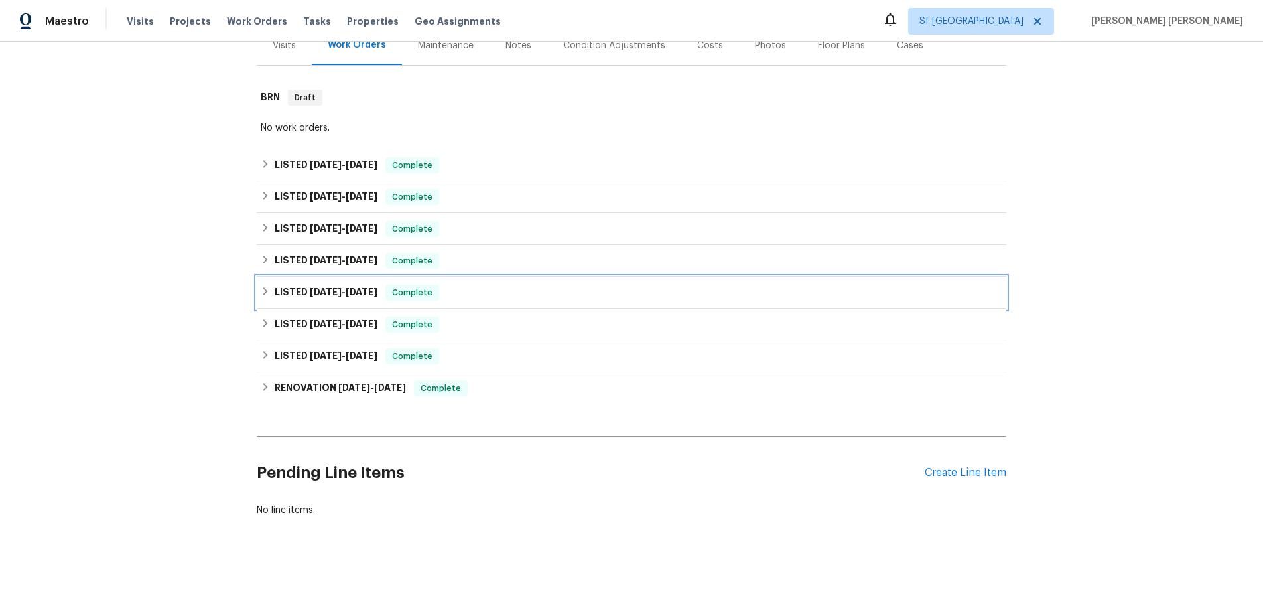
click at [267, 298] on div "LISTED [DATE] - [DATE] Complete" at bounding box center [631, 293] width 741 height 16
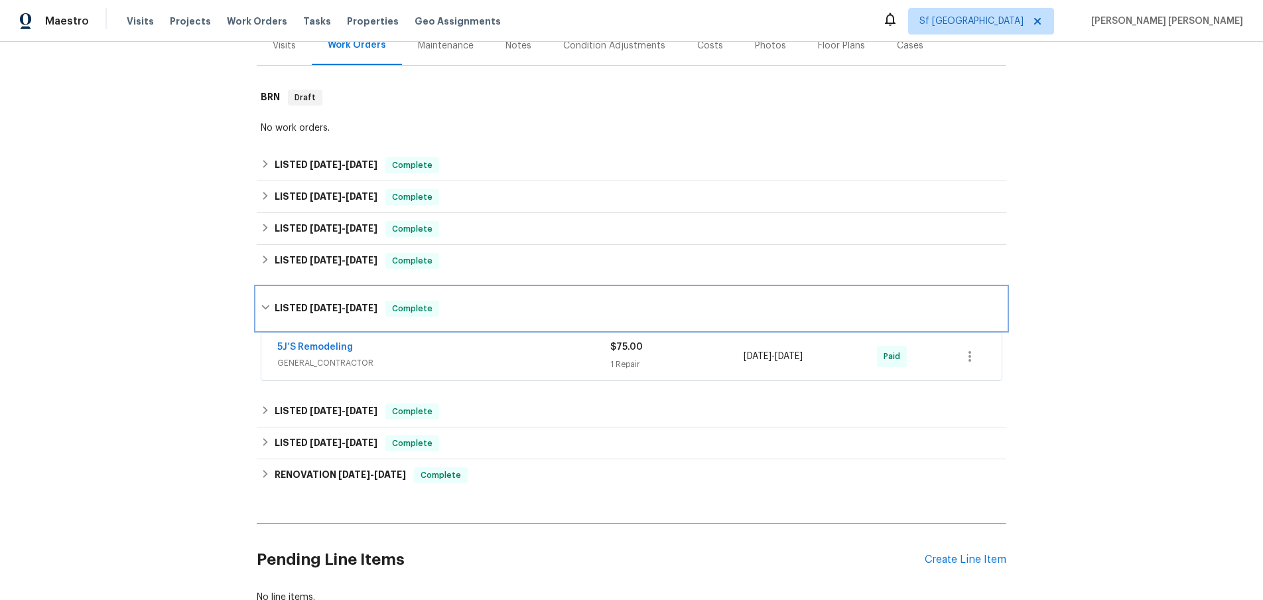
click at [272, 305] on div "LISTED [DATE] - [DATE] Complete" at bounding box center [631, 308] width 741 height 16
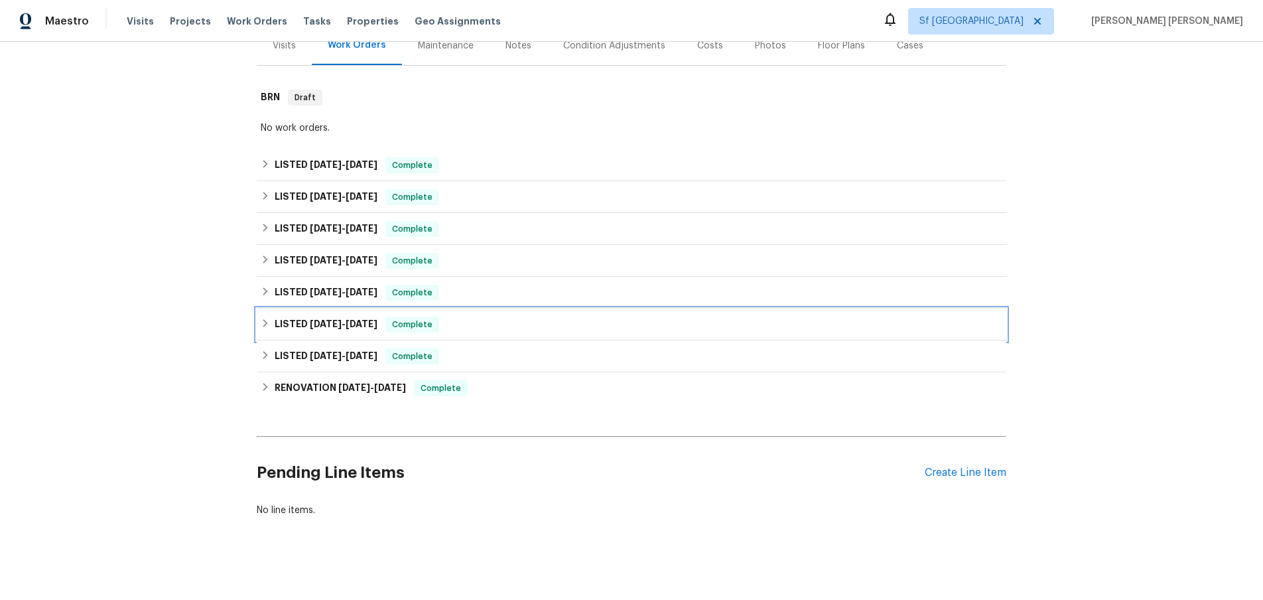
click at [269, 334] on div "LISTED [DATE] - [DATE] Complete" at bounding box center [631, 324] width 749 height 32
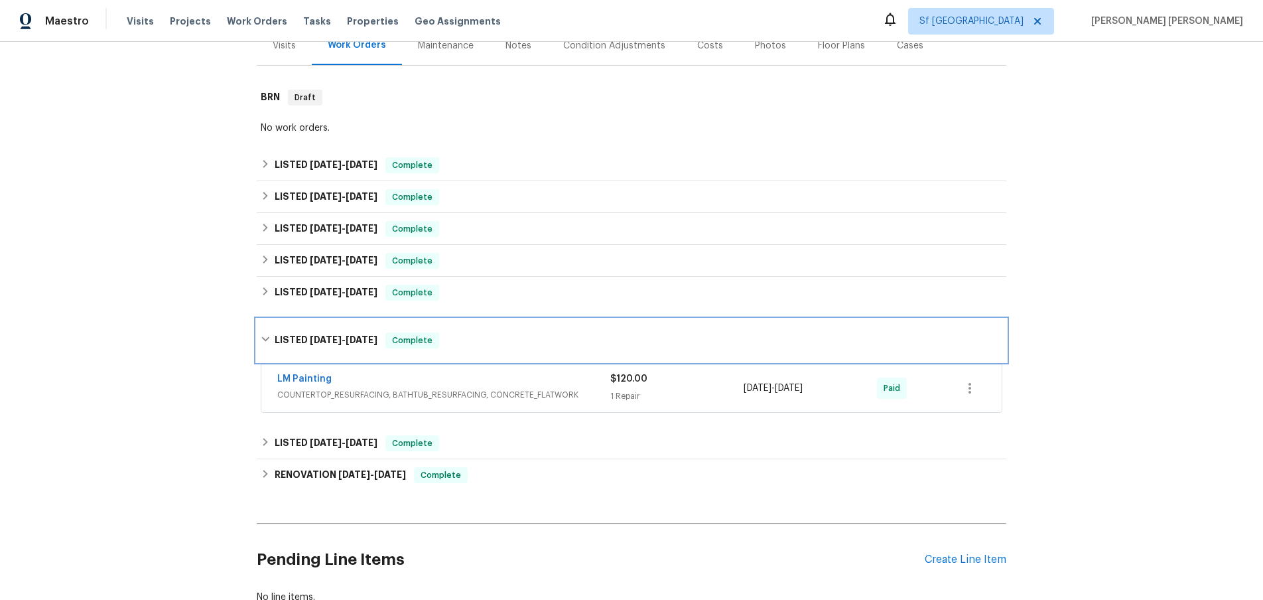
click at [269, 335] on icon at bounding box center [265, 338] width 9 height 9
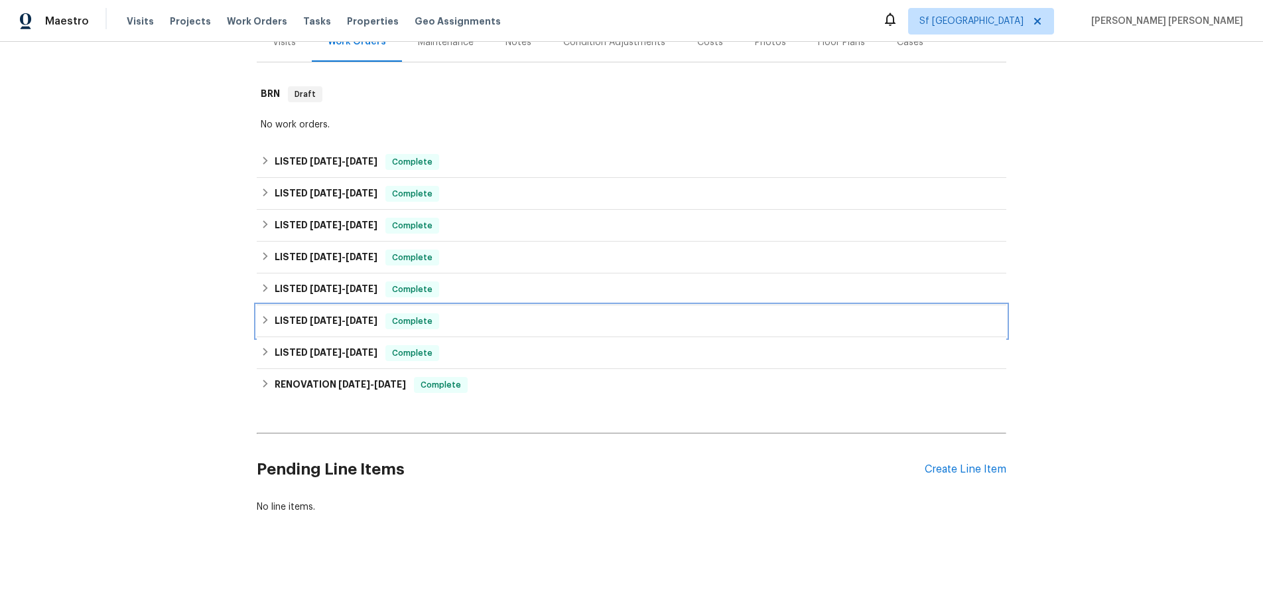
scroll to position [182, 0]
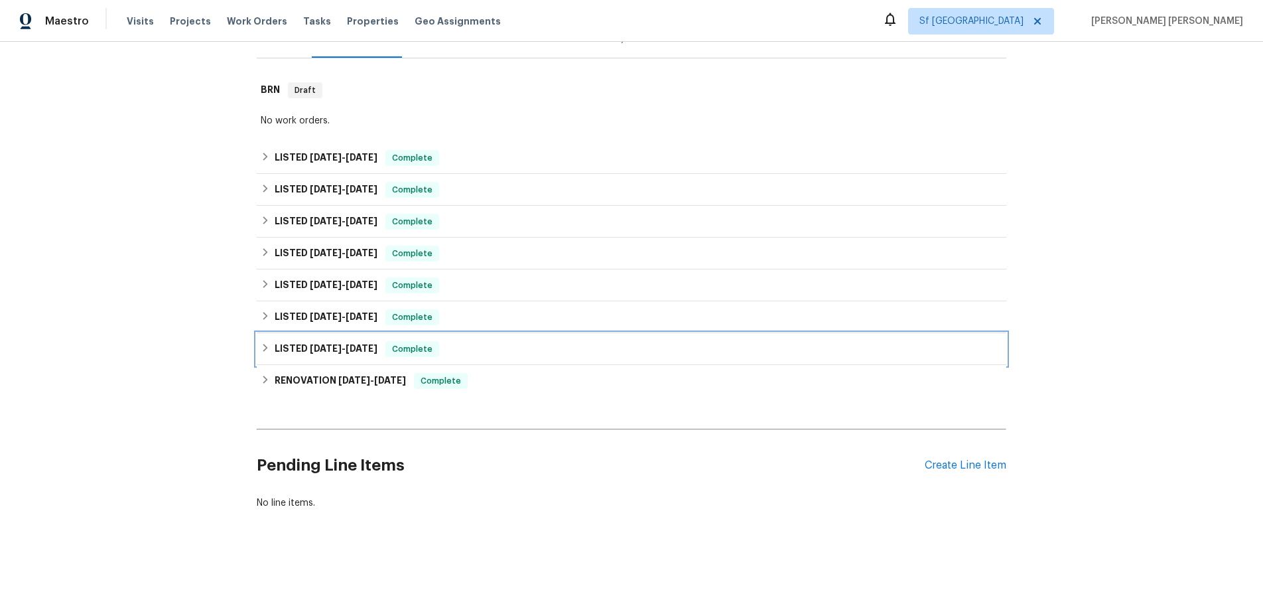
click at [269, 347] on icon at bounding box center [265, 347] width 9 height 9
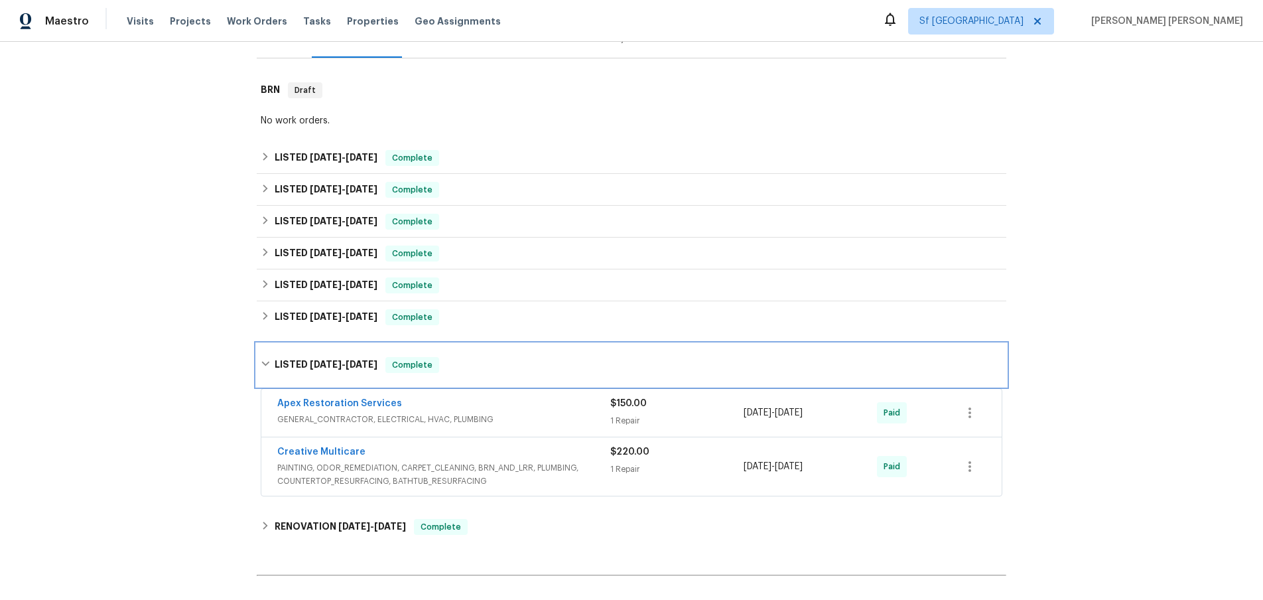
click at [267, 357] on div "LISTED [DATE] - [DATE] Complete" at bounding box center [631, 365] width 741 height 16
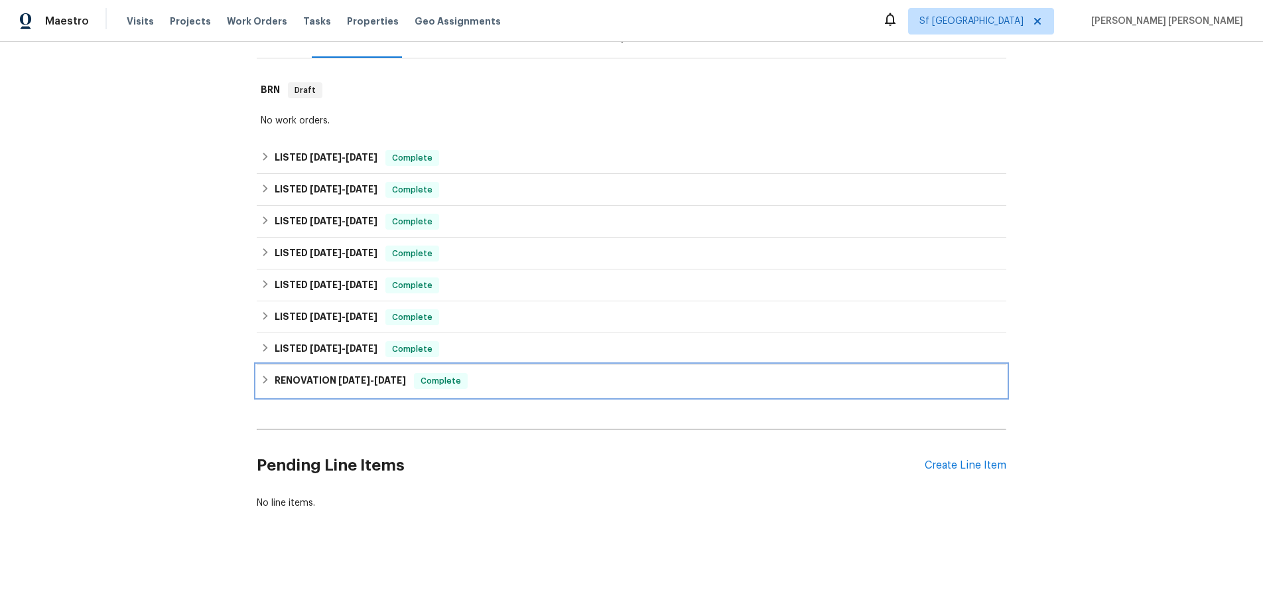
click at [265, 379] on icon at bounding box center [265, 379] width 9 height 9
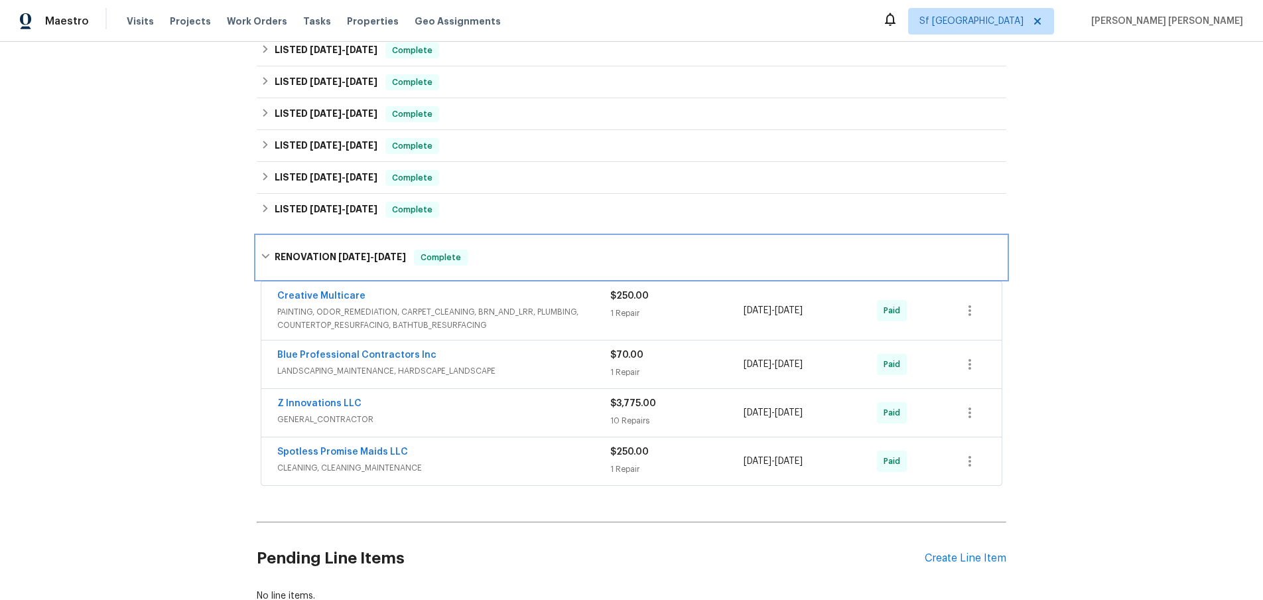
scroll to position [415, 0]
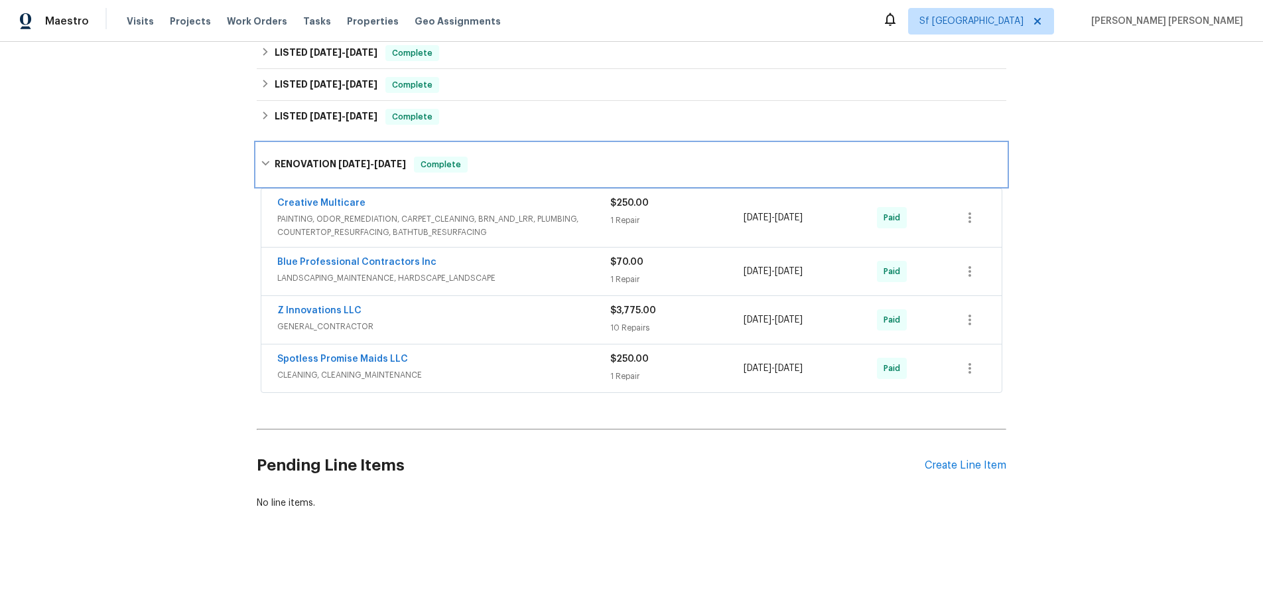
click at [267, 162] on icon at bounding box center [265, 163] width 8 height 5
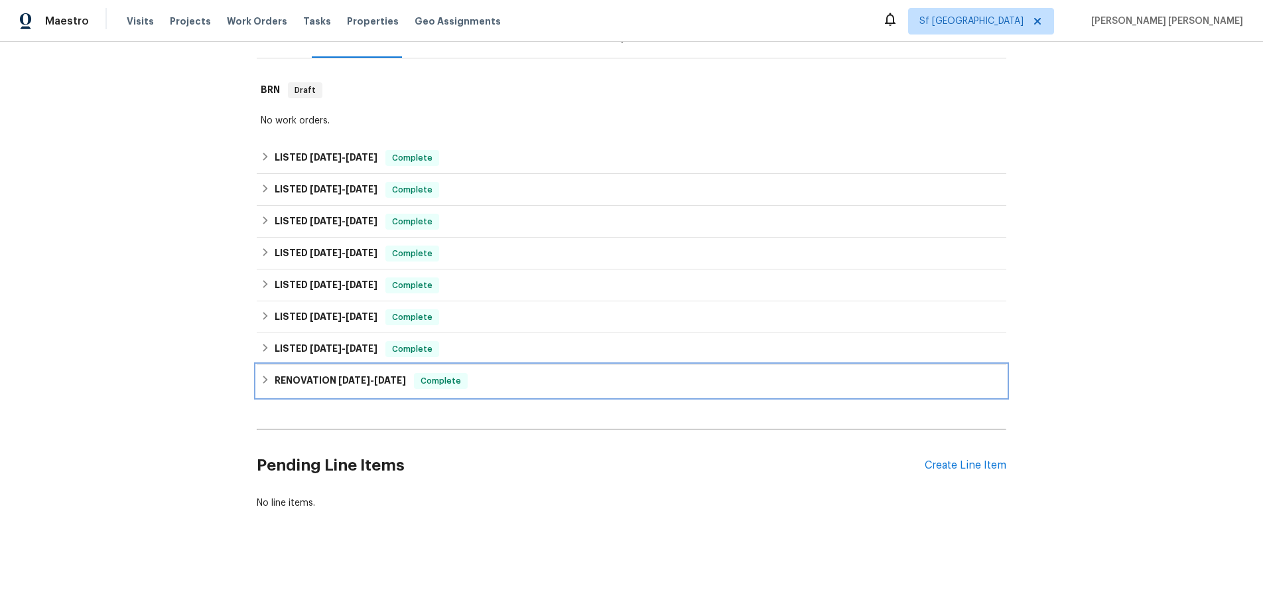
scroll to position [182, 0]
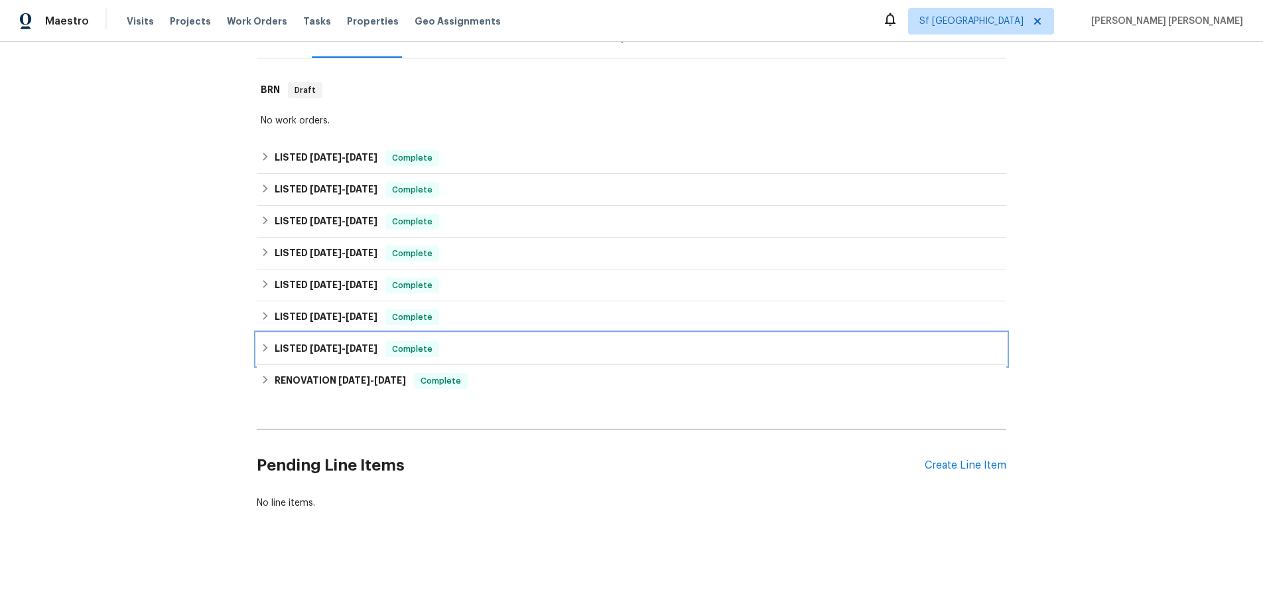
click at [263, 346] on icon at bounding box center [265, 347] width 9 height 9
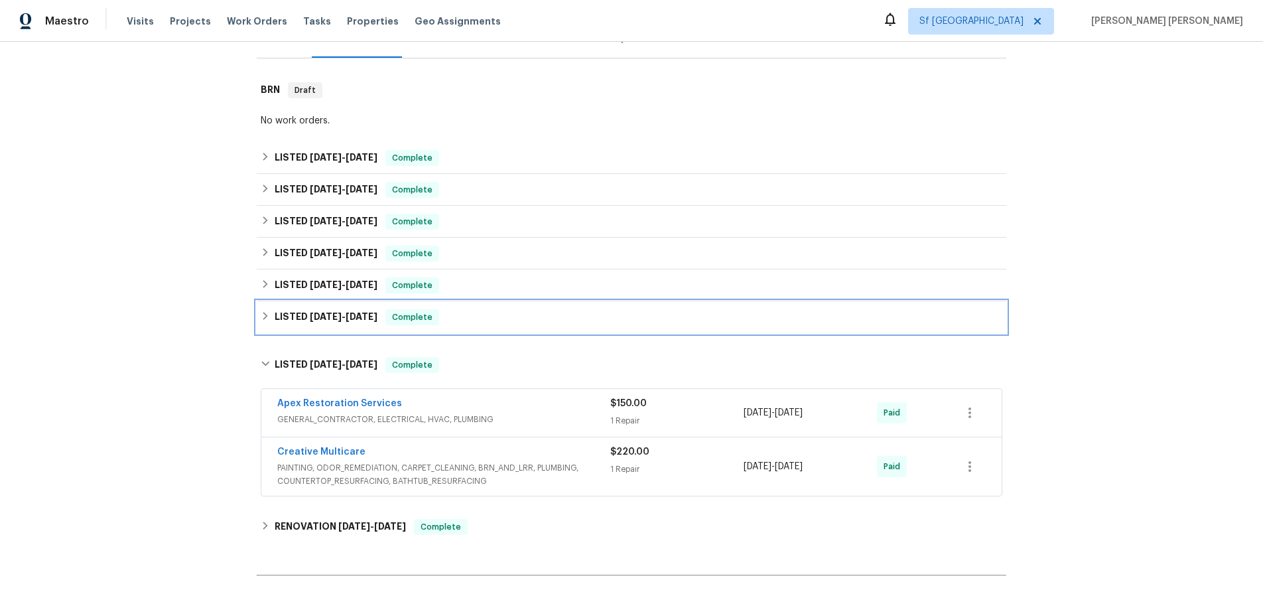
click at [259, 317] on div "LISTED [DATE] - [DATE] Complete" at bounding box center [631, 317] width 749 height 32
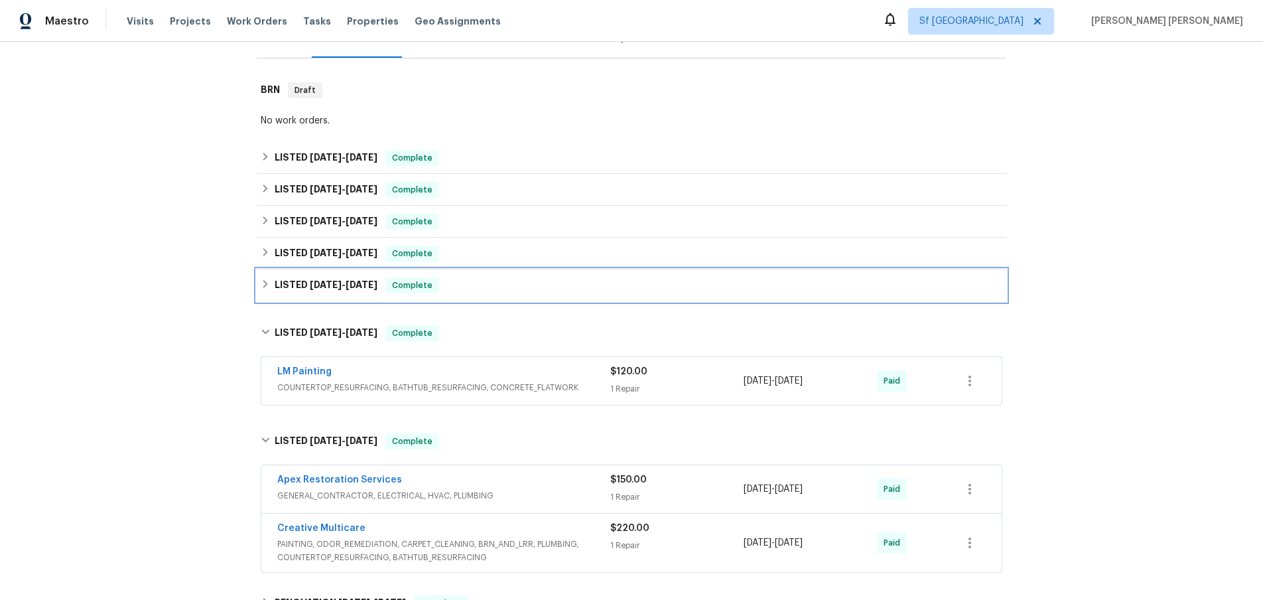
click at [257, 281] on div "LISTED [DATE] - [DATE] Complete" at bounding box center [631, 285] width 749 height 32
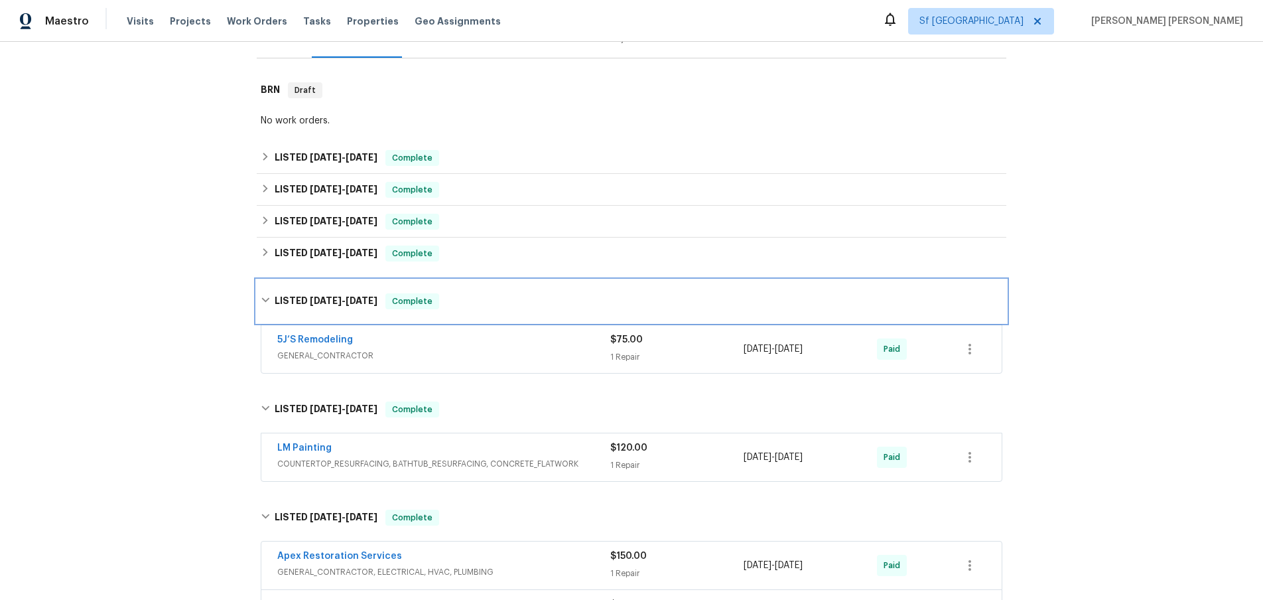
click at [262, 285] on div "LISTED [DATE] - [DATE] Complete" at bounding box center [631, 301] width 749 height 42
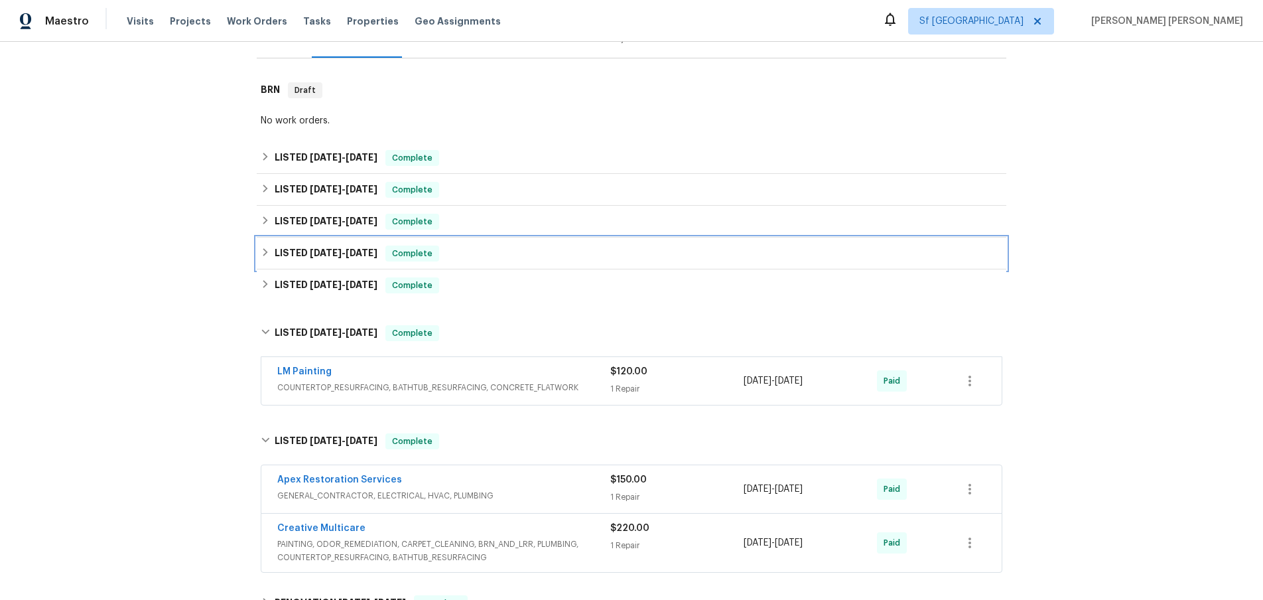
click at [264, 257] on div "LISTED [DATE] - [DATE] Complete" at bounding box center [631, 253] width 741 height 16
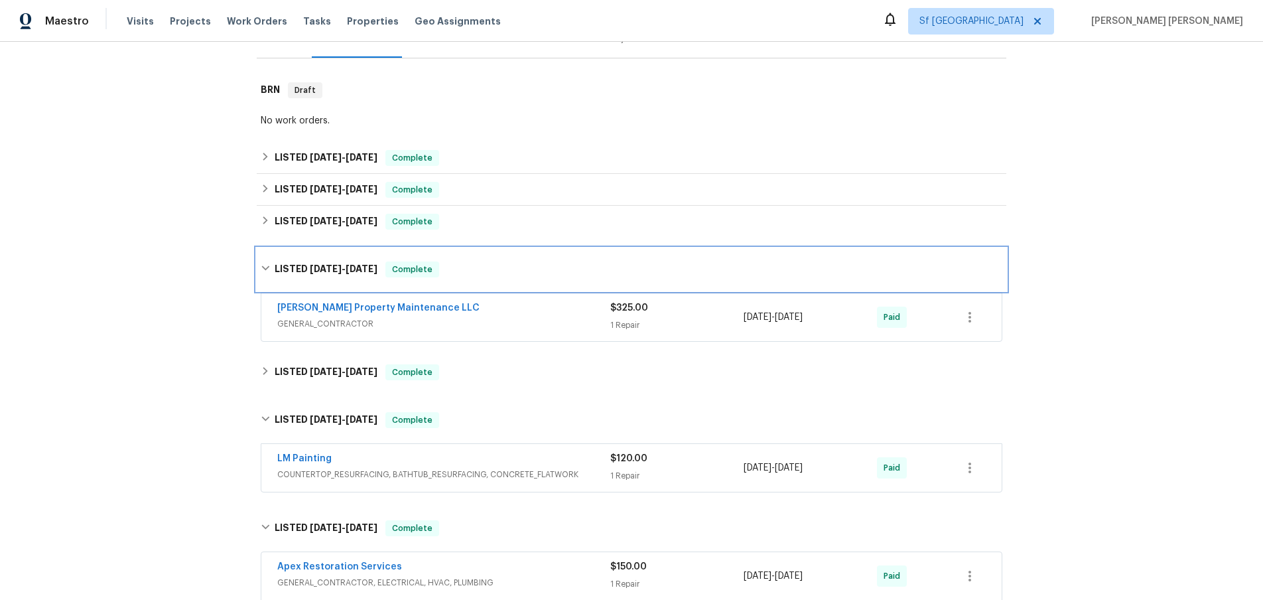
click at [264, 257] on div "LISTED [DATE] - [DATE] Complete" at bounding box center [631, 269] width 749 height 42
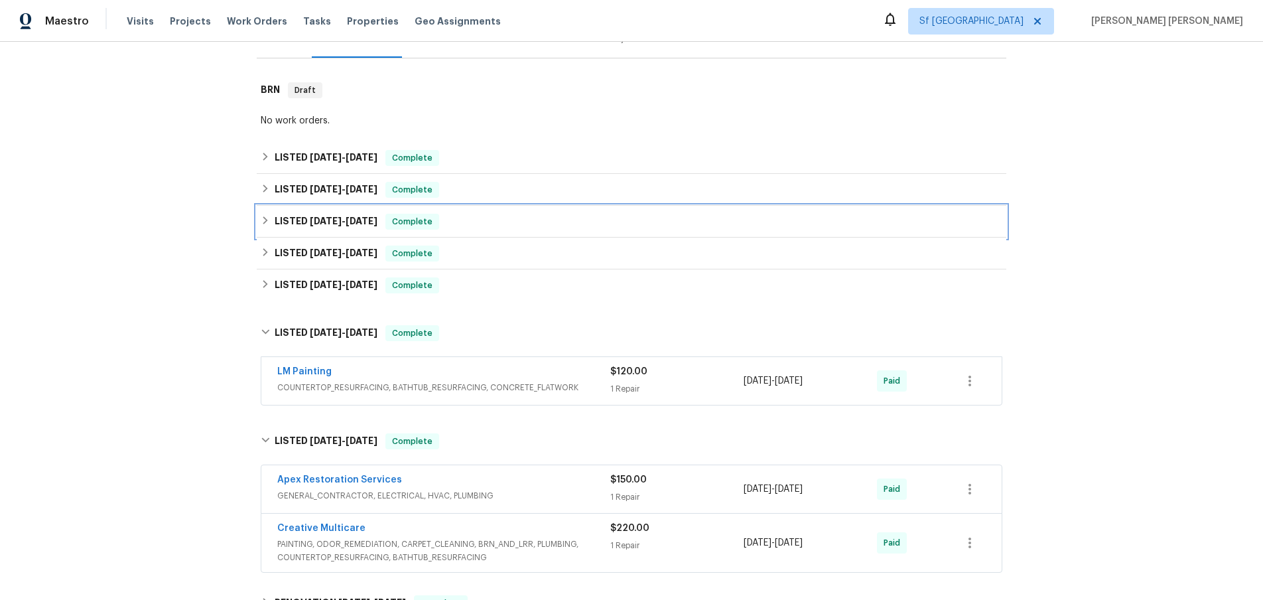
click at [263, 220] on icon at bounding box center [265, 220] width 9 height 9
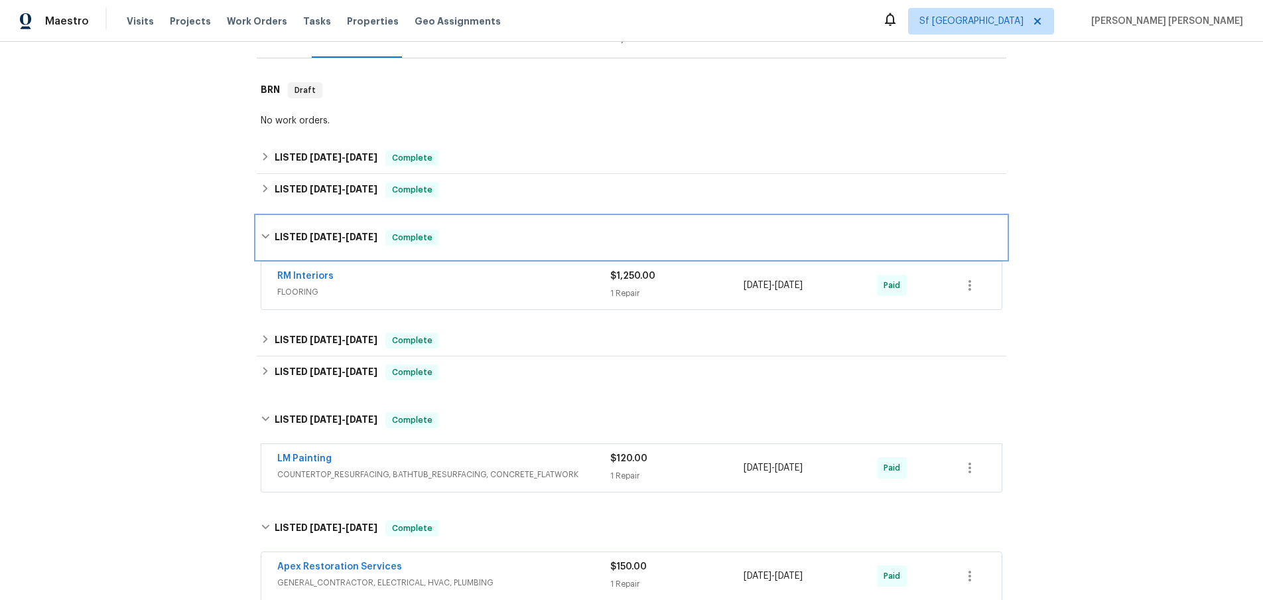
click at [263, 220] on div "LISTED [DATE] - [DATE] Complete" at bounding box center [631, 237] width 749 height 42
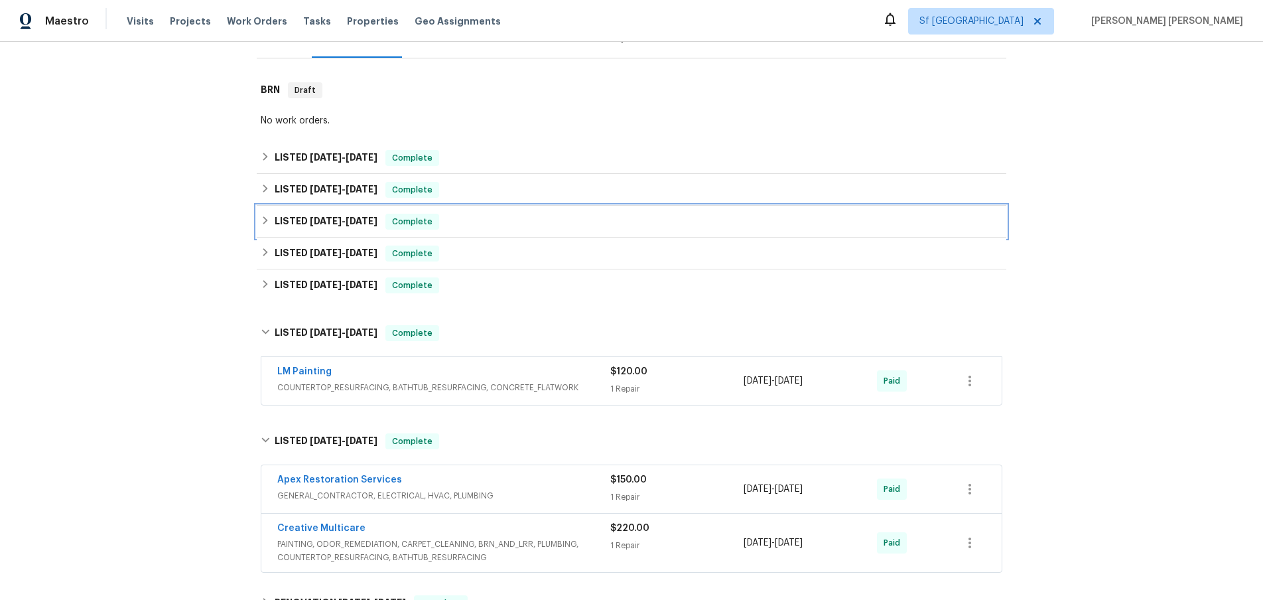
click at [263, 220] on div "LISTED [DATE] - [DATE] Complete" at bounding box center [631, 222] width 749 height 32
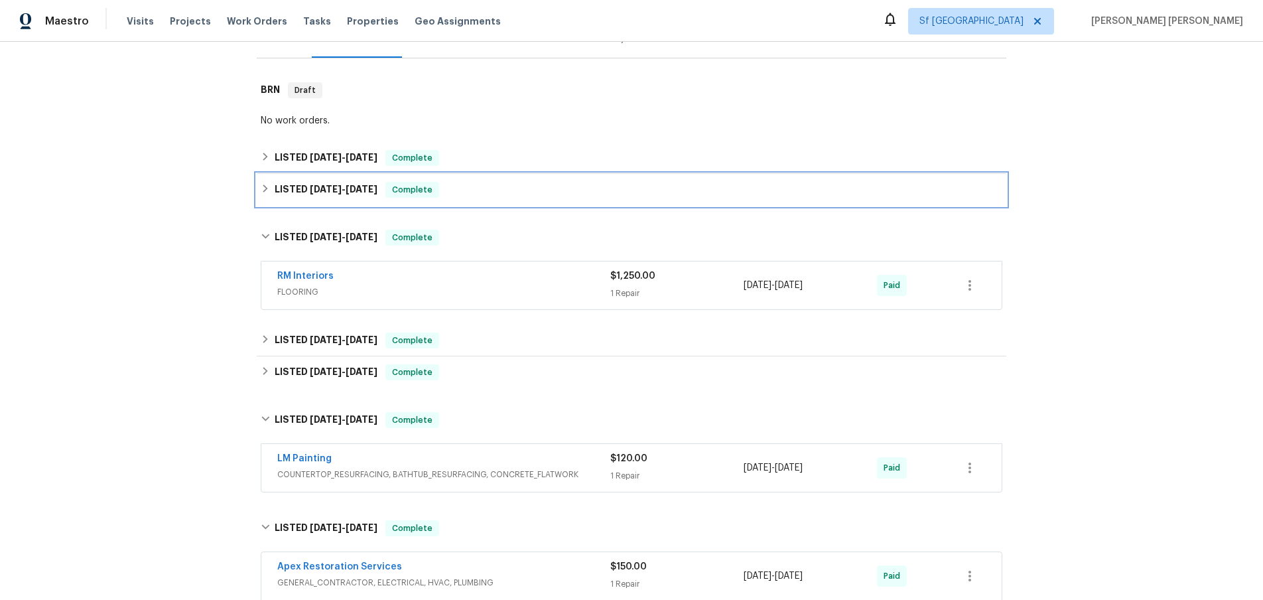
click at [263, 205] on div "LISTED [DATE] - [DATE] Complete" at bounding box center [631, 190] width 749 height 32
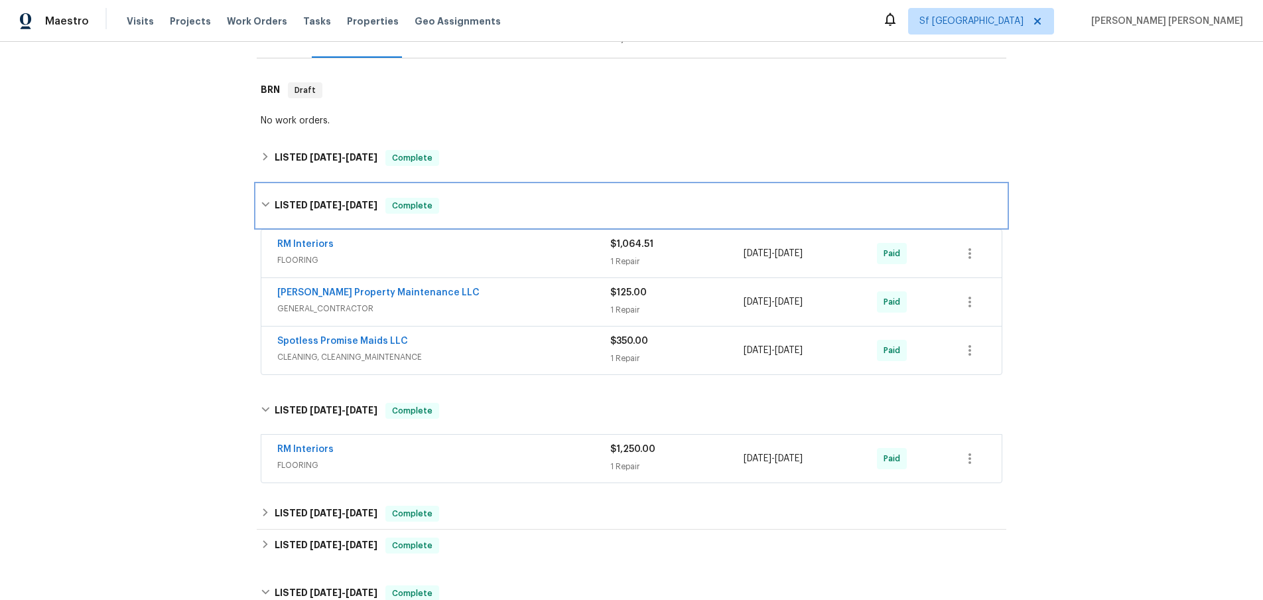
scroll to position [0, 0]
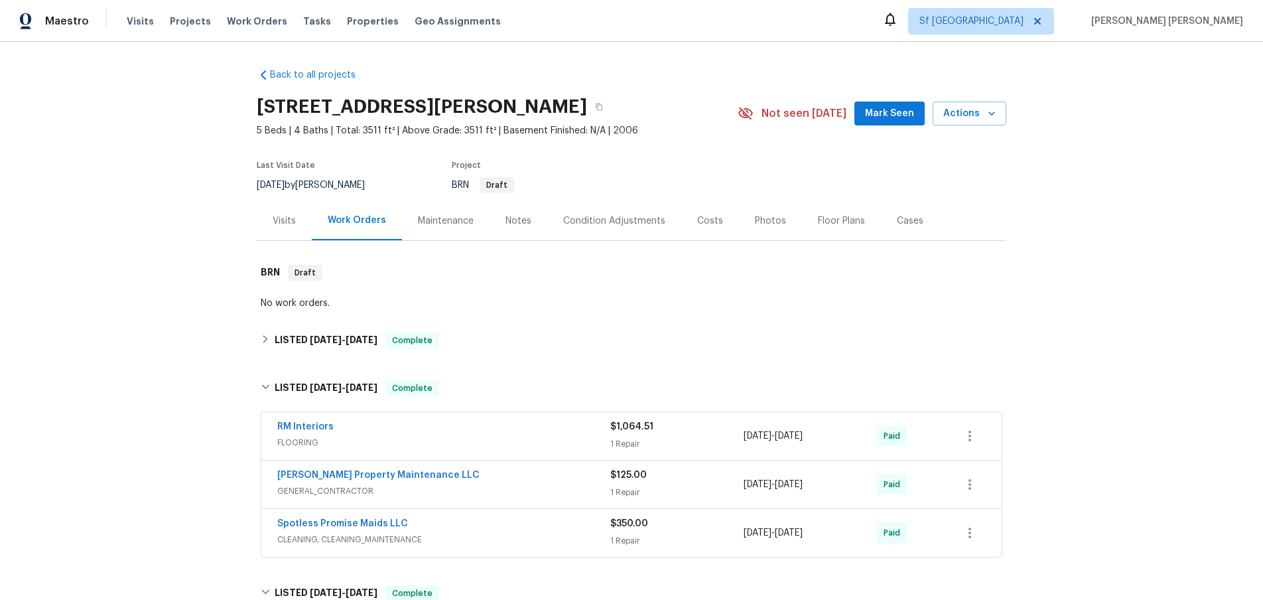
click at [832, 220] on div "Floor Plans" at bounding box center [841, 220] width 47 height 13
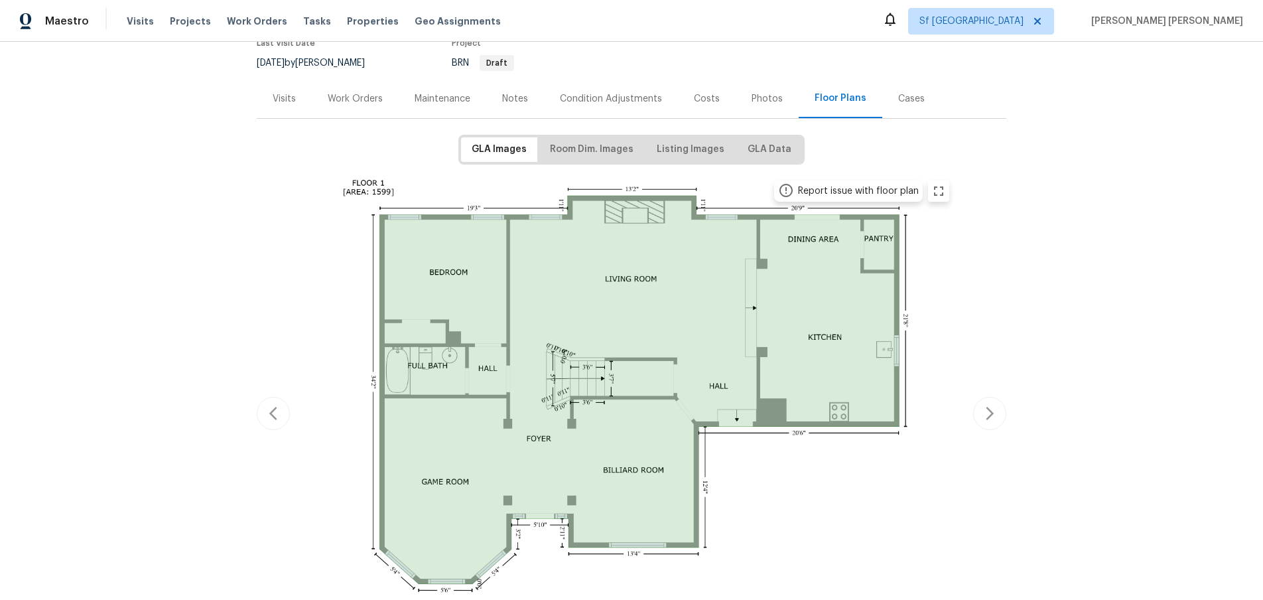
scroll to position [170, 0]
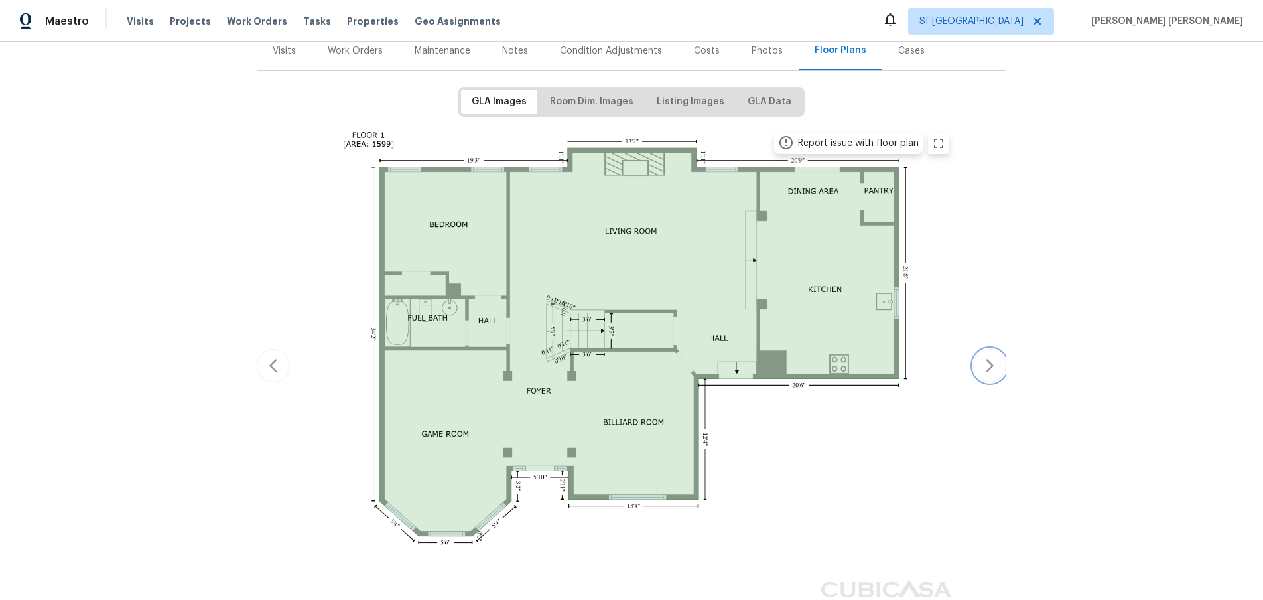
click at [986, 363] on icon "button" at bounding box center [990, 365] width 16 height 16
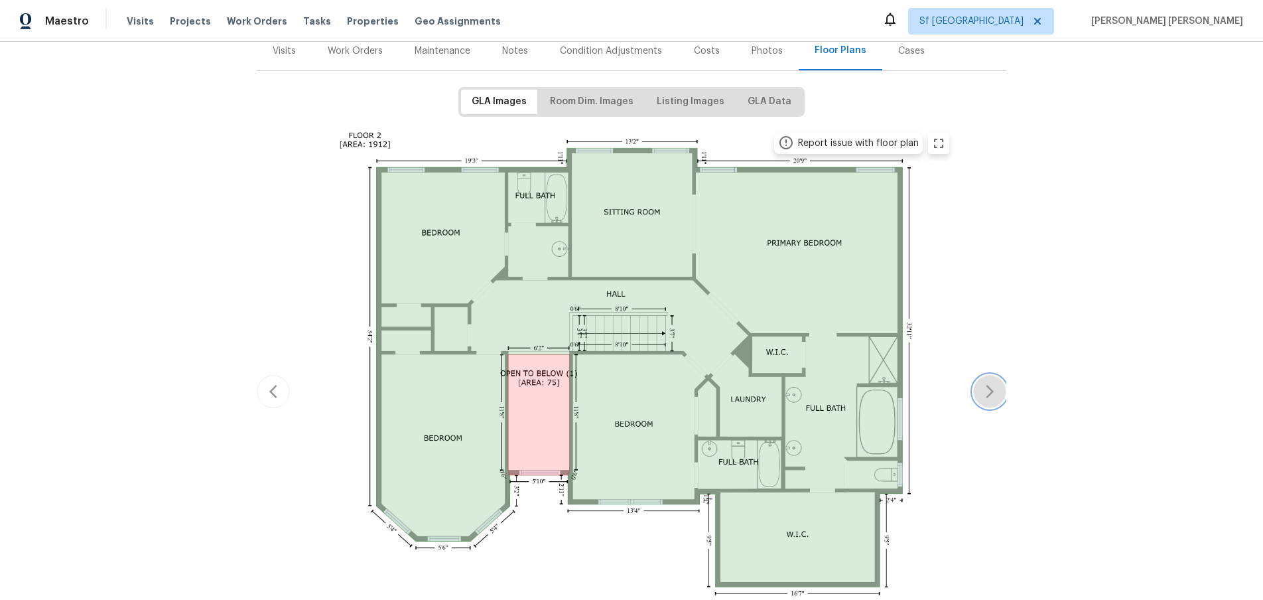
click at [985, 379] on button "button" at bounding box center [989, 391] width 33 height 33
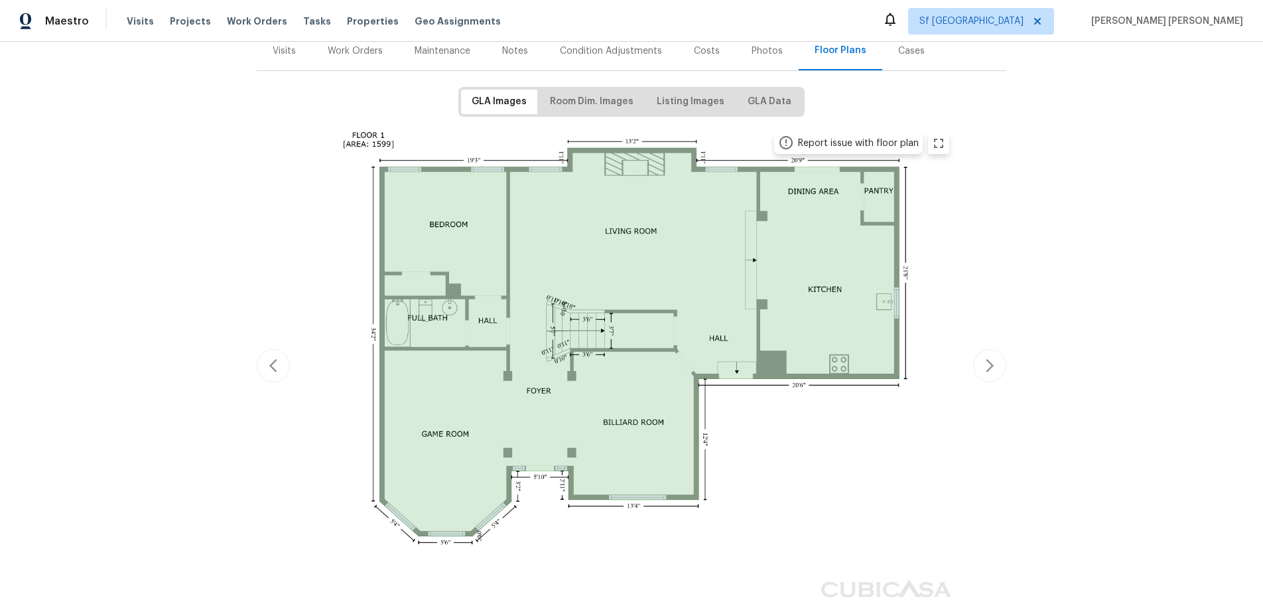
click at [1009, 436] on div "Back to all projects [STREET_ADDRESS][PERSON_NAME] 5 Beds | 4 Baths | Total: 35…" at bounding box center [631, 321] width 1263 height 558
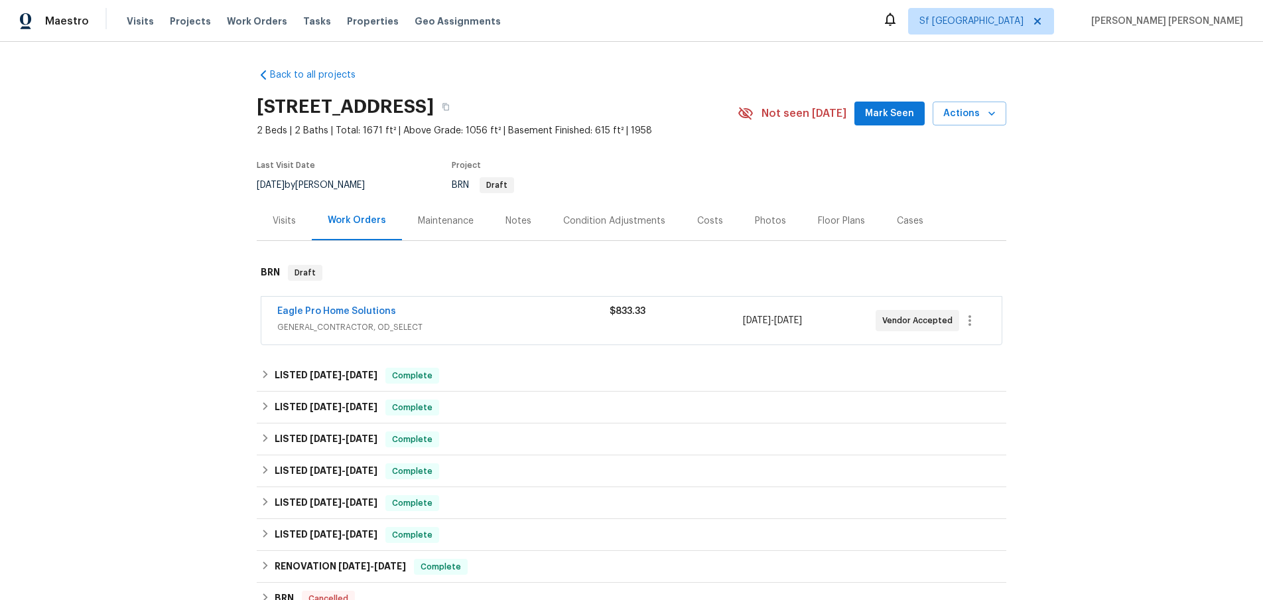
click at [350, 317] on span "Eagle Pro Home Solutions" at bounding box center [336, 310] width 119 height 13
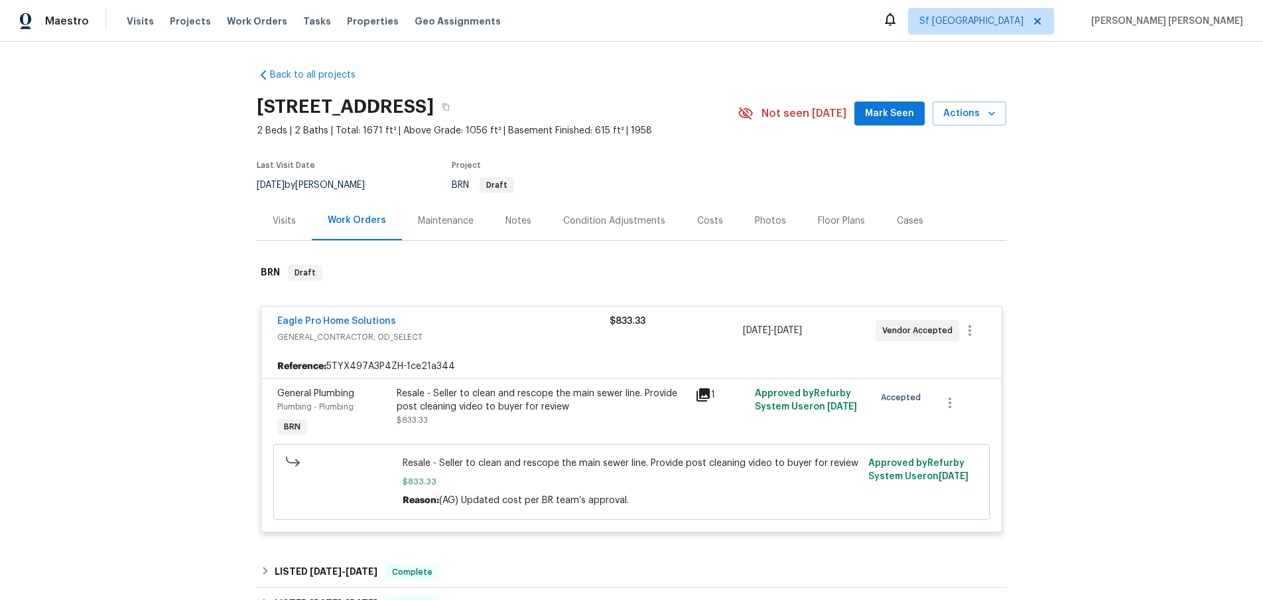
click at [364, 327] on span "Eagle Pro Home Solutions" at bounding box center [336, 320] width 119 height 13
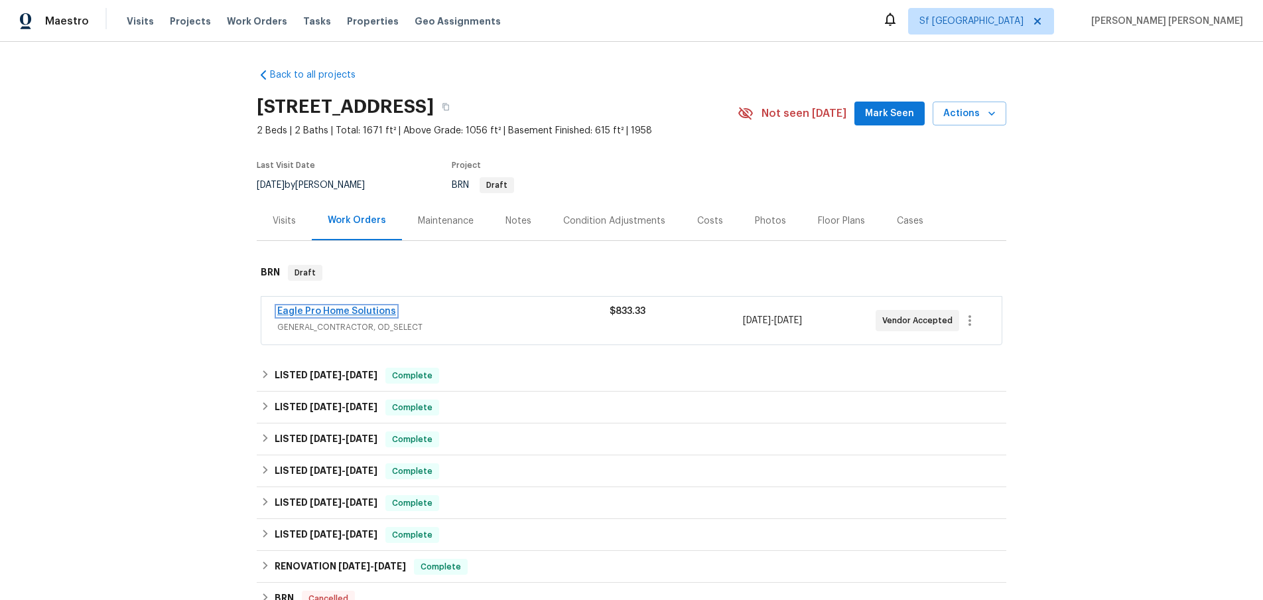
click at [363, 311] on link "Eagle Pro Home Solutions" at bounding box center [336, 310] width 119 height 9
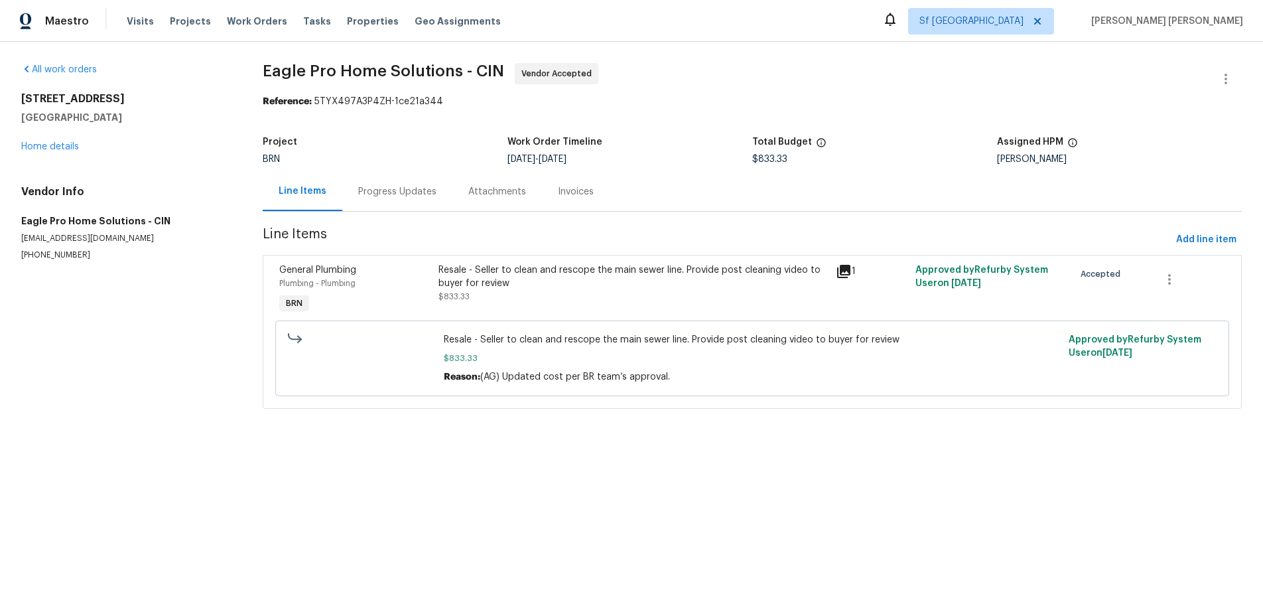
click at [383, 193] on div "Progress Updates" at bounding box center [397, 191] width 78 height 13
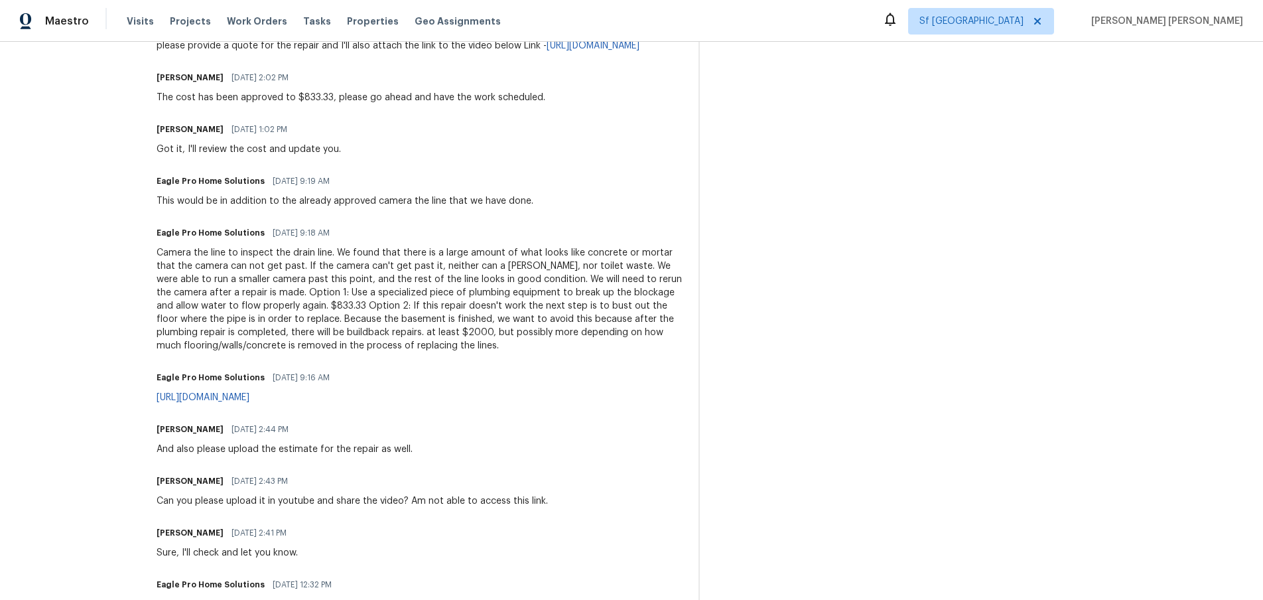
scroll to position [495, 0]
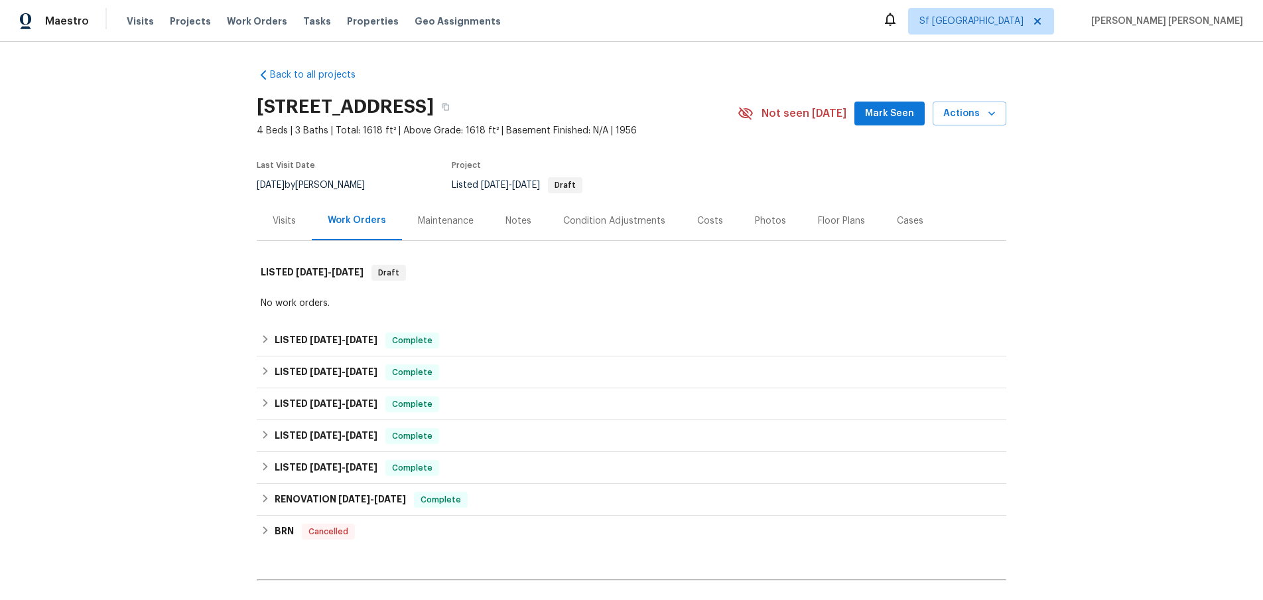
click at [293, 220] on div "Visits" at bounding box center [284, 220] width 23 height 13
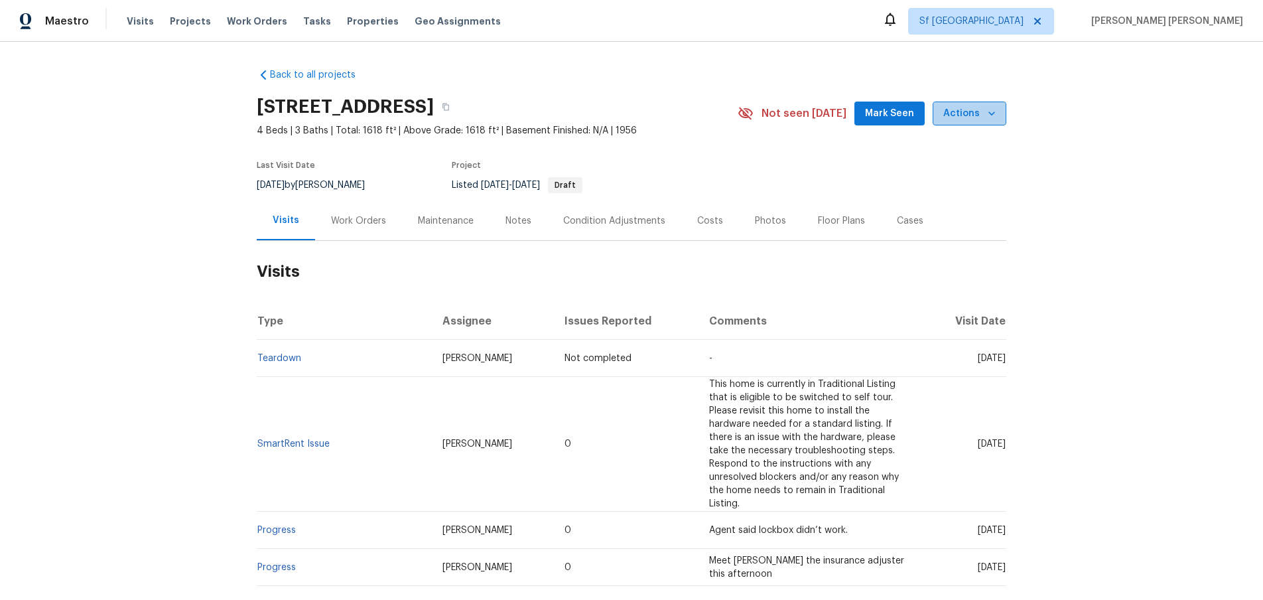
click at [979, 116] on span "Actions" at bounding box center [969, 113] width 52 height 17
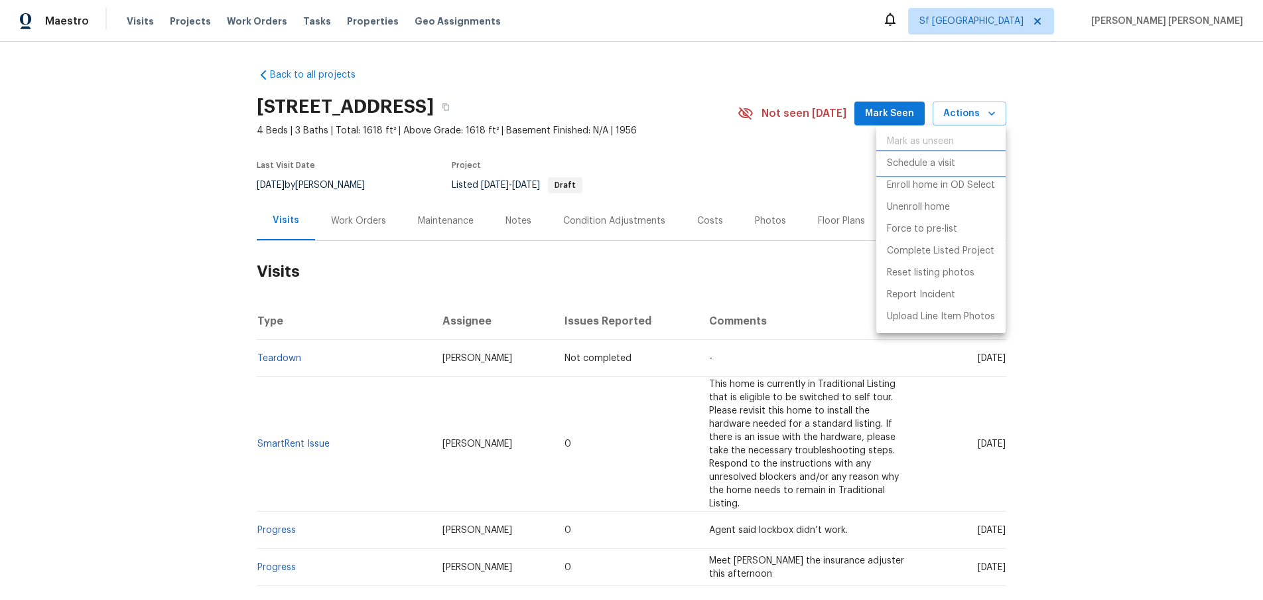
click at [966, 160] on li "Schedule a visit" at bounding box center [940, 164] width 129 height 22
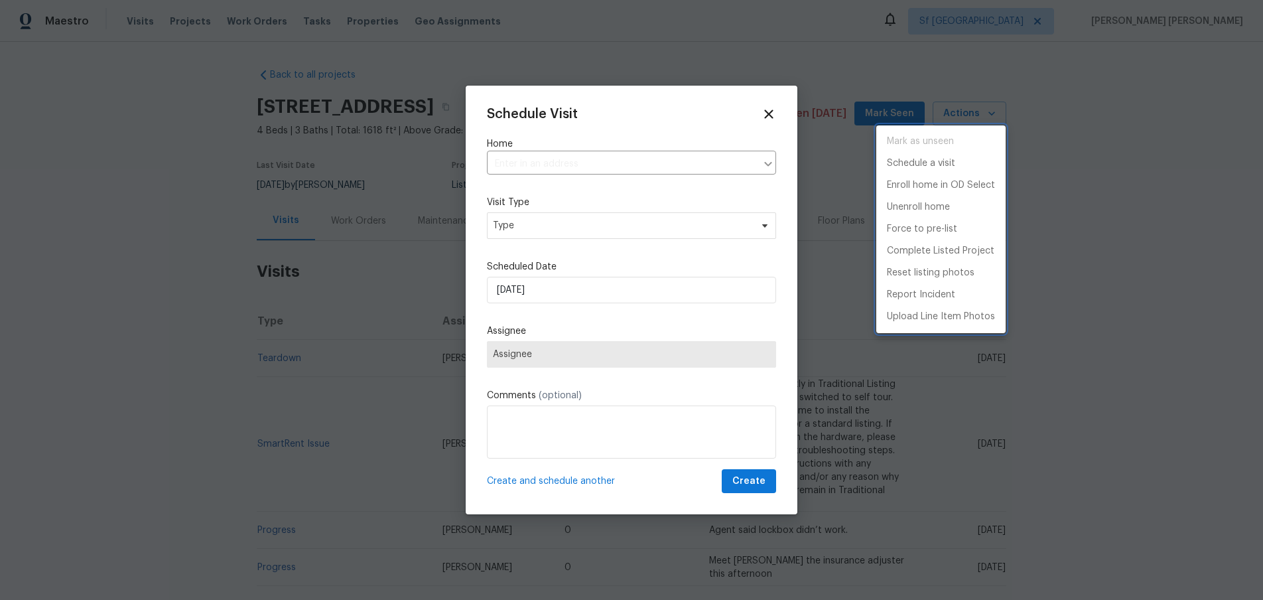
type input "[STREET_ADDRESS]"
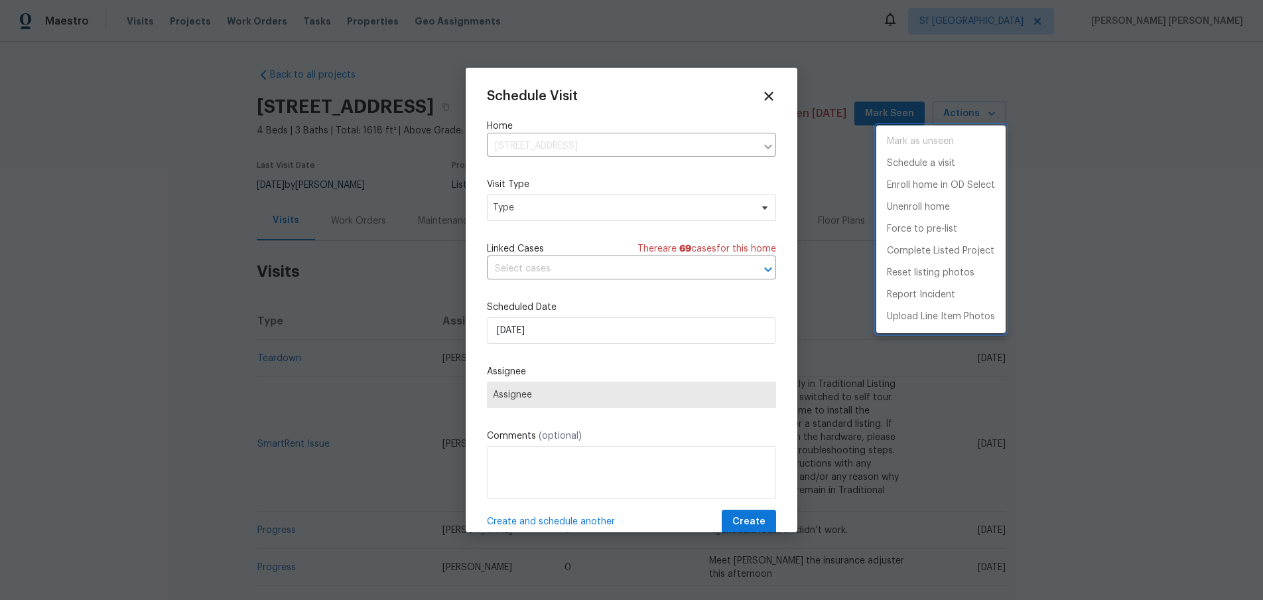
click at [615, 215] on div at bounding box center [631, 300] width 1263 height 600
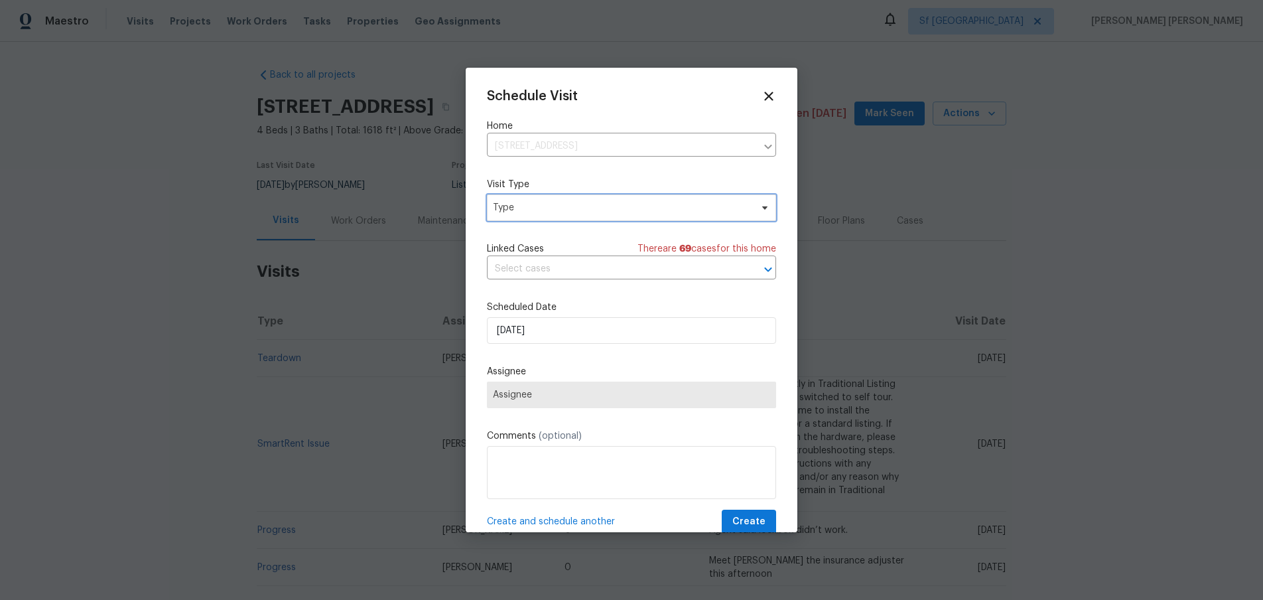
click at [613, 209] on span "Type" at bounding box center [622, 207] width 258 height 13
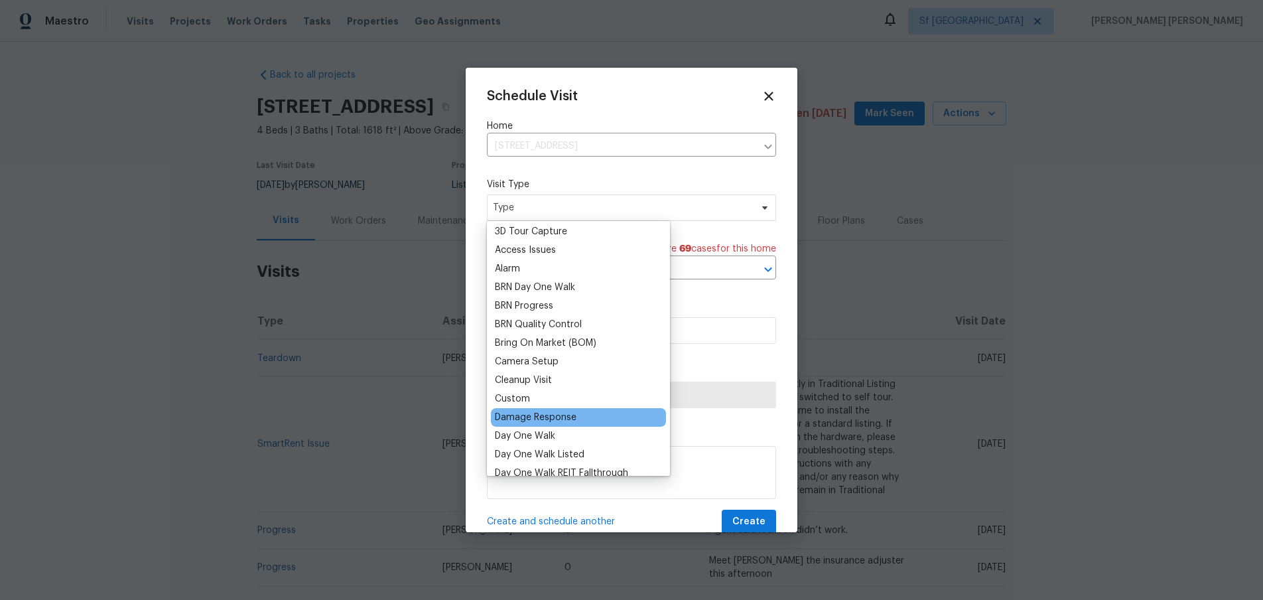
scroll to position [50, 0]
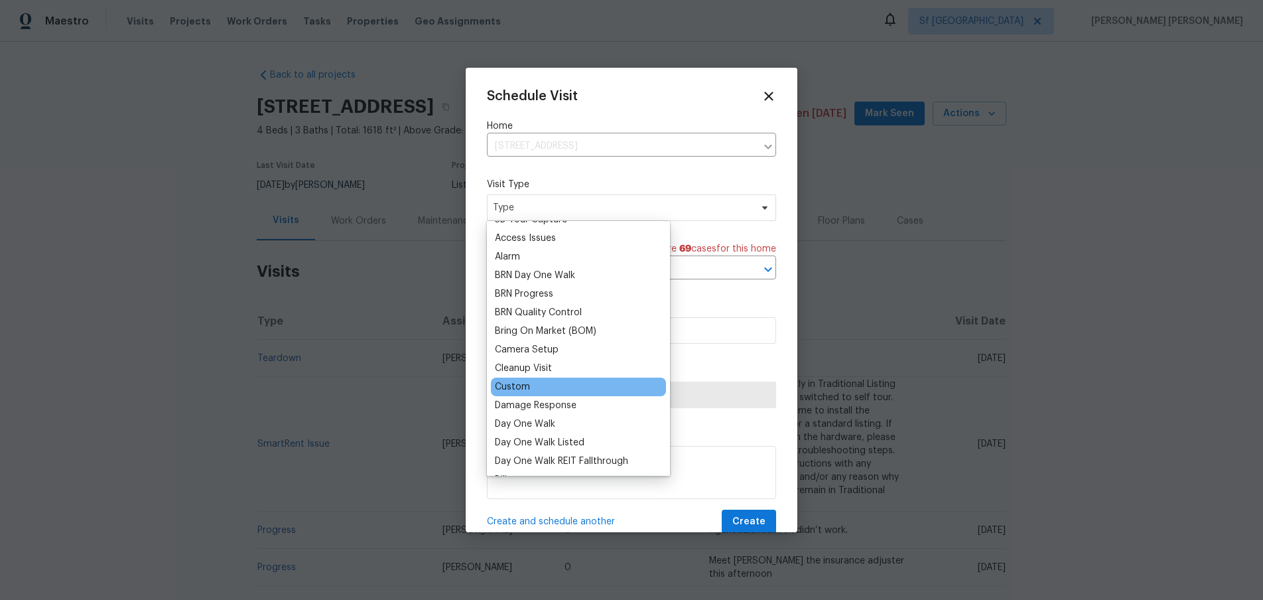
click at [525, 388] on div "Custom" at bounding box center [512, 386] width 35 height 13
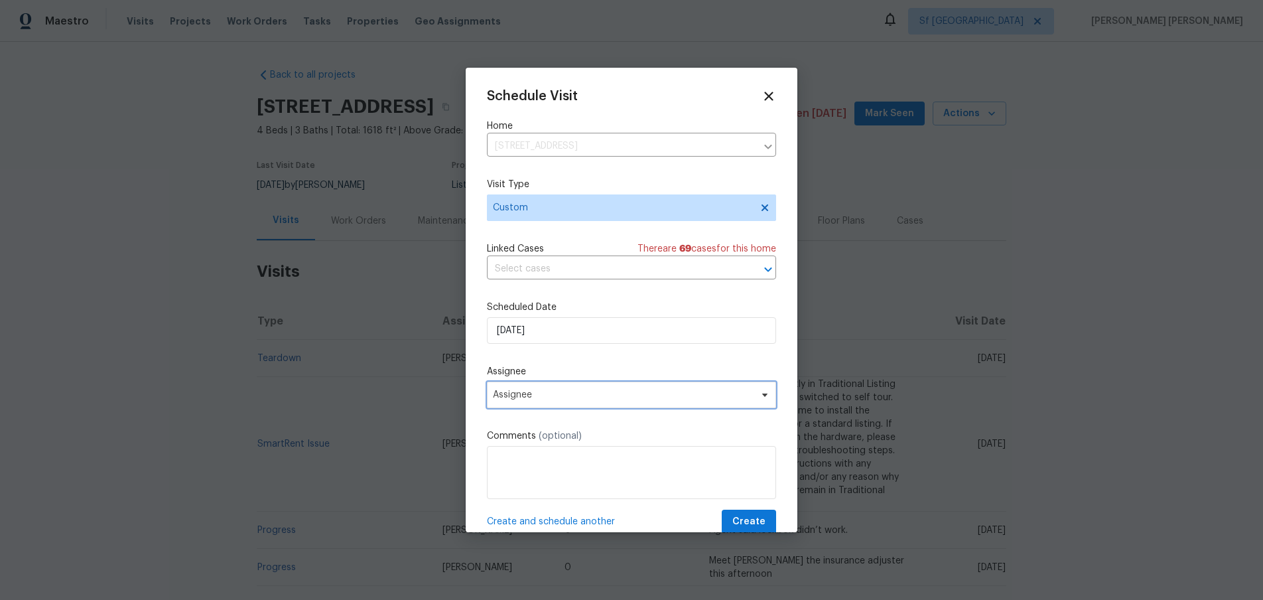
click at [695, 395] on span "Assignee" at bounding box center [623, 394] width 260 height 11
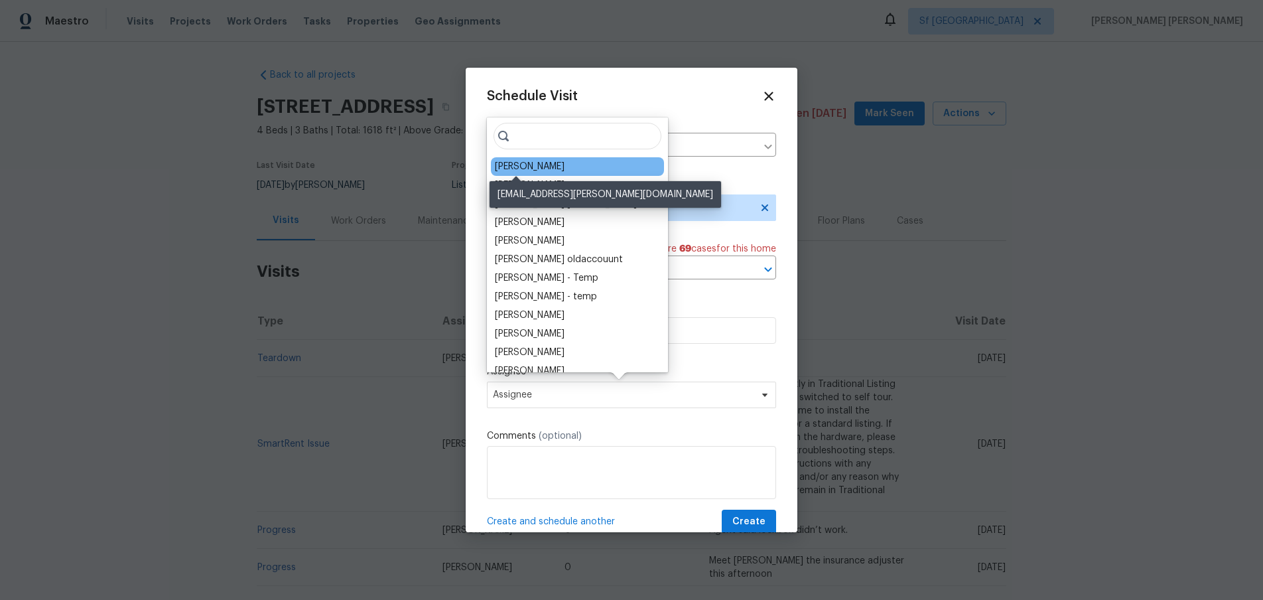
click at [507, 166] on div "Mat Smith" at bounding box center [530, 166] width 70 height 13
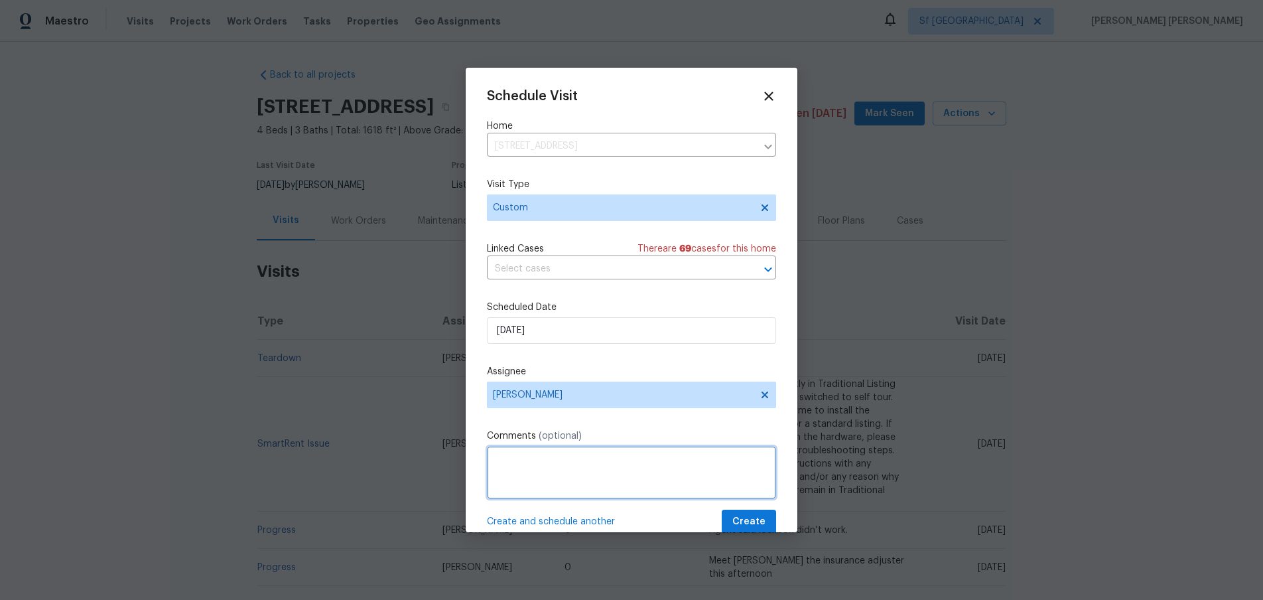
click at [607, 474] on textarea at bounding box center [631, 472] width 289 height 53
paste textarea "the"
paste textarea "https://opendoor.slack.com/archives/CC885NNHJ/p1755874508688799"
click at [509, 477] on textarea "Please check an see if there's a leak due to a high water bill.https://opendoor…" at bounding box center [631, 472] width 289 height 53
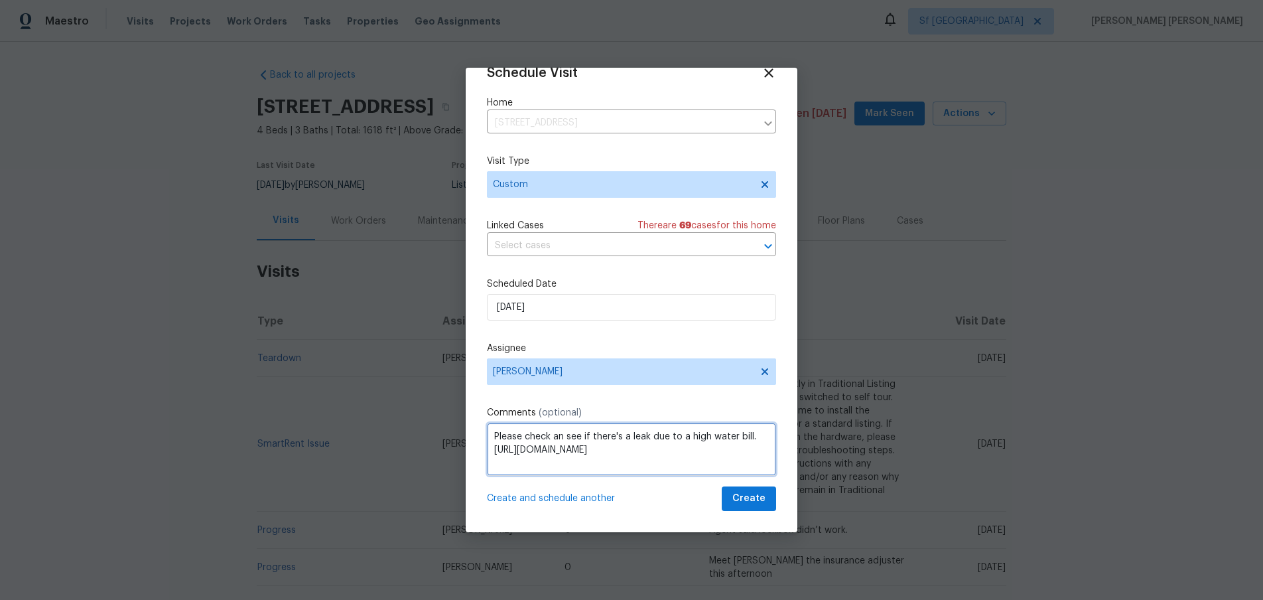
scroll to position [24, 0]
type textarea "Please check an see if there's a leak due to a high water bill. https://opendoo…"
click at [747, 501] on span "Create" at bounding box center [748, 498] width 33 height 17
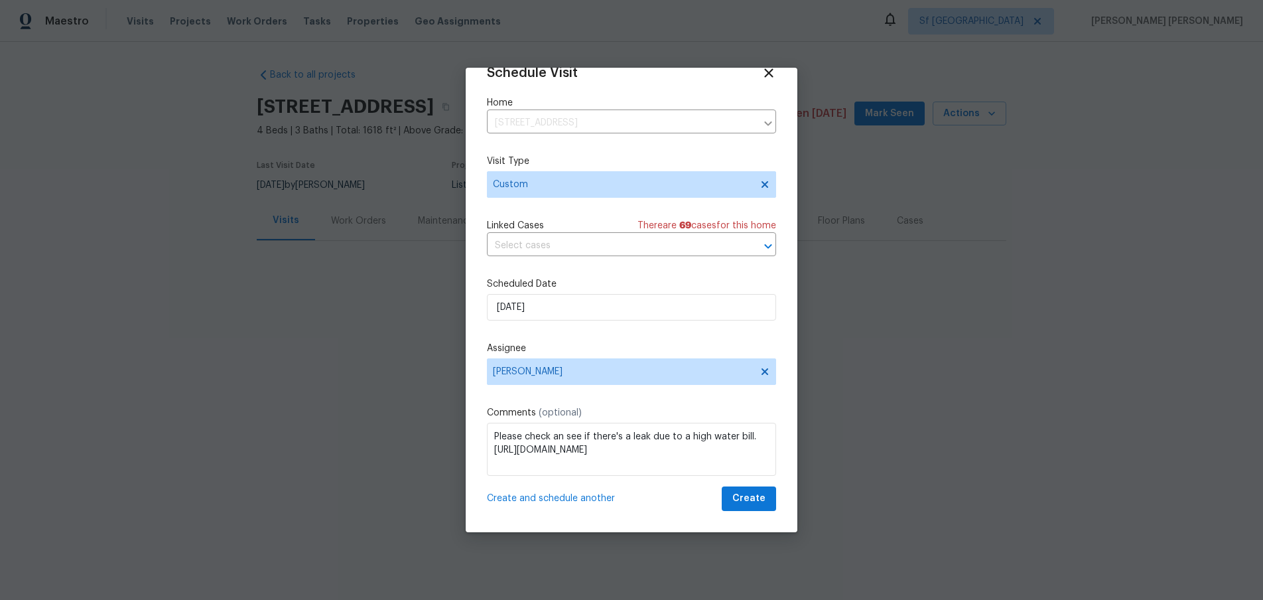
scroll to position [23, 0]
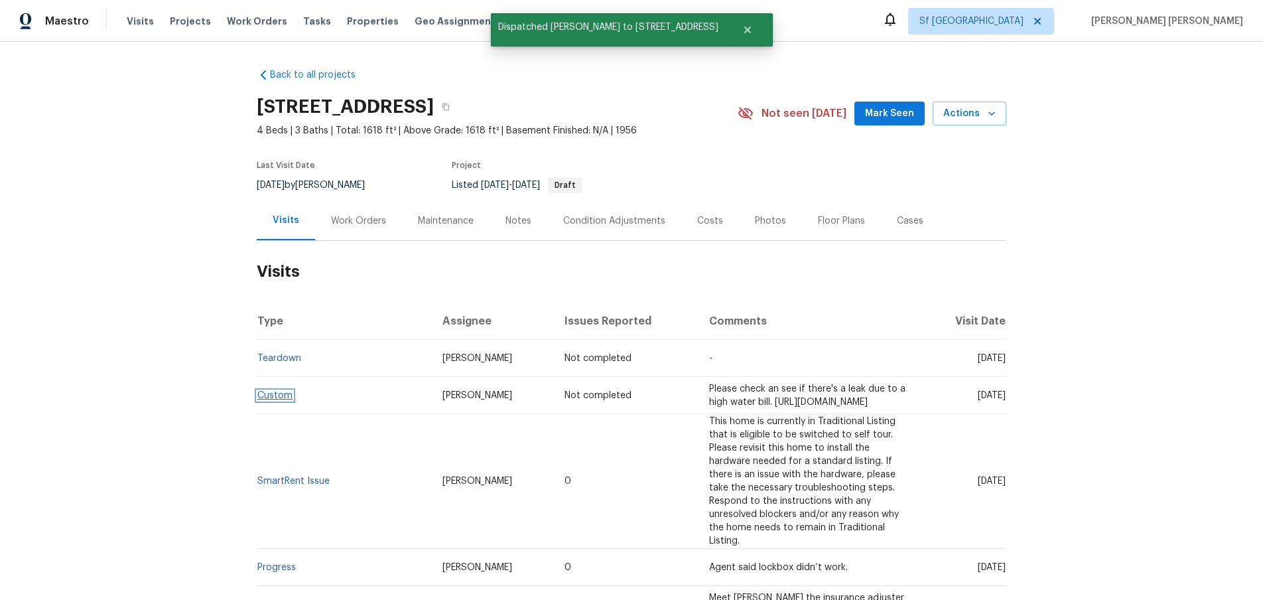
click at [287, 397] on link "Custom" at bounding box center [274, 395] width 35 height 9
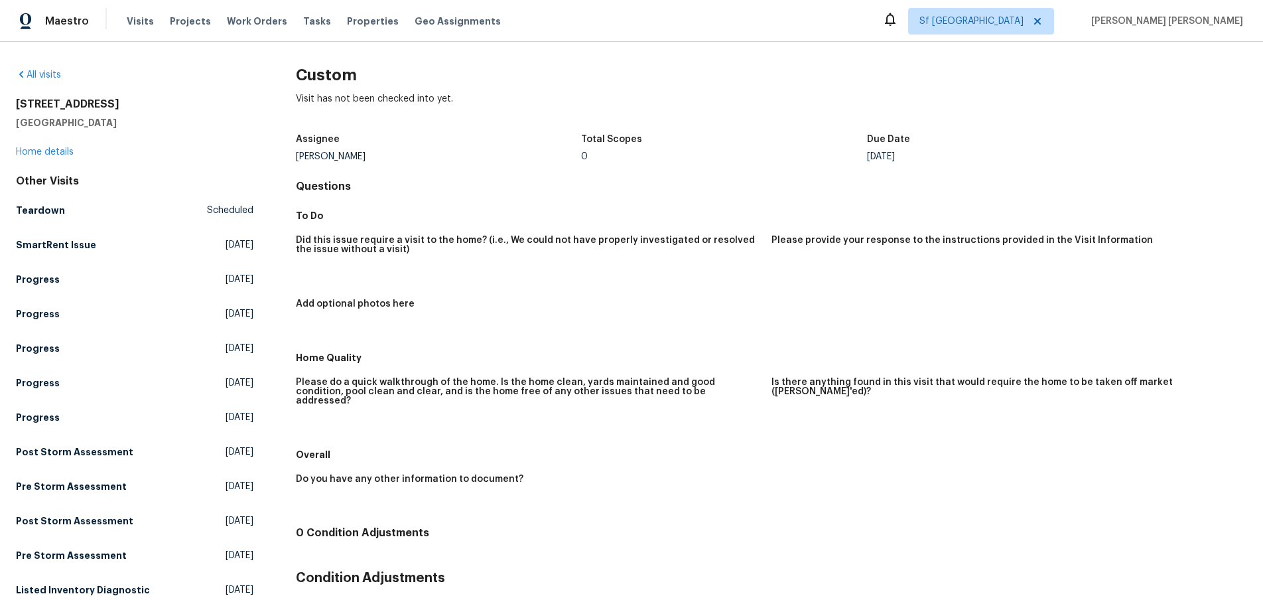
drag, startPoint x: 501, startPoint y: 149, endPoint x: 486, endPoint y: 135, distance: 19.7
click at [498, 145] on div "Assignee" at bounding box center [438, 143] width 285 height 17
click at [62, 156] on link "Home details" at bounding box center [45, 151] width 58 height 9
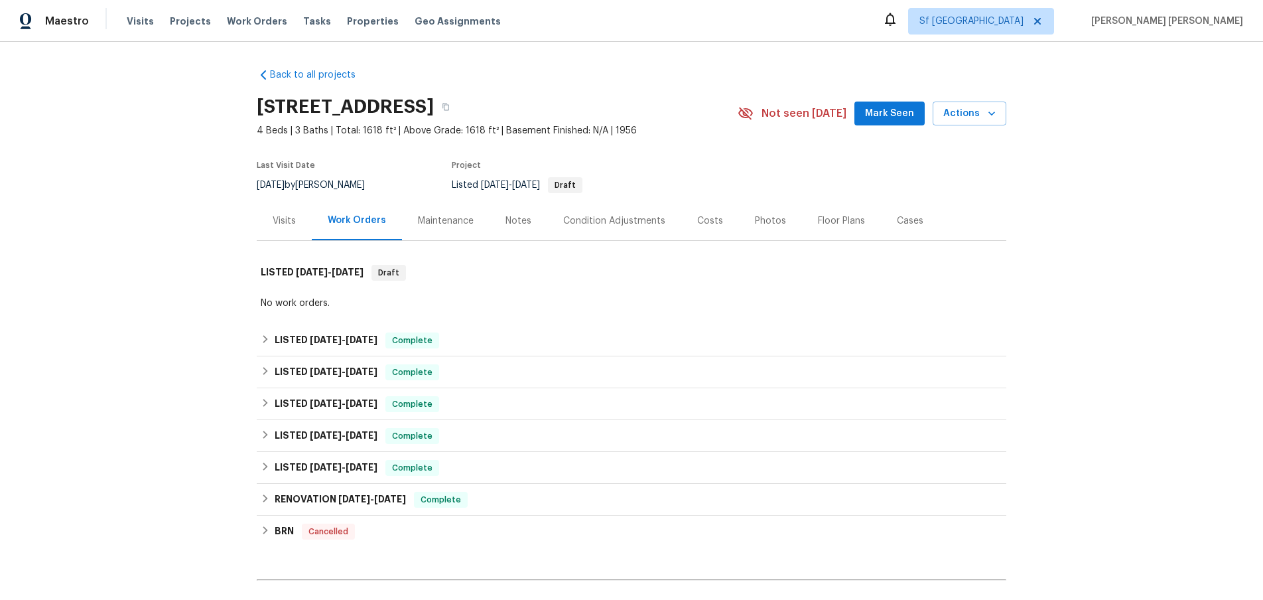
click at [275, 222] on div "Visits" at bounding box center [284, 220] width 23 height 13
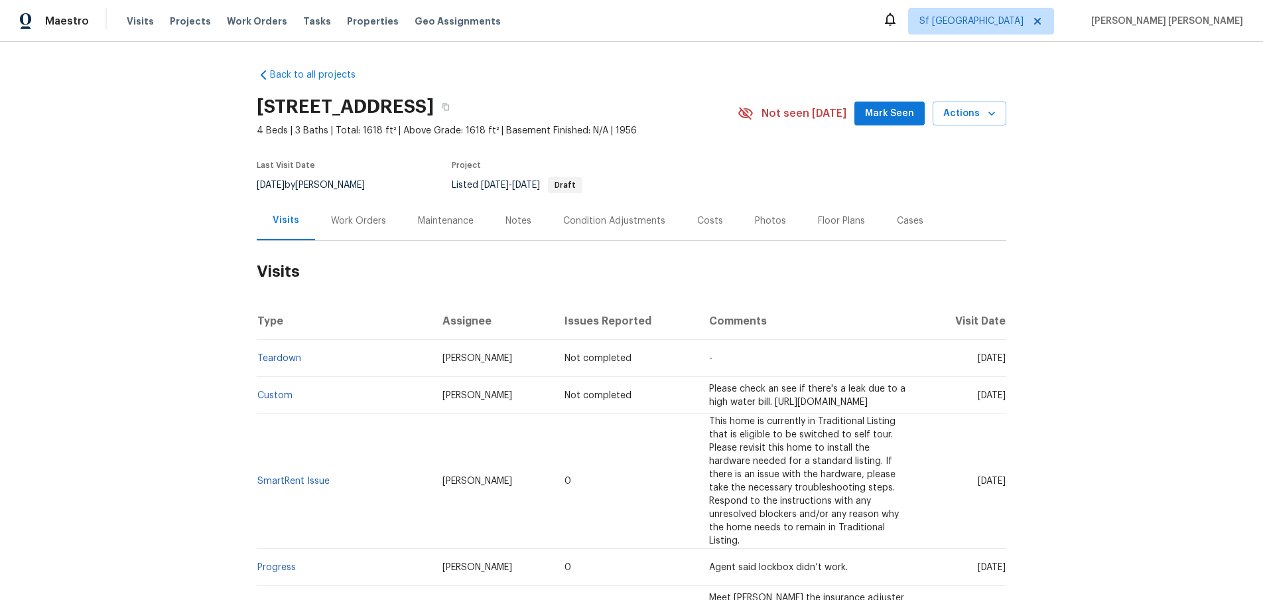
click at [282, 403] on td "Custom" at bounding box center [344, 395] width 175 height 37
click at [281, 396] on link "Custom" at bounding box center [274, 395] width 35 height 9
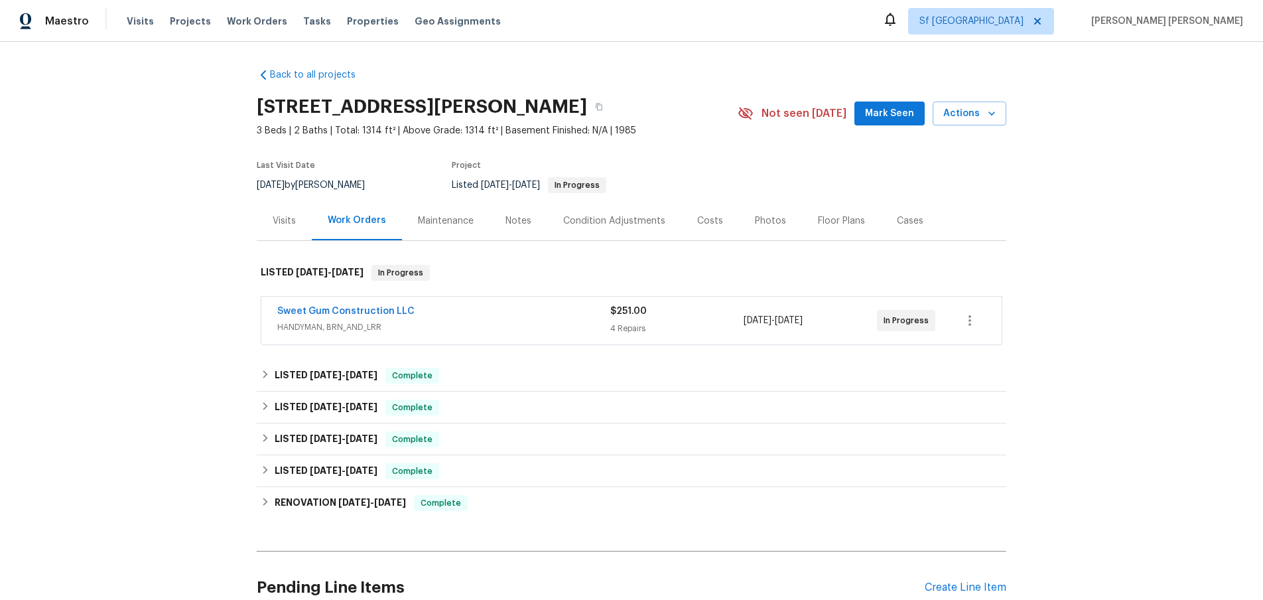
click at [517, 328] on span "HANDYMAN, BRN_AND_LRR" at bounding box center [443, 326] width 333 height 13
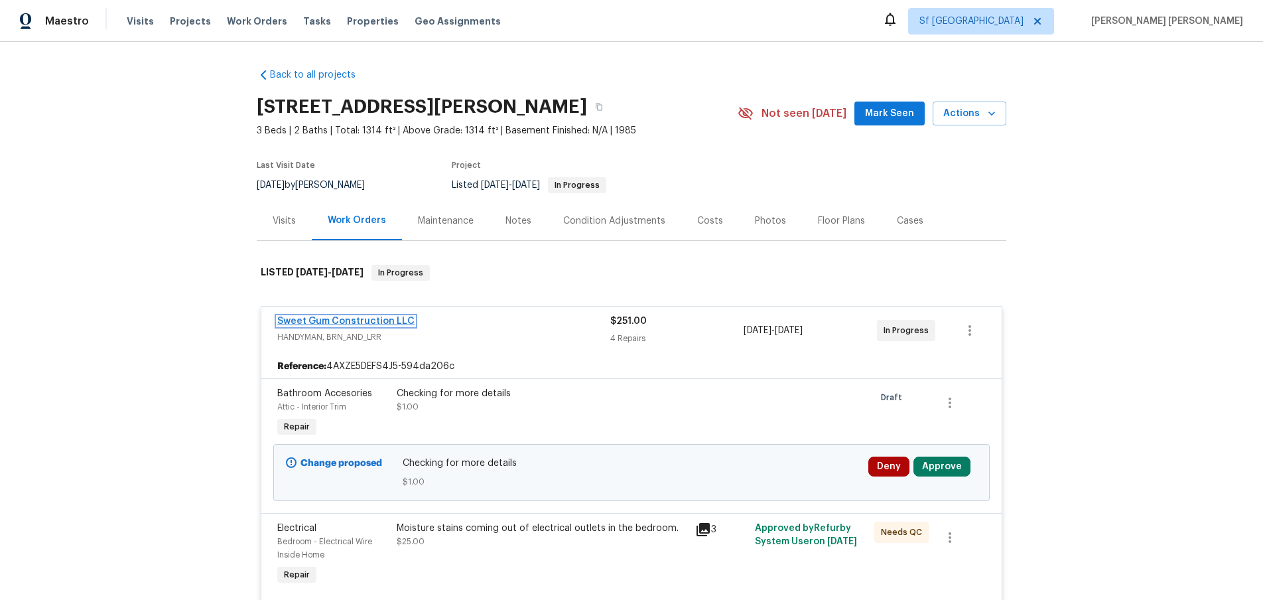
click at [364, 320] on link "Sweet Gum Construction LLC" at bounding box center [345, 320] width 137 height 9
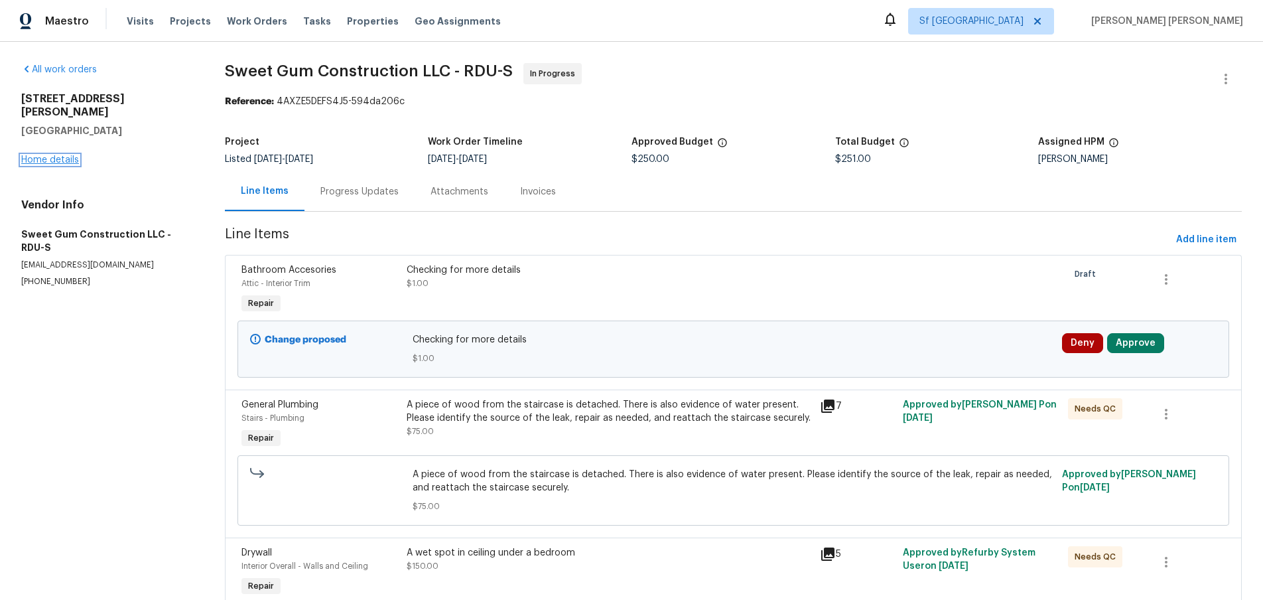
click at [70, 155] on link "Home details" at bounding box center [50, 159] width 58 height 9
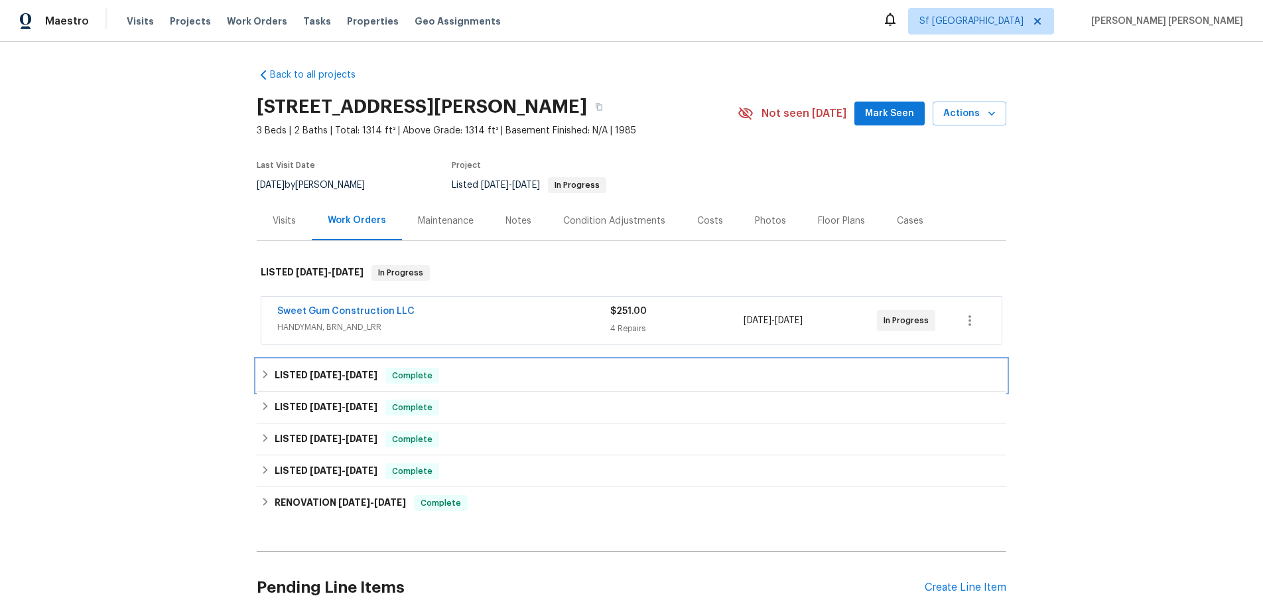
click at [266, 376] on icon at bounding box center [265, 373] width 9 height 9
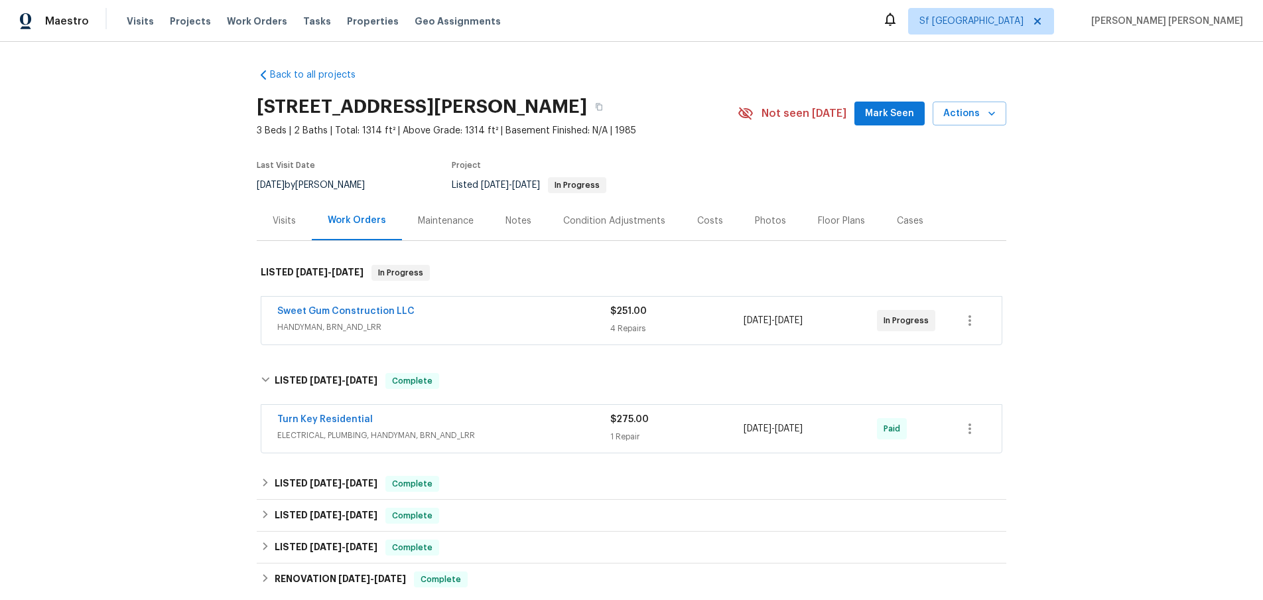
click at [523, 422] on div "Turn Key Residential" at bounding box center [443, 421] width 333 height 16
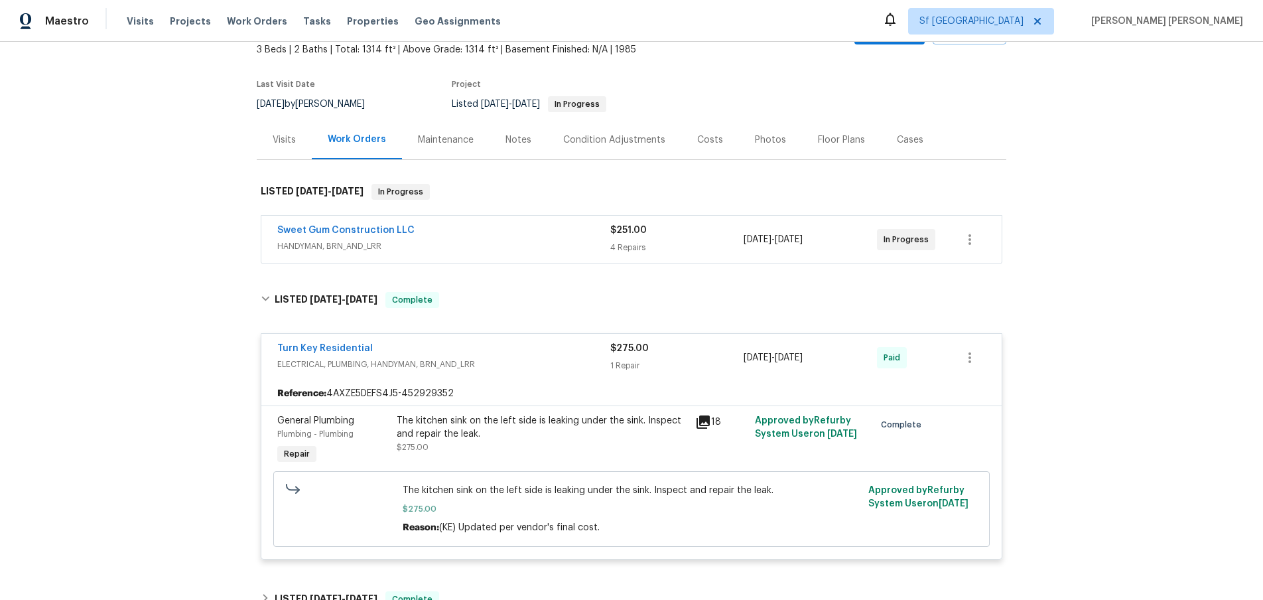
scroll to position [91, 0]
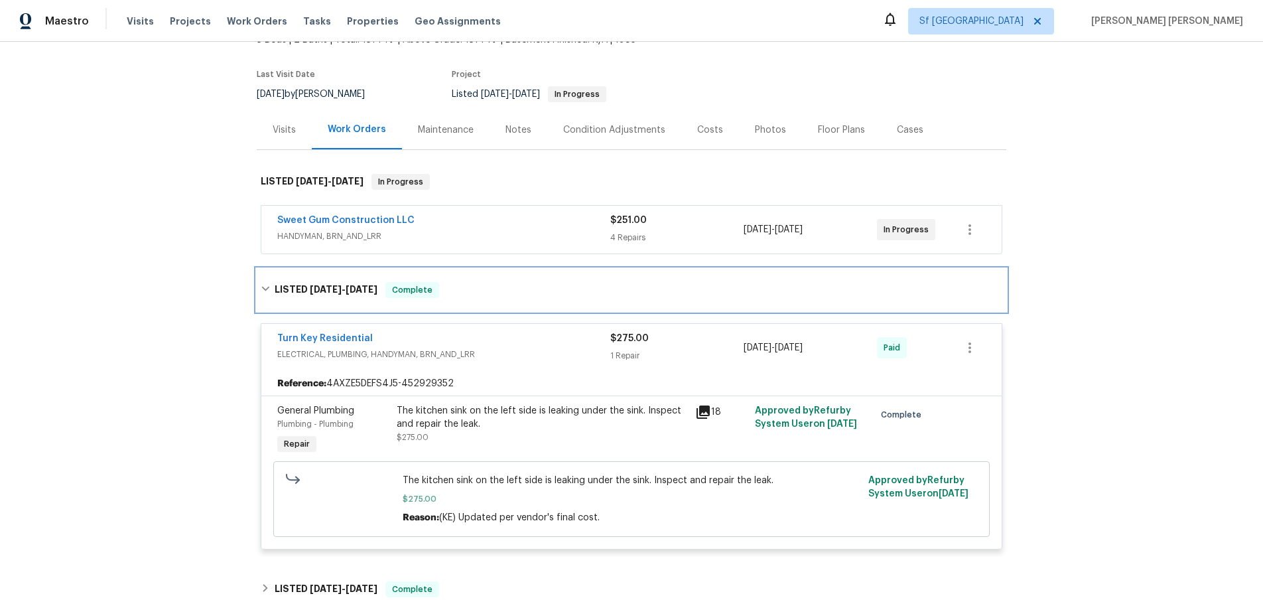
click at [261, 287] on icon at bounding box center [265, 288] width 9 height 9
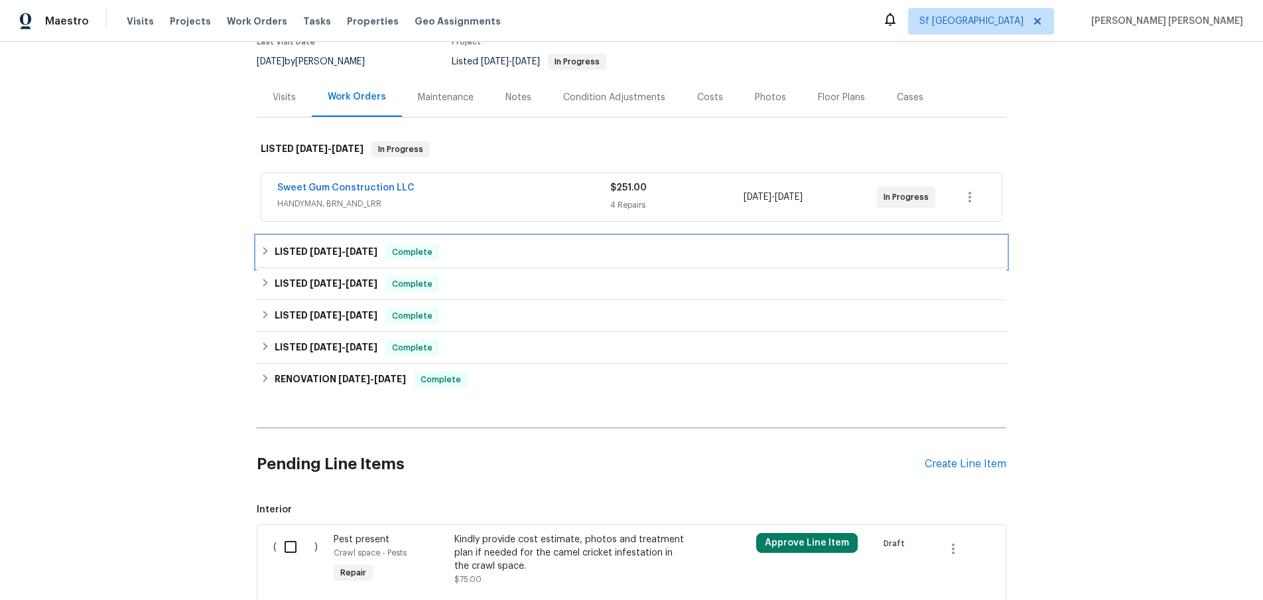
scroll to position [126, 0]
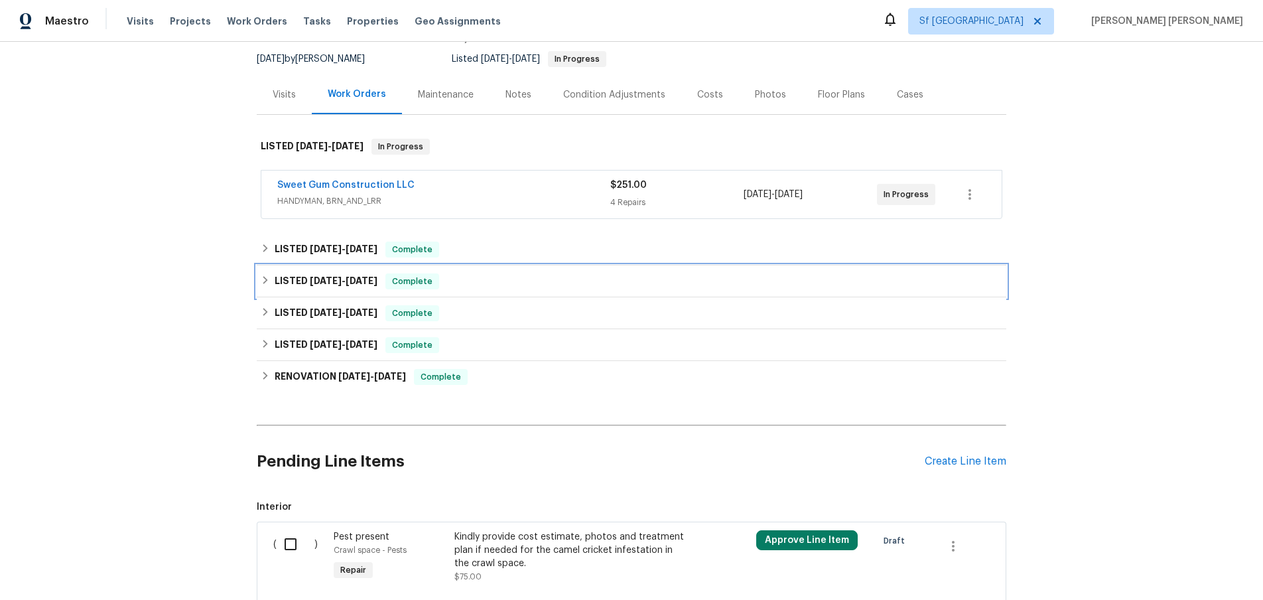
click at [265, 284] on icon at bounding box center [265, 279] width 9 height 9
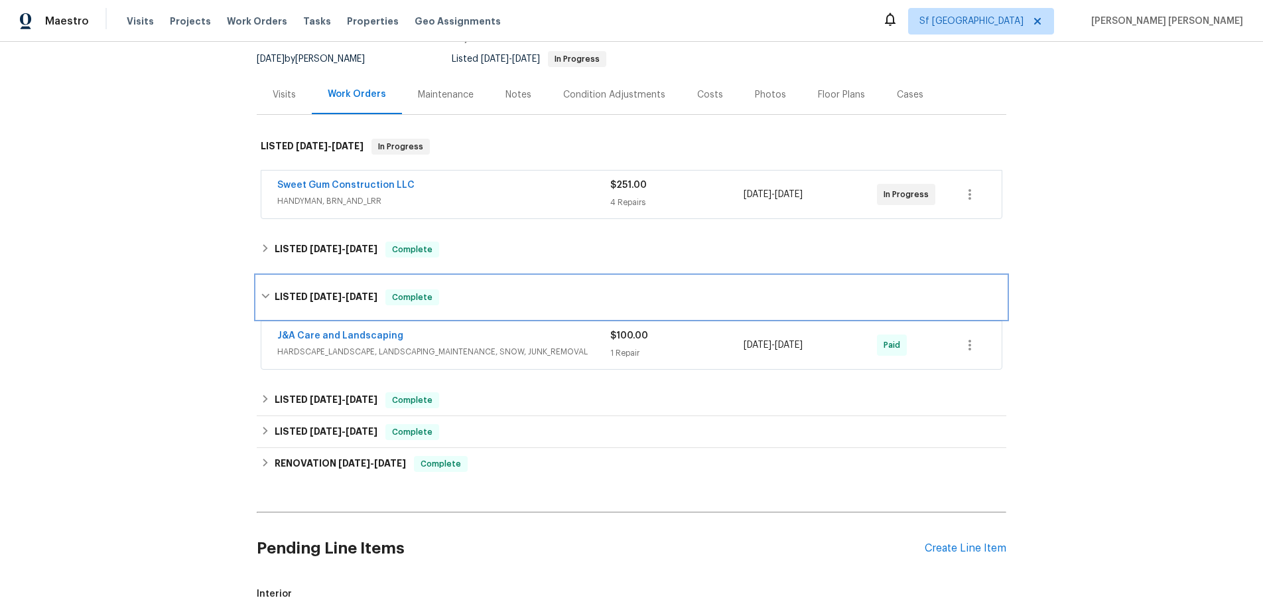
click at [264, 298] on icon at bounding box center [265, 295] width 9 height 9
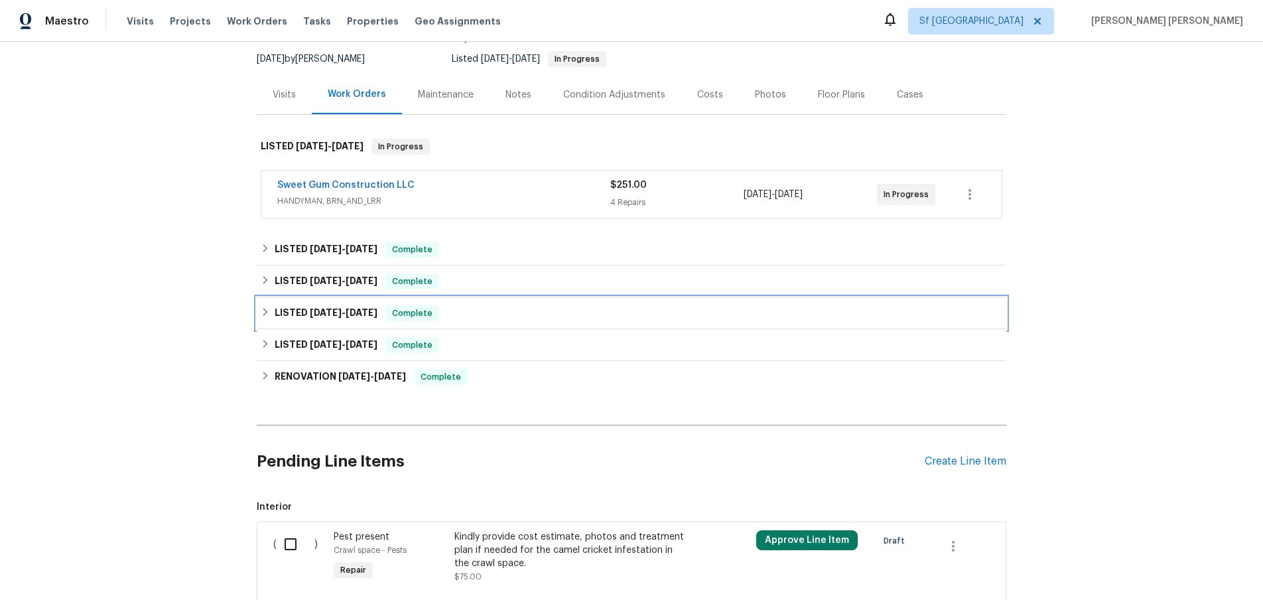
click at [269, 315] on icon at bounding box center [265, 311] width 9 height 9
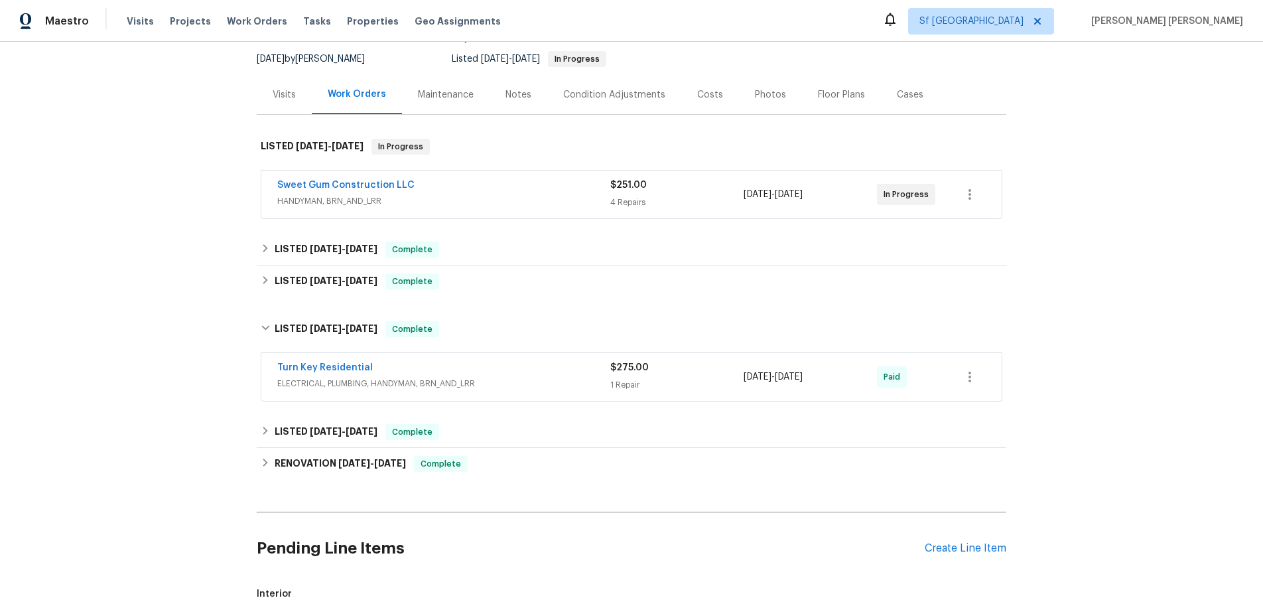
click at [518, 385] on span "ELECTRICAL, PLUMBING, HANDYMAN, BRN_AND_LRR" at bounding box center [443, 383] width 333 height 13
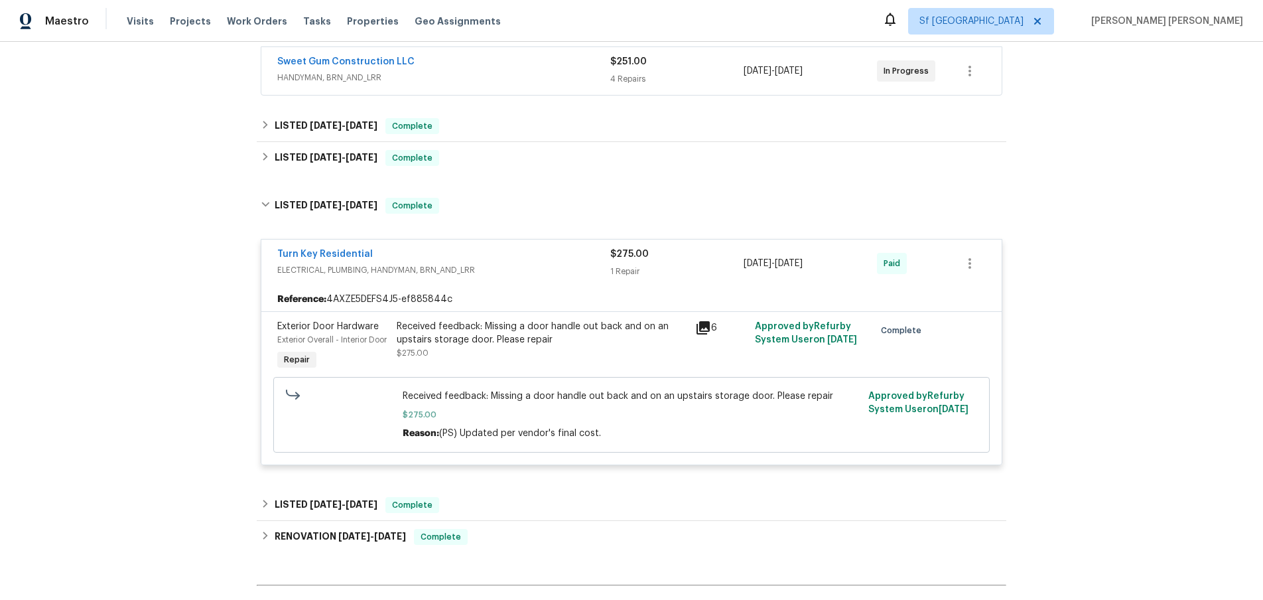
scroll to position [251, 0]
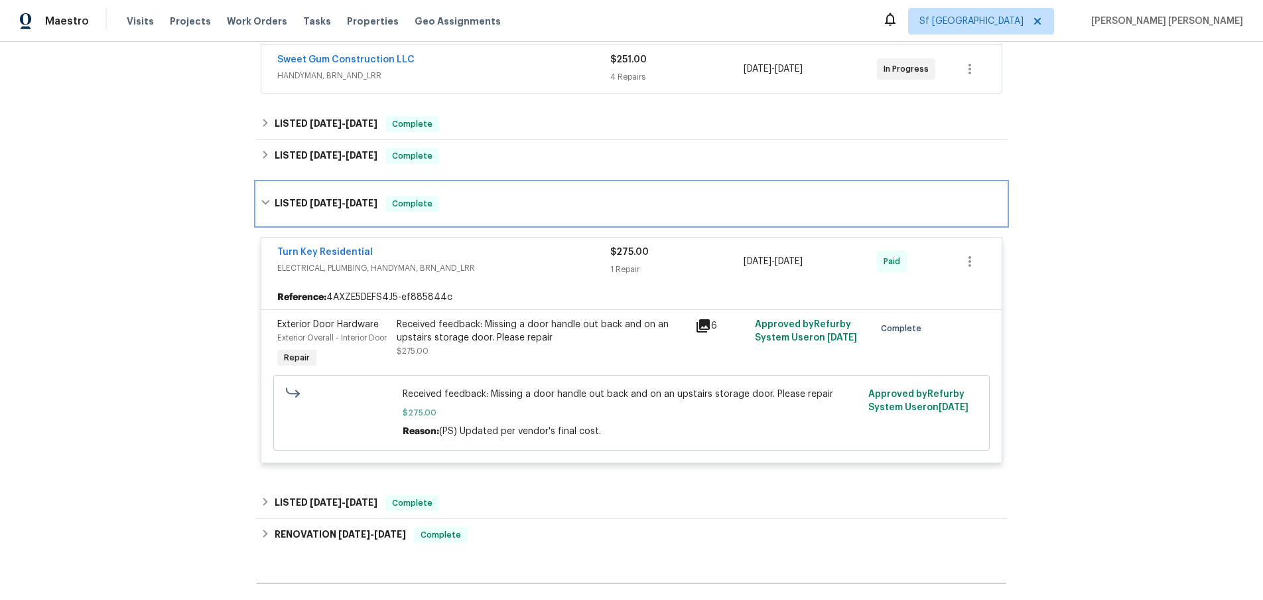
click at [267, 204] on icon at bounding box center [265, 202] width 9 height 9
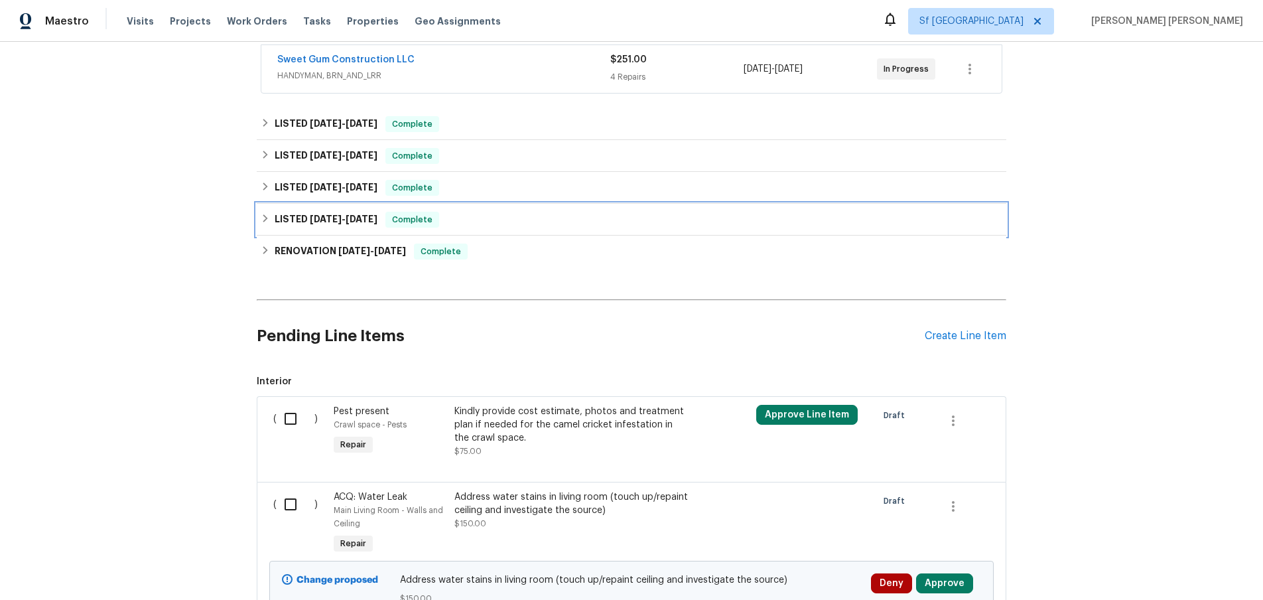
click at [267, 220] on icon at bounding box center [265, 218] width 9 height 9
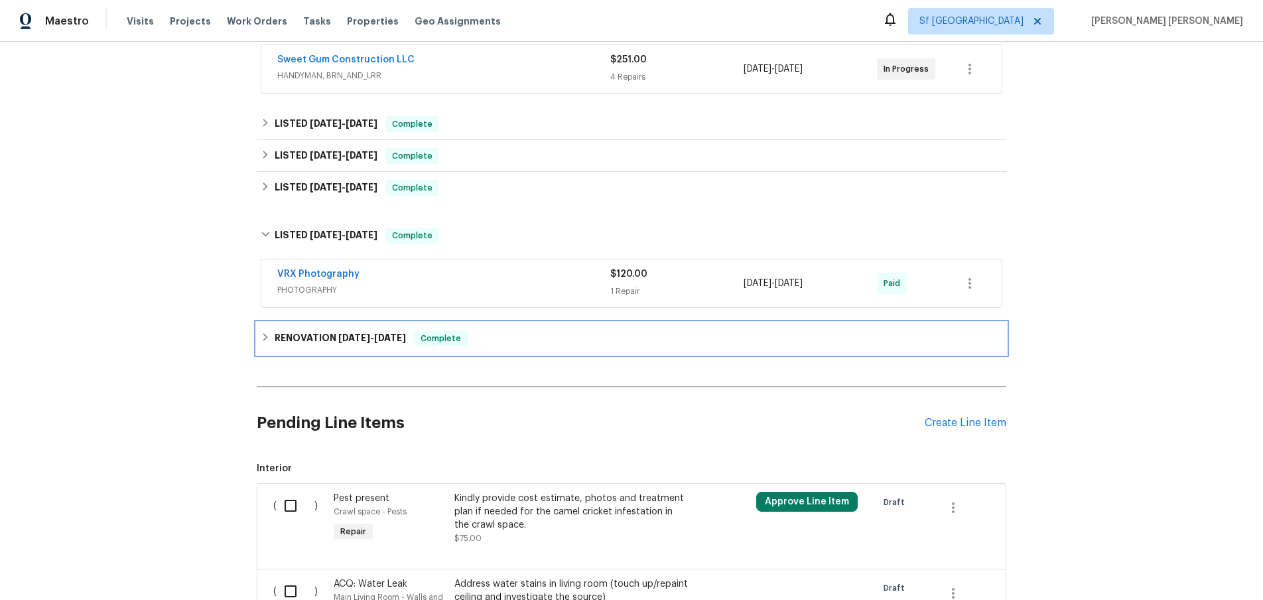
click at [270, 337] on icon at bounding box center [265, 336] width 9 height 9
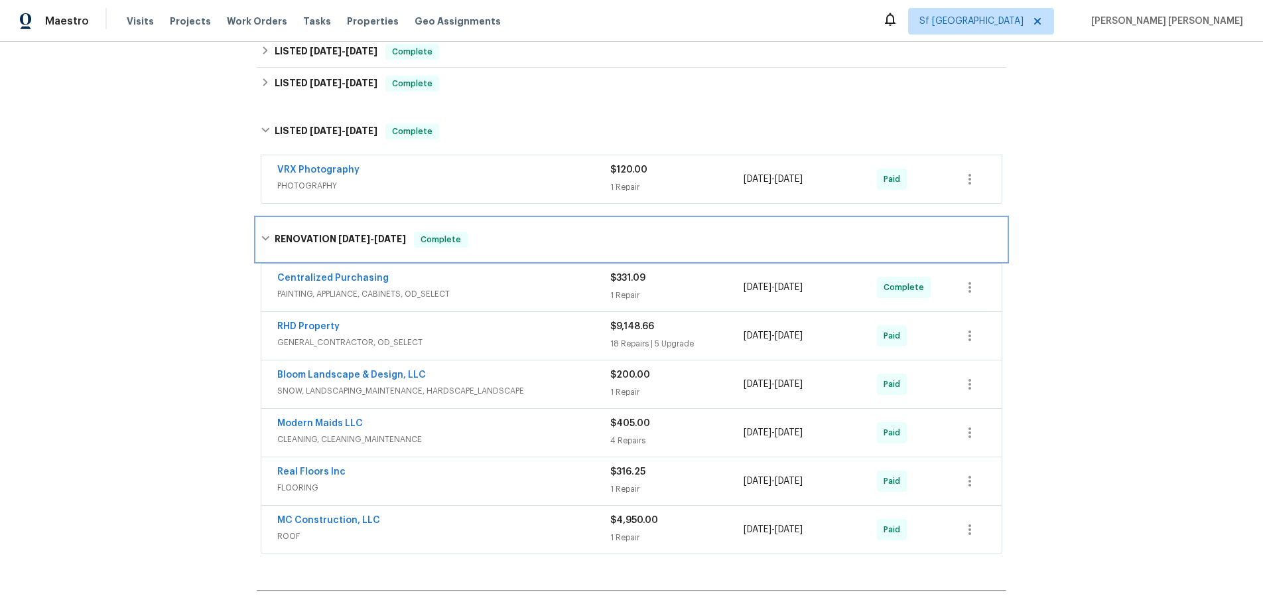
scroll to position [367, 0]
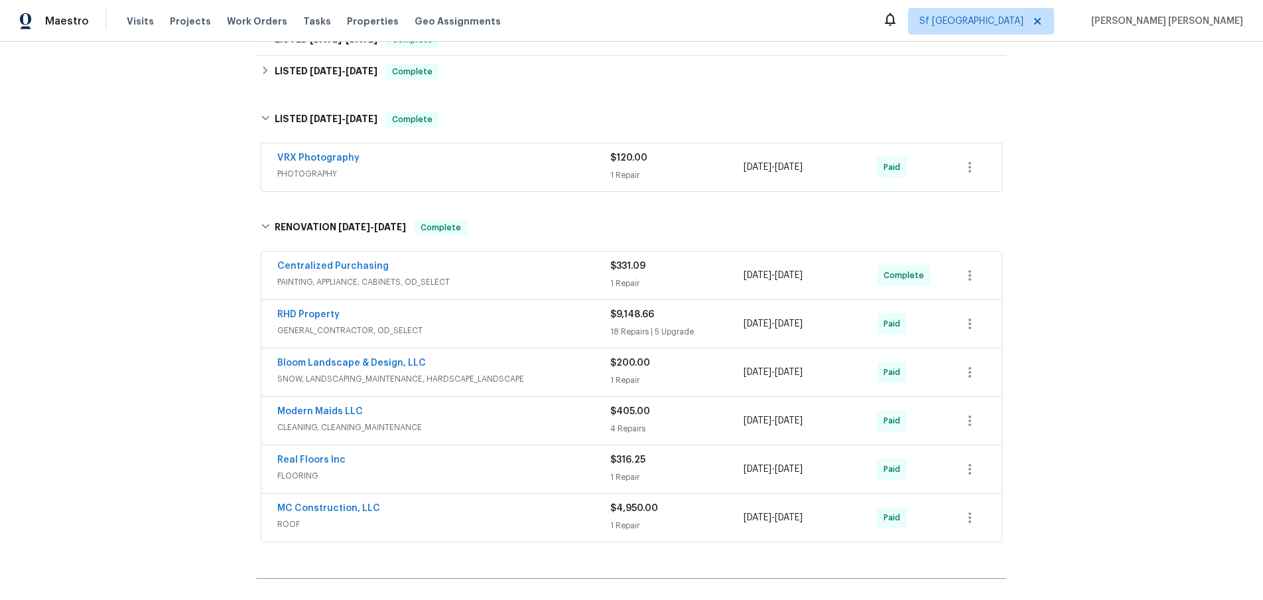
click at [706, 513] on div "$4,950.00" at bounding box center [676, 507] width 133 height 13
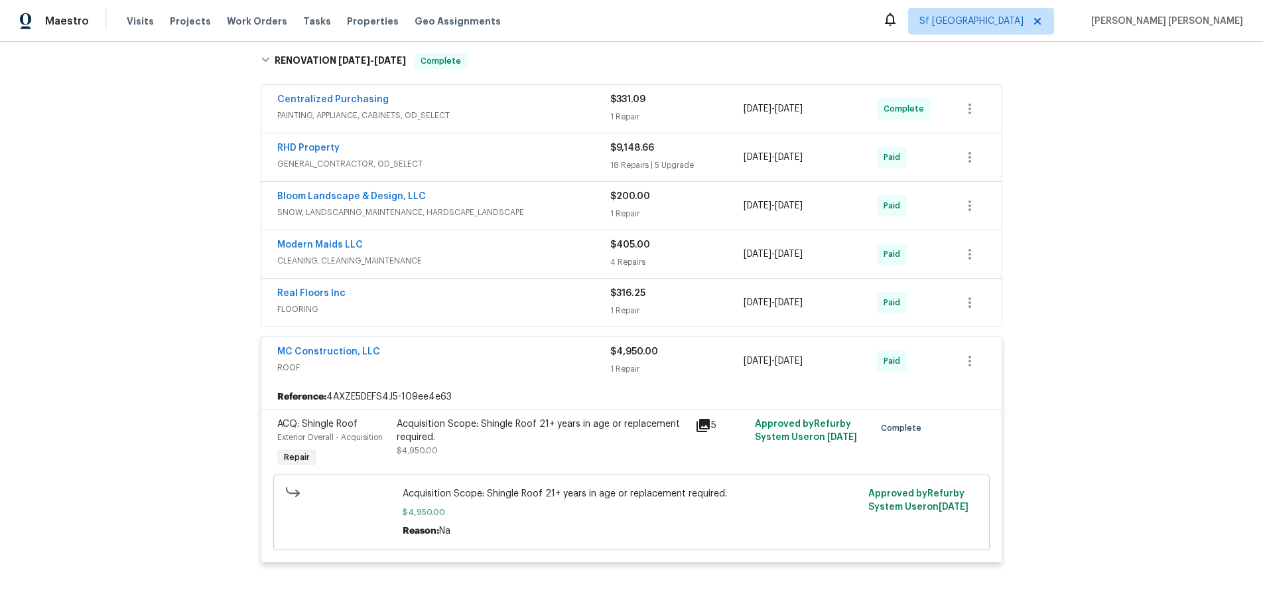
scroll to position [535, 0]
click at [326, 353] on link "MC Construction, LLC" at bounding box center [328, 350] width 103 height 9
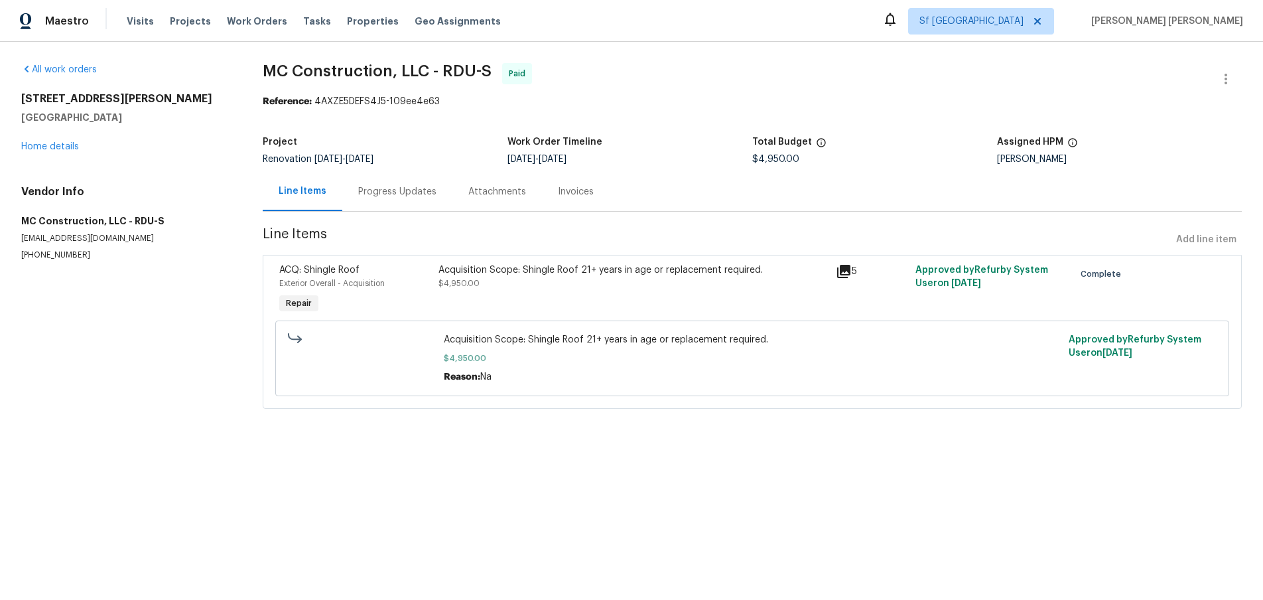
click at [850, 275] on icon at bounding box center [844, 271] width 16 height 16
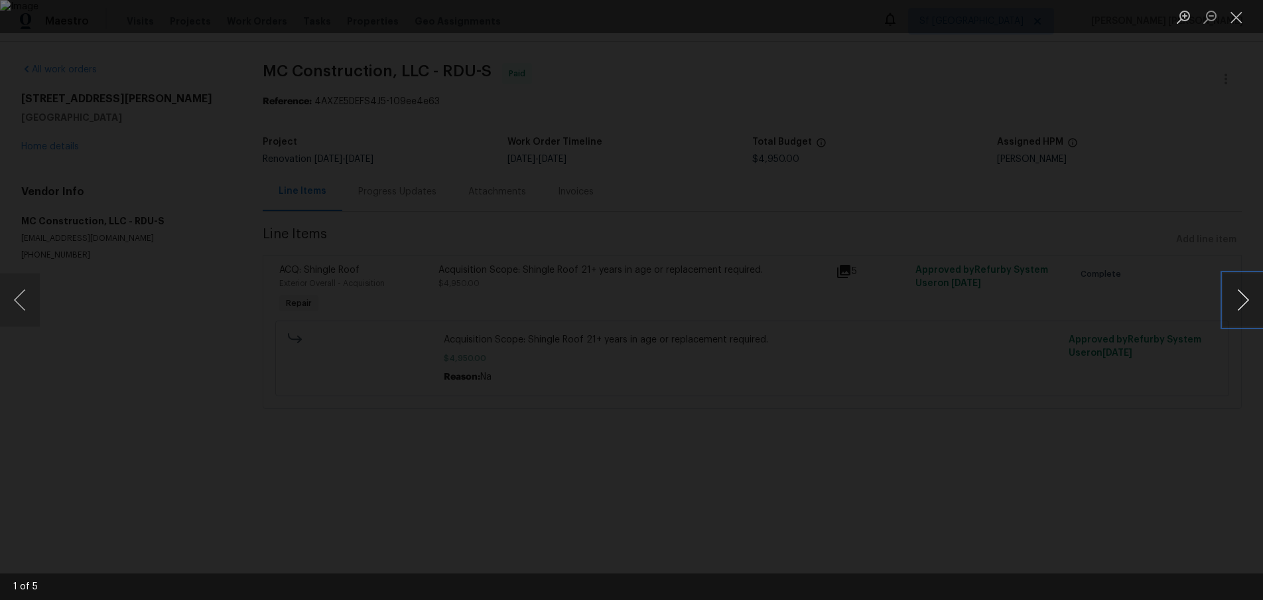
click at [1248, 305] on button "Next image" at bounding box center [1243, 299] width 40 height 53
click at [1245, 311] on button "Next image" at bounding box center [1243, 299] width 40 height 53
click at [1247, 302] on button "Next image" at bounding box center [1243, 299] width 40 height 53
